Goal: Communication & Community: Participate in discussion

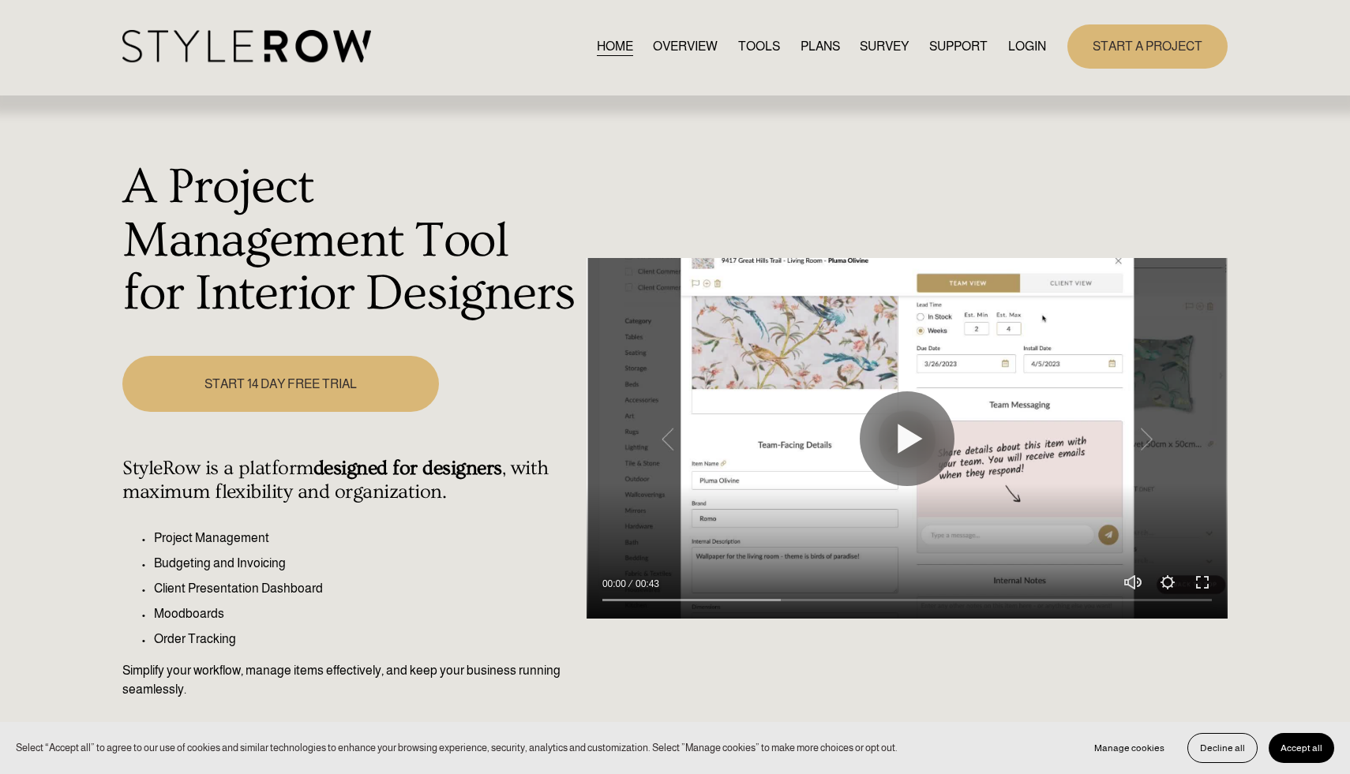
click at [1029, 45] on link "LOGIN" at bounding box center [1027, 46] width 38 height 21
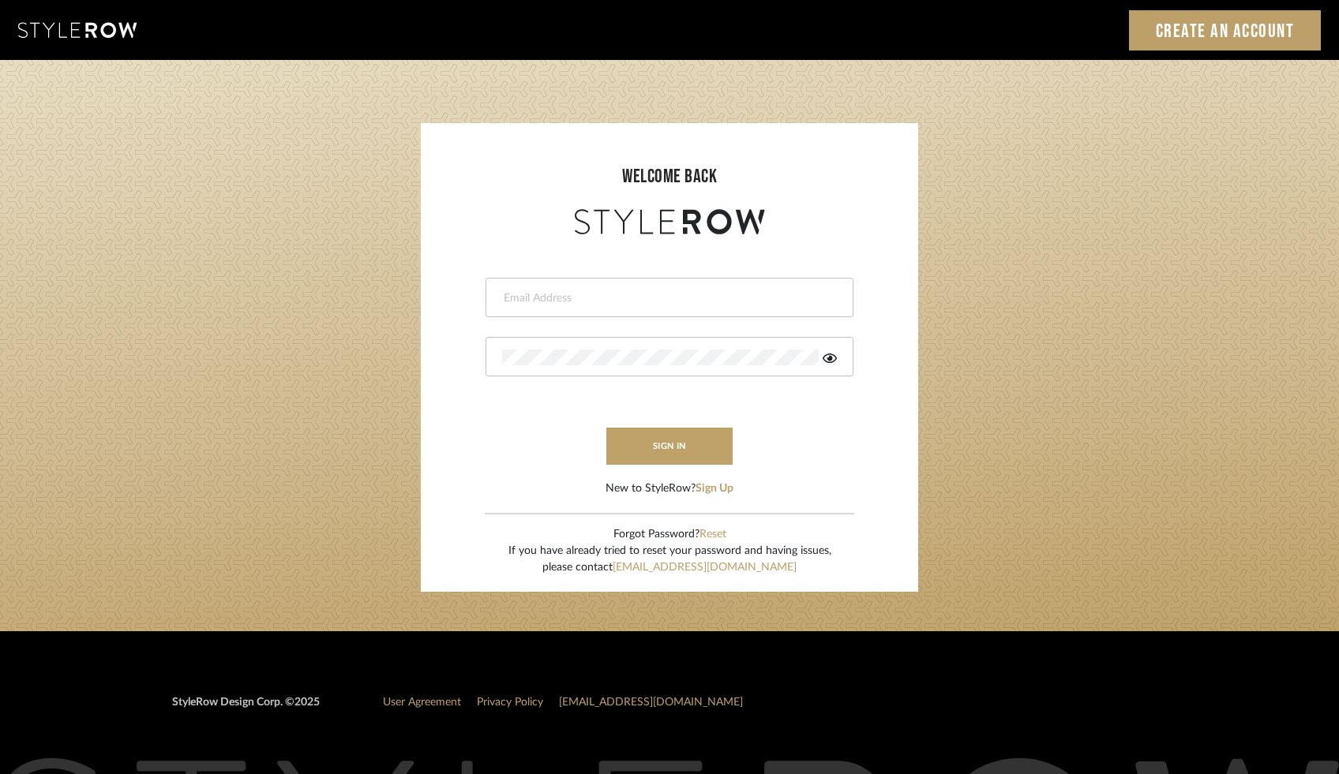
scroll to position [66, 0]
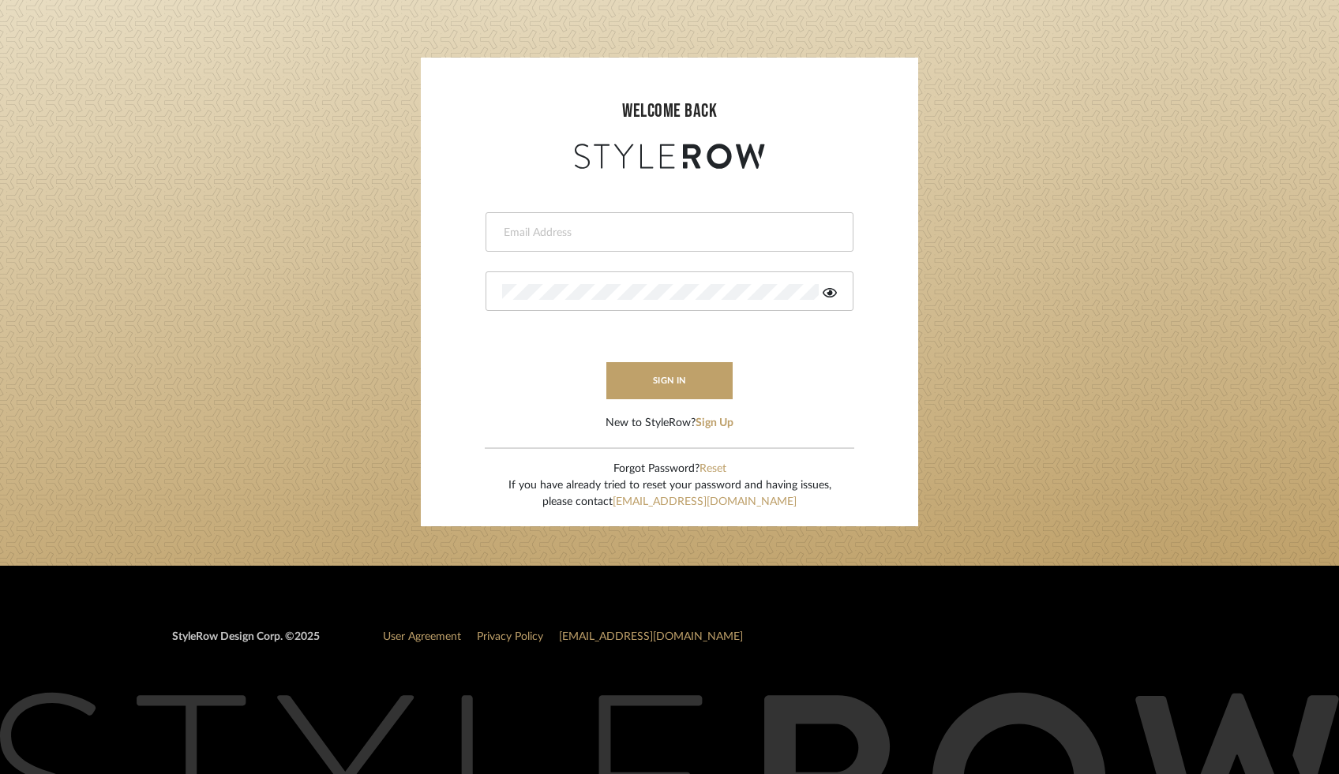
click at [564, 225] on input "email" at bounding box center [667, 233] width 331 height 16
type input "ac@cerusedesign.com"
click at [667, 384] on button "sign in" at bounding box center [669, 380] width 126 height 37
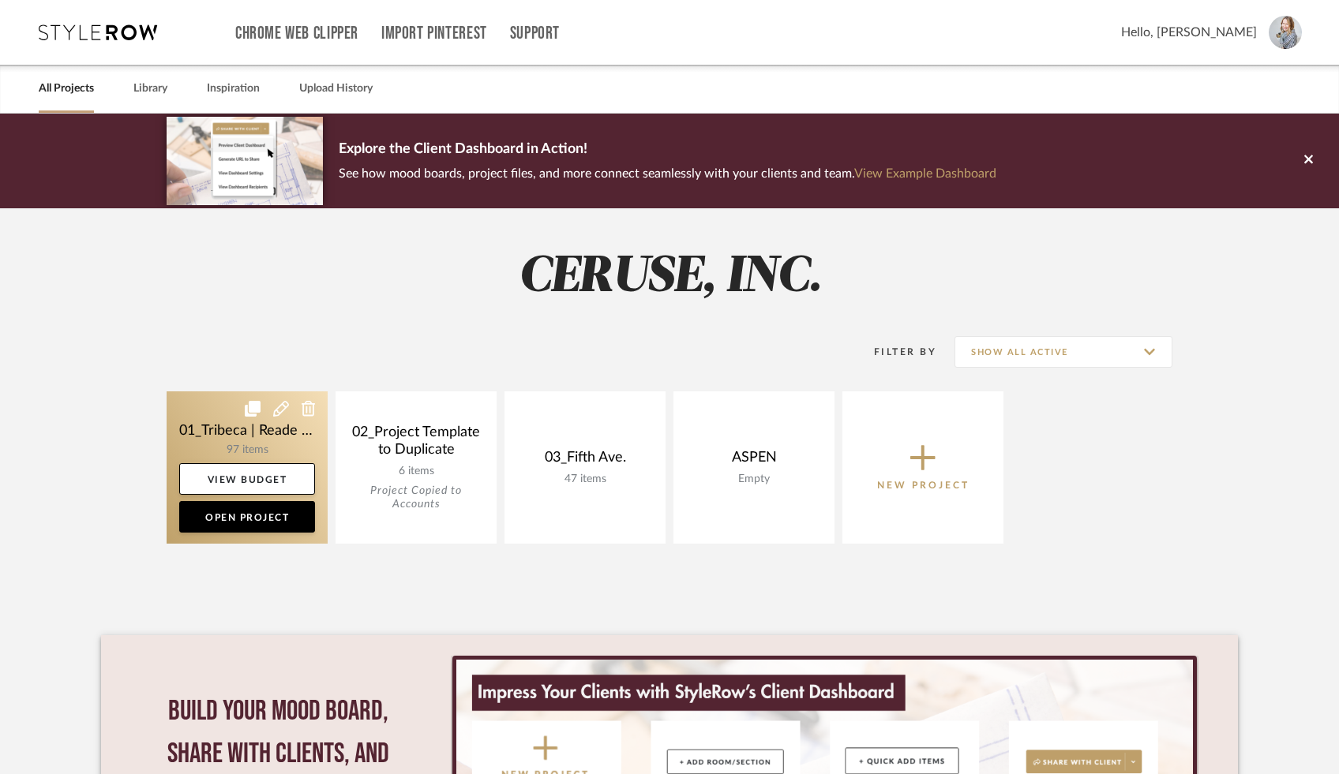
click at [240, 453] on link at bounding box center [247, 468] width 161 height 152
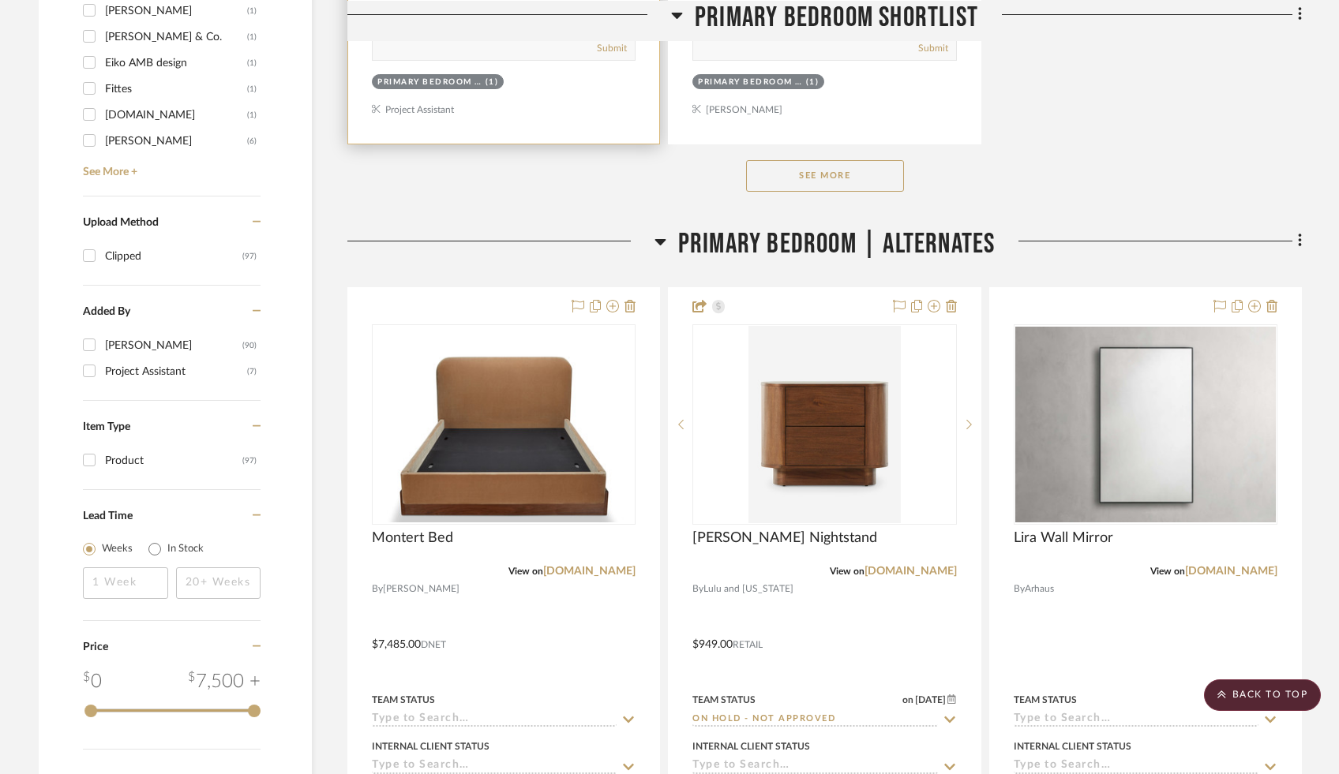
scroll to position [2432, 0]
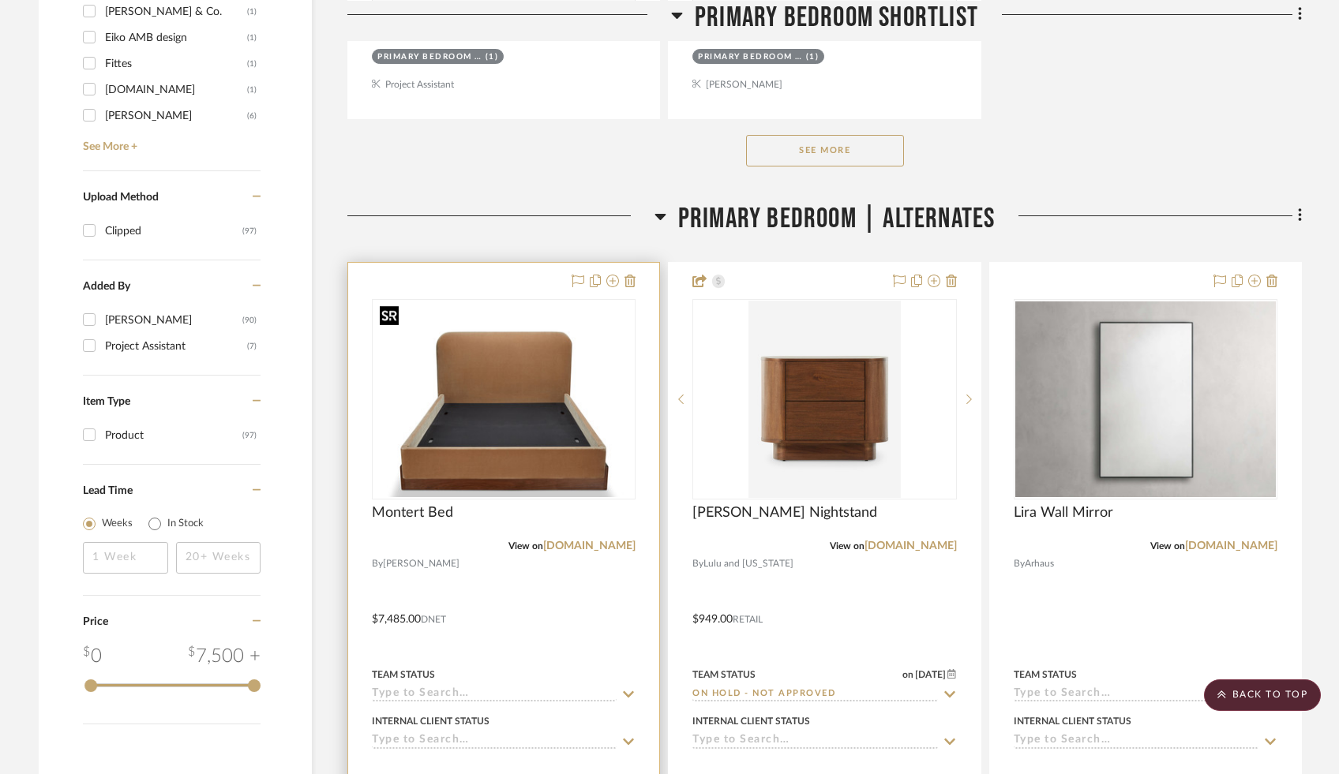
click at [0, 0] on img at bounding box center [0, 0] width 0 height 0
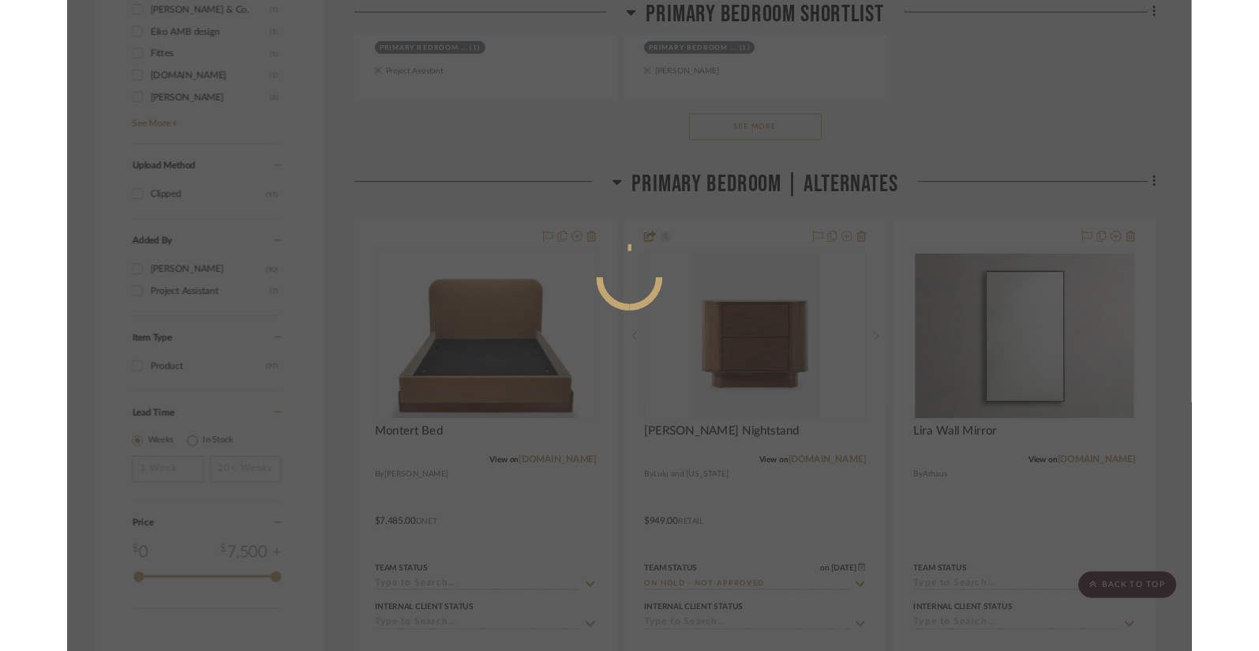
scroll to position [0, 0]
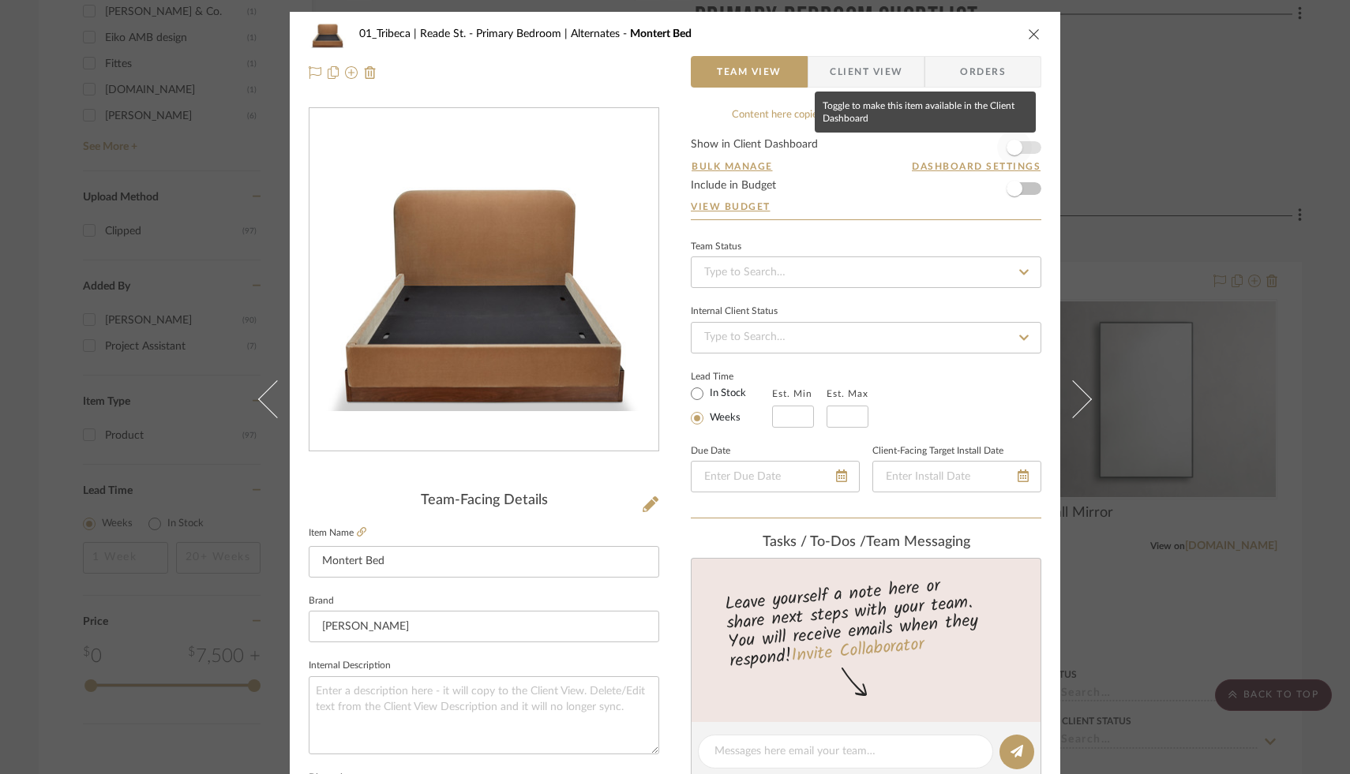
click at [1007, 147] on span "button" at bounding box center [1015, 148] width 16 height 16
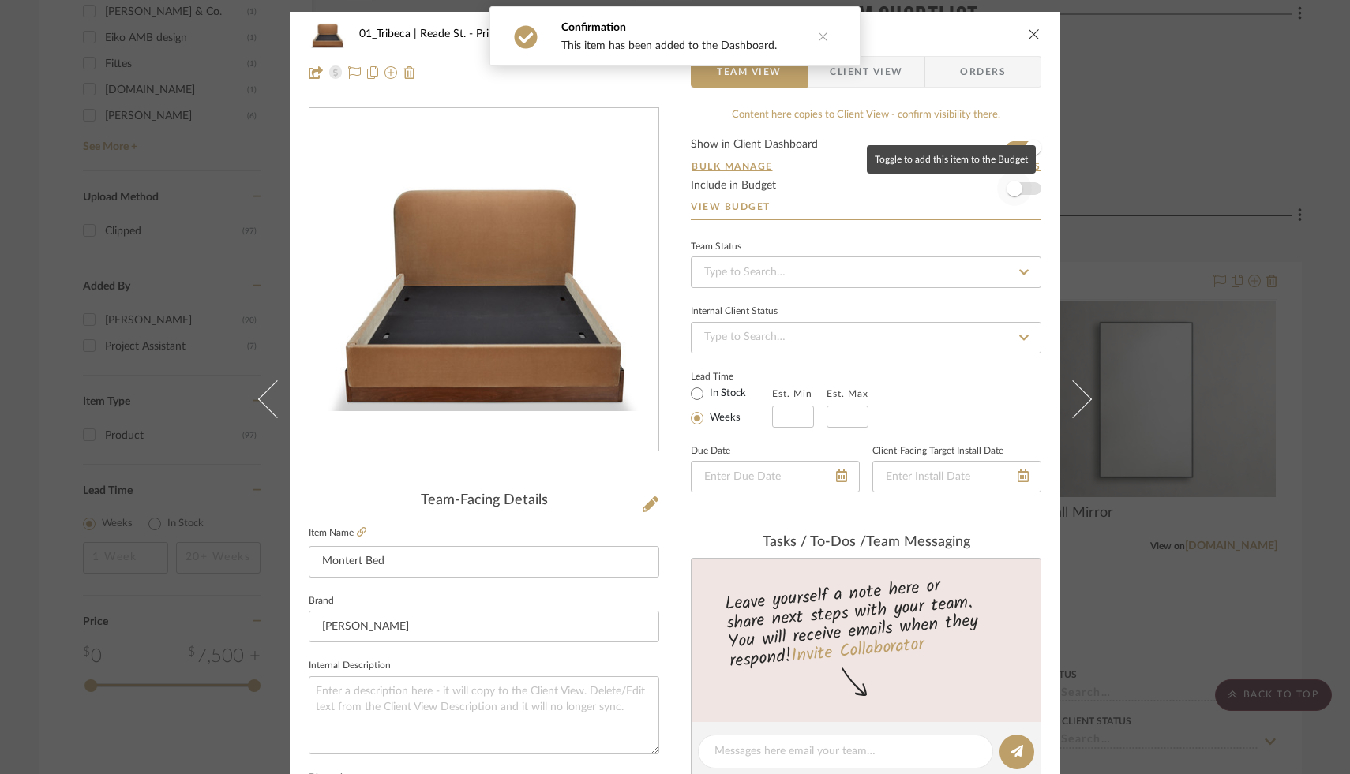
click at [1011, 189] on span "button" at bounding box center [1015, 189] width 16 height 16
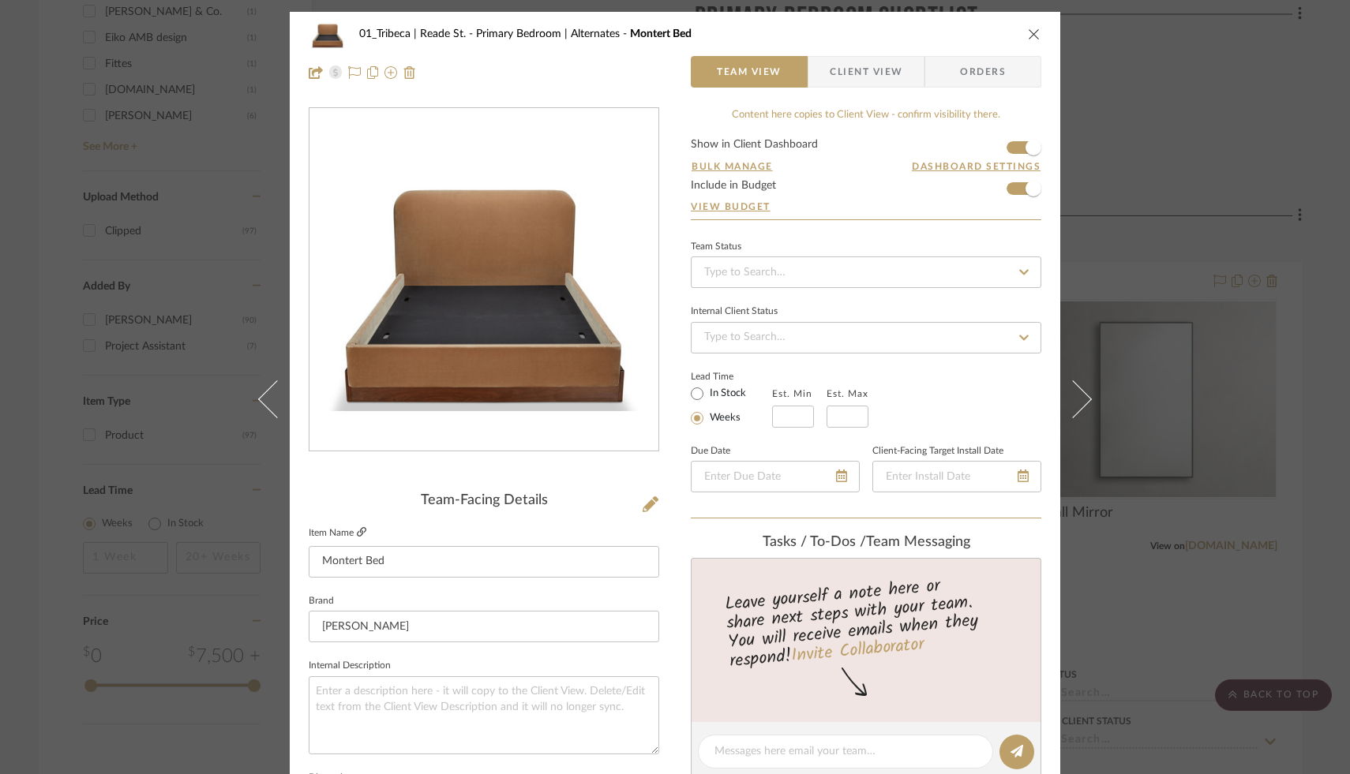
click at [357, 533] on icon at bounding box center [361, 531] width 9 height 9
click at [643, 505] on icon at bounding box center [651, 505] width 16 height 16
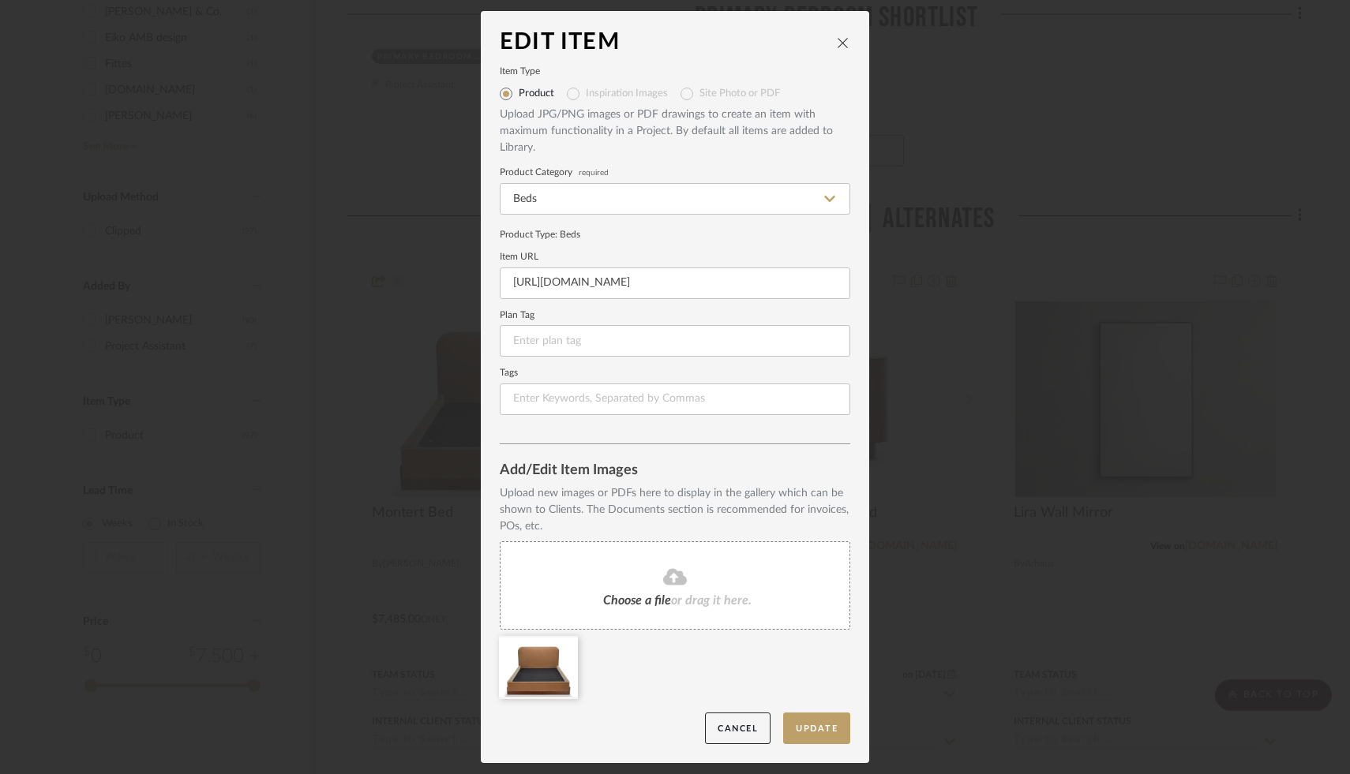
click at [625, 598] on span "Choose a file" at bounding box center [637, 600] width 68 height 13
click at [561, 647] on icon at bounding box center [566, 646] width 11 height 13
click at [685, 597] on span "or drag it here." at bounding box center [711, 600] width 81 height 13
click at [810, 729] on button "Update" at bounding box center [816, 729] width 67 height 32
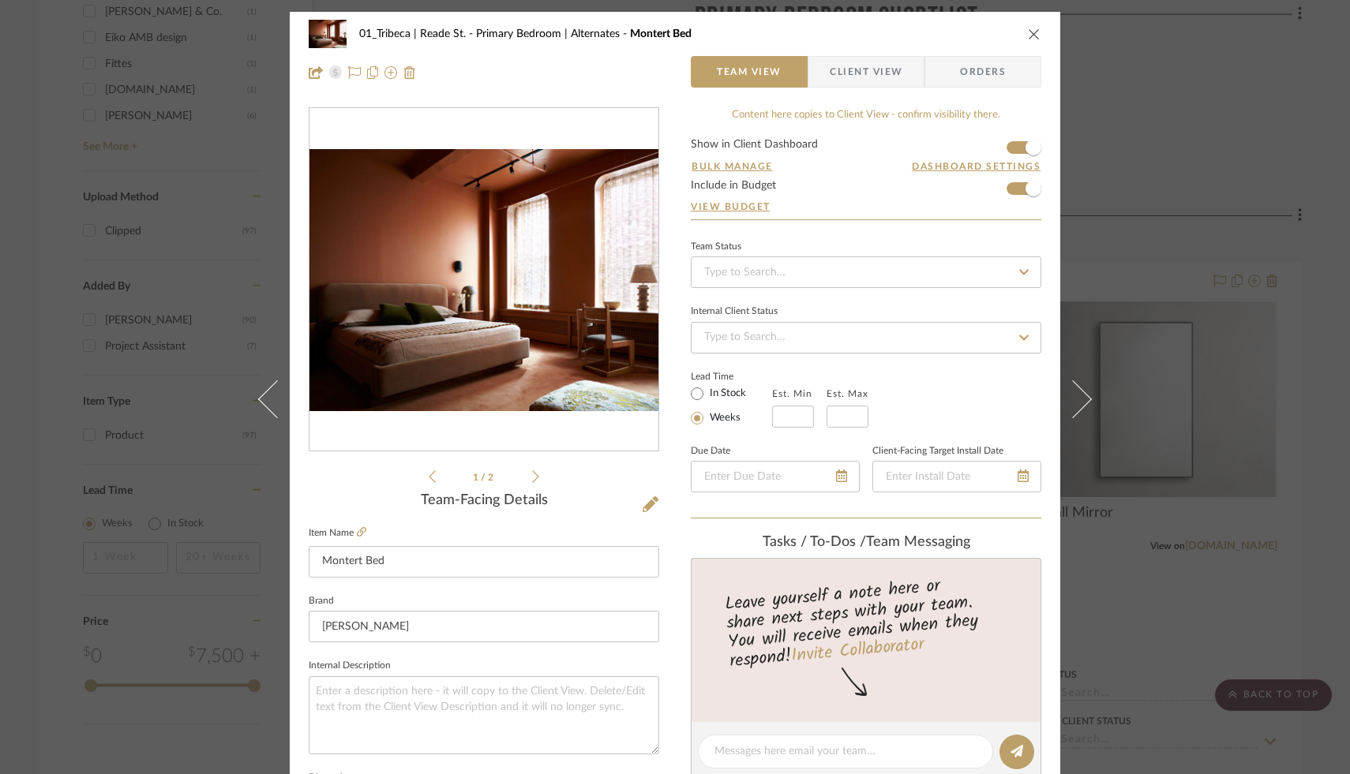
click at [429, 478] on icon at bounding box center [432, 477] width 7 height 14
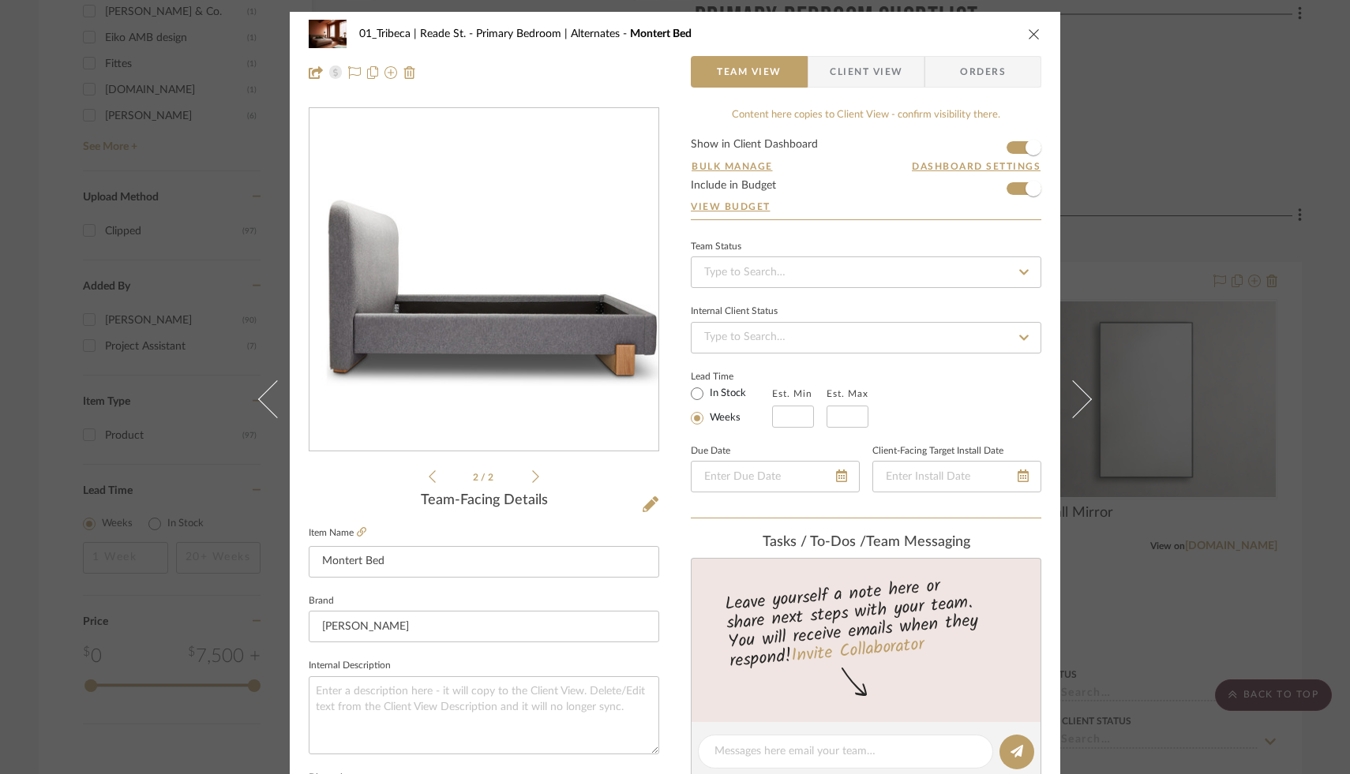
click at [429, 478] on icon at bounding box center [432, 477] width 7 height 14
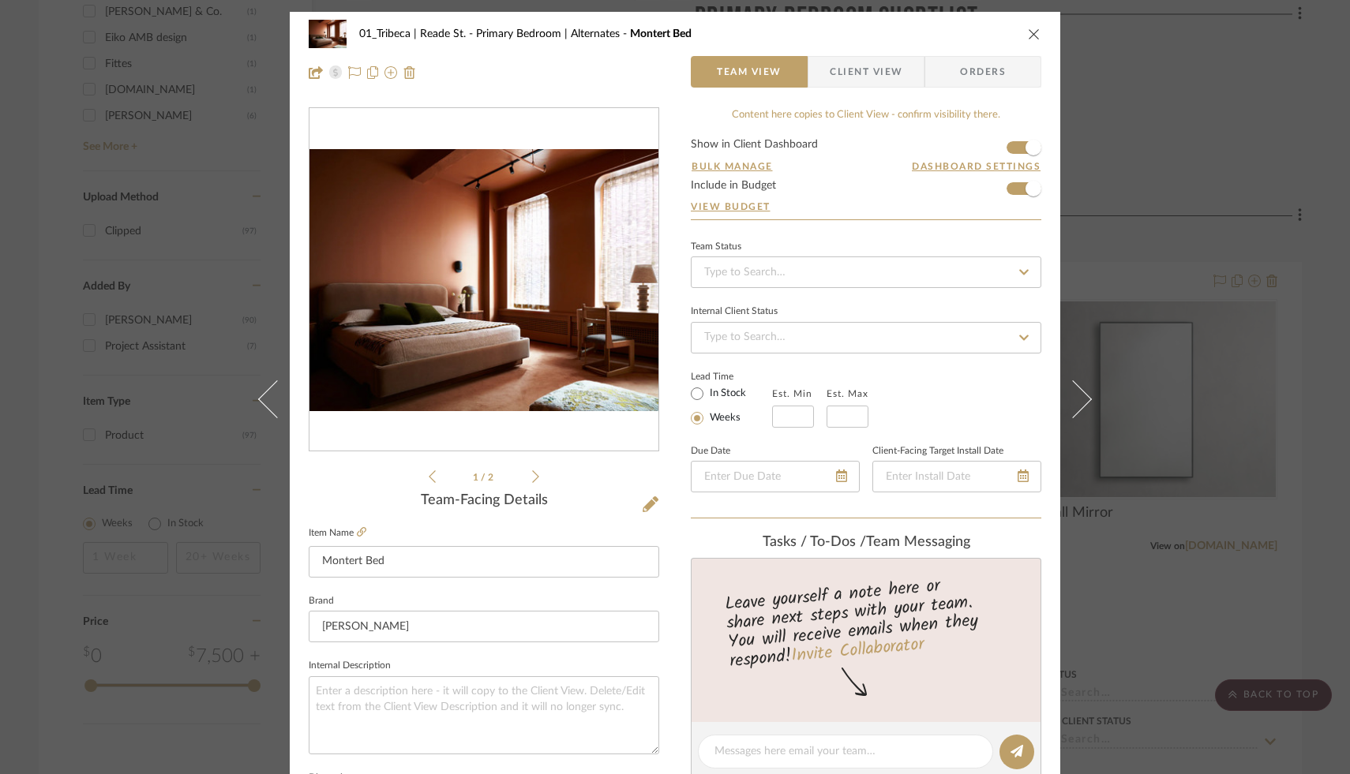
click at [532, 478] on icon at bounding box center [535, 477] width 7 height 14
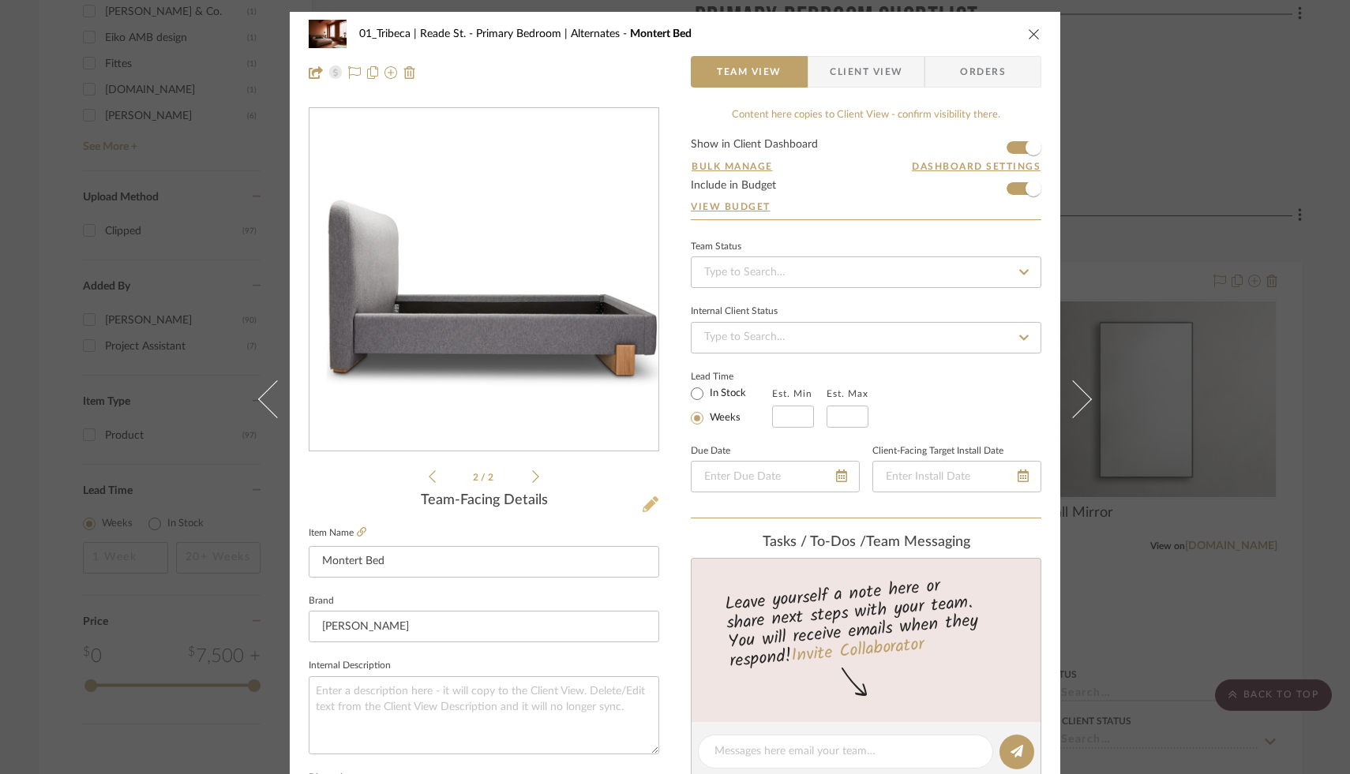
click at [646, 502] on icon at bounding box center [651, 505] width 16 height 16
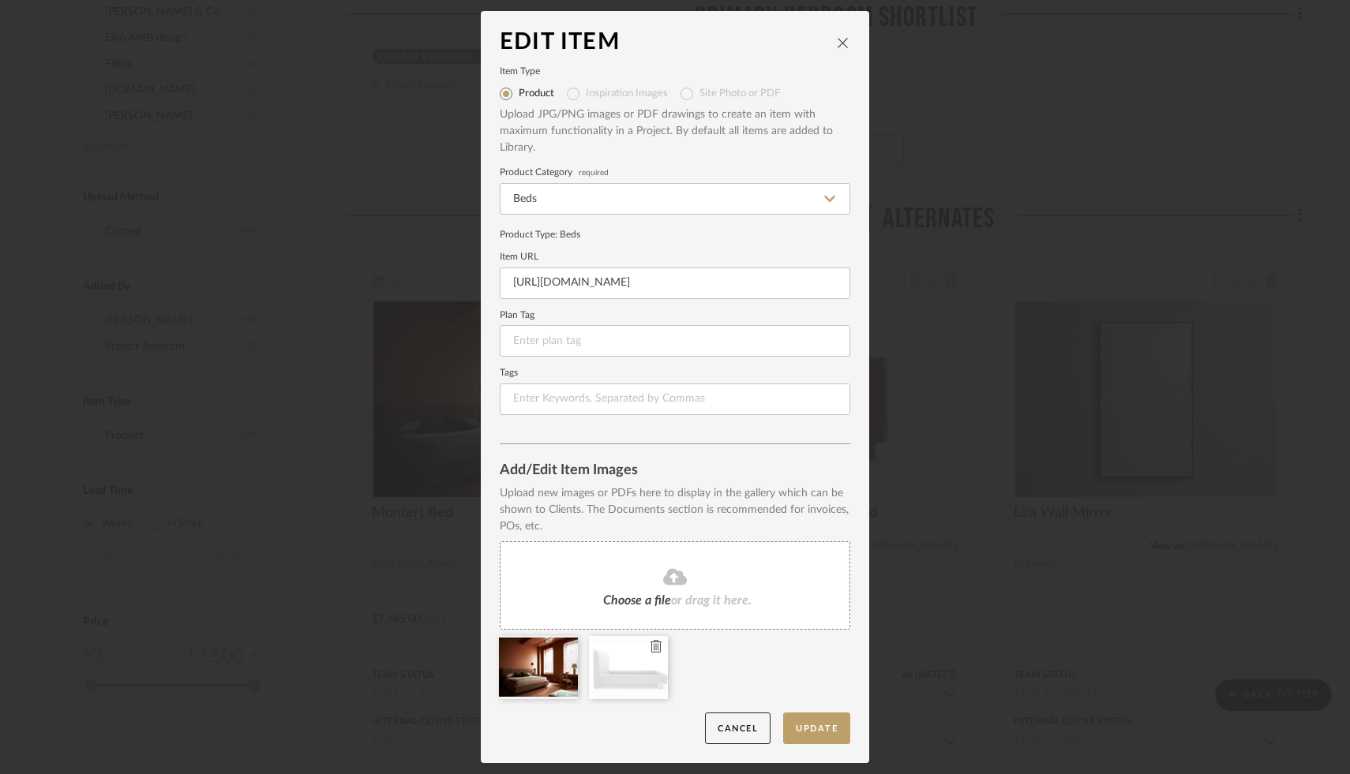
click at [651, 651] on icon at bounding box center [656, 646] width 11 height 13
click at [645, 601] on span "Choose a file" at bounding box center [637, 600] width 68 height 13
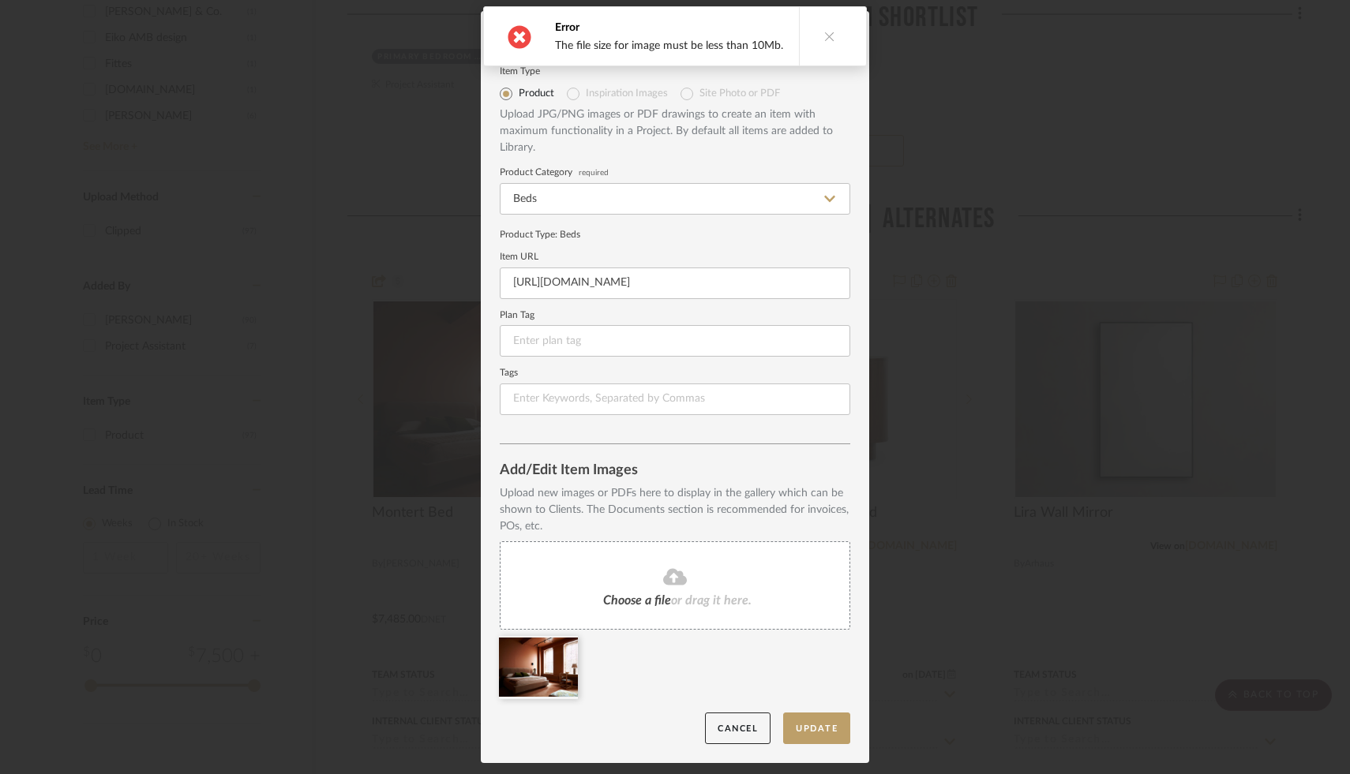
click at [671, 601] on span "or drag it here." at bounding box center [711, 600] width 81 height 13
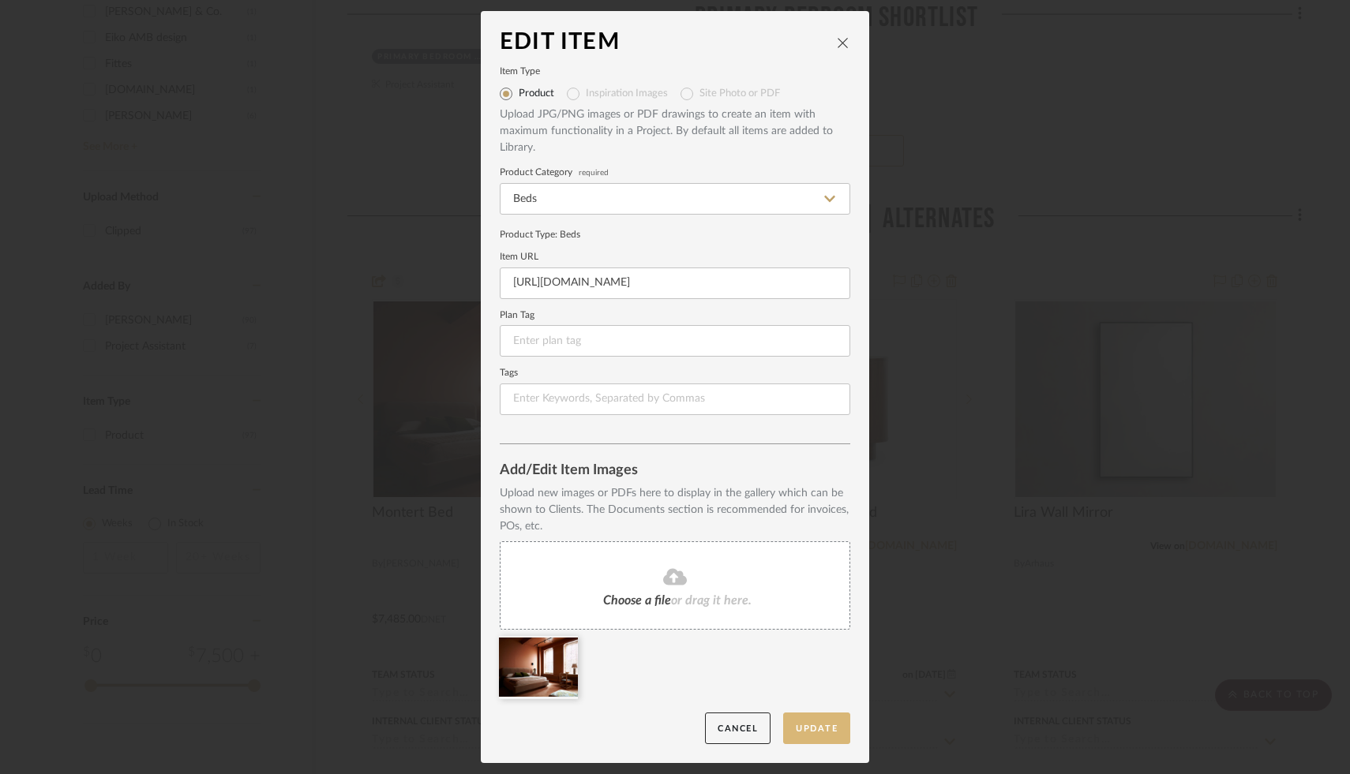
click at [817, 732] on button "Update" at bounding box center [816, 729] width 67 height 32
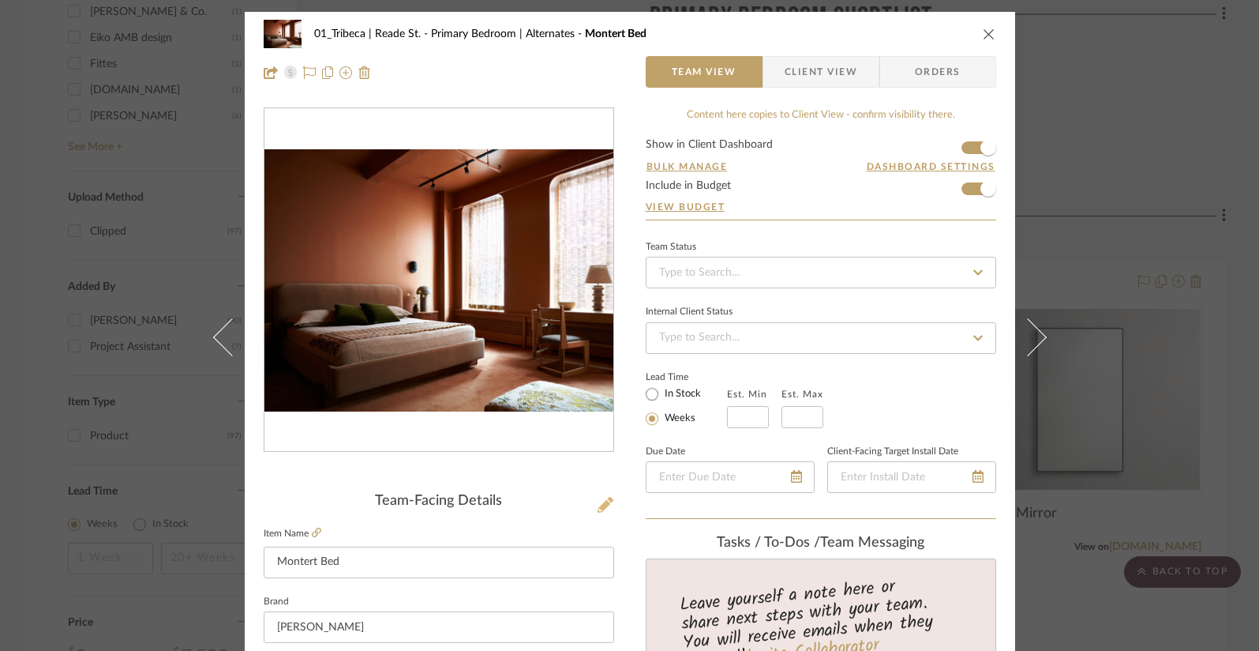
click at [598, 508] on icon at bounding box center [606, 505] width 16 height 16
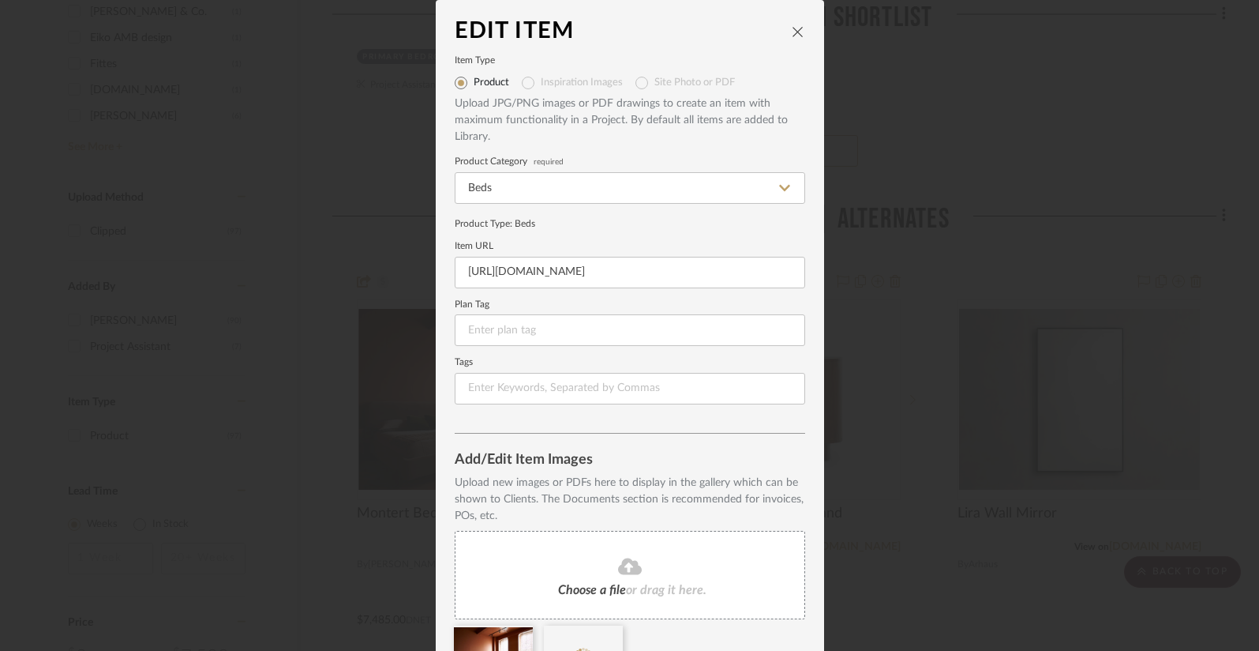
scroll to position [102, 0]
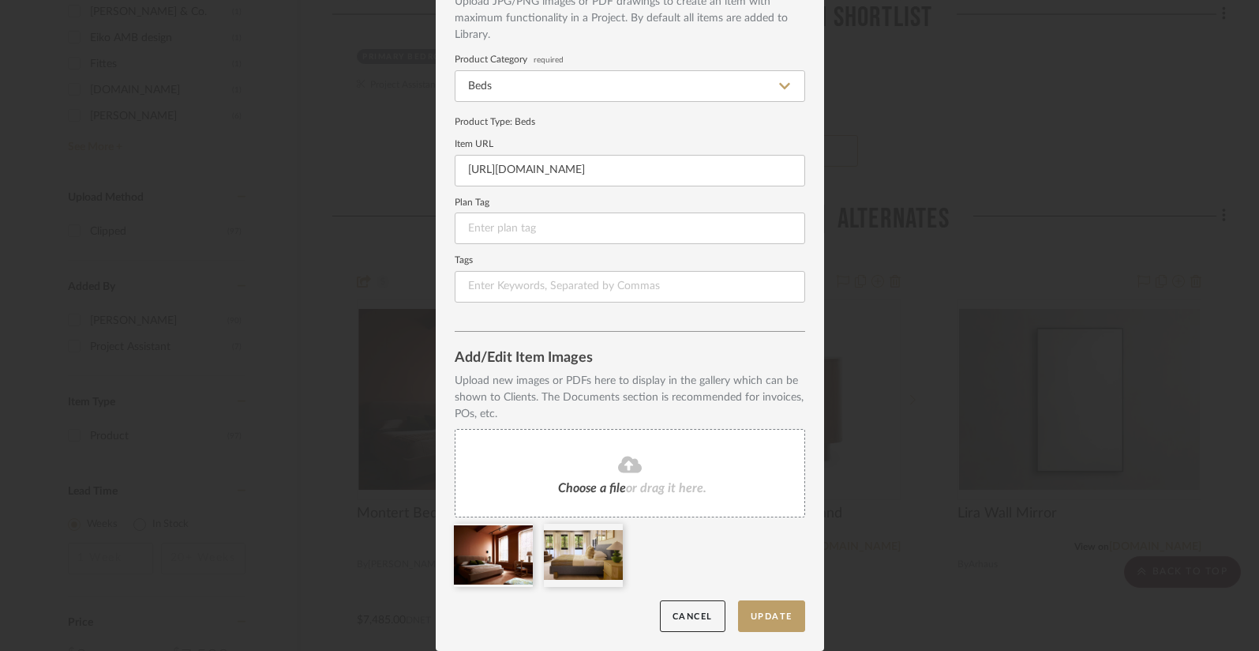
click at [582, 487] on span "Choose a file" at bounding box center [592, 488] width 68 height 13
click at [776, 617] on button "Update" at bounding box center [771, 616] width 67 height 32
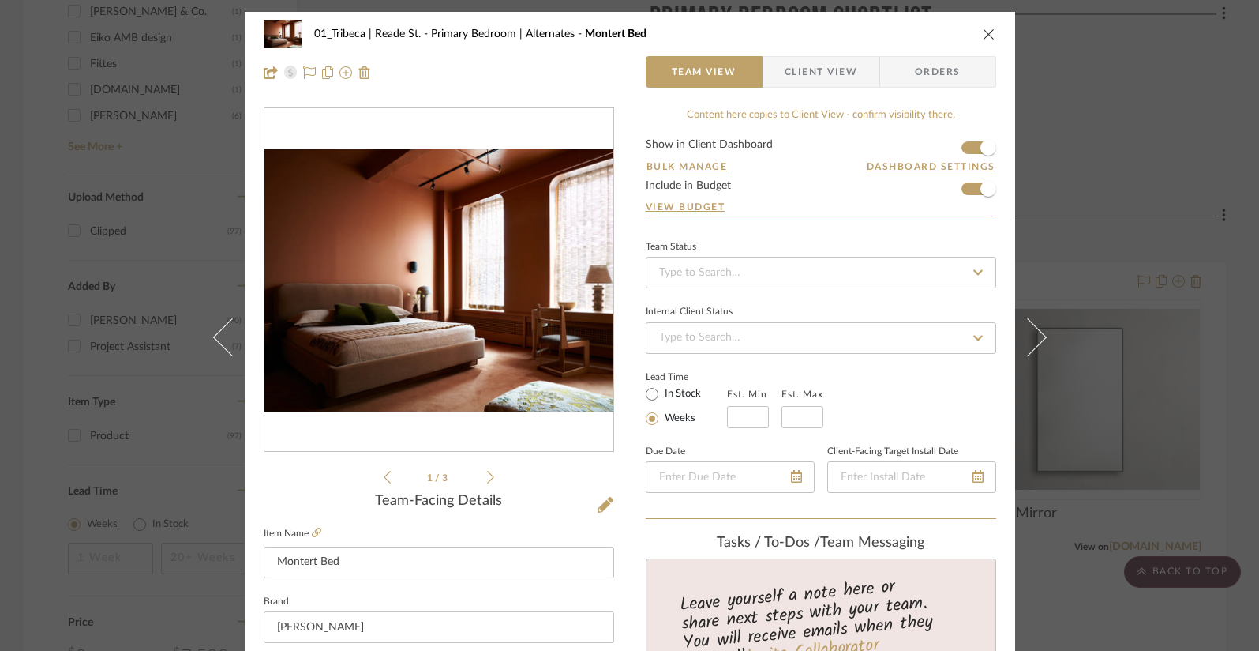
click at [487, 482] on icon at bounding box center [490, 477] width 7 height 14
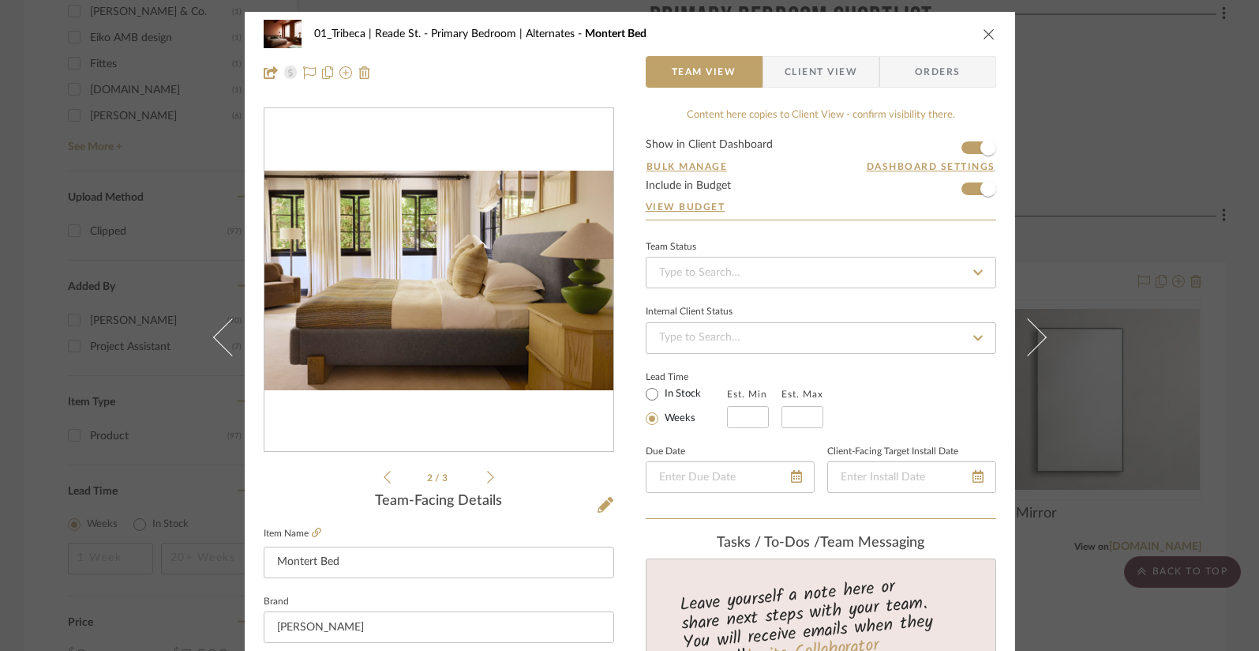
click at [487, 481] on icon at bounding box center [490, 477] width 7 height 14
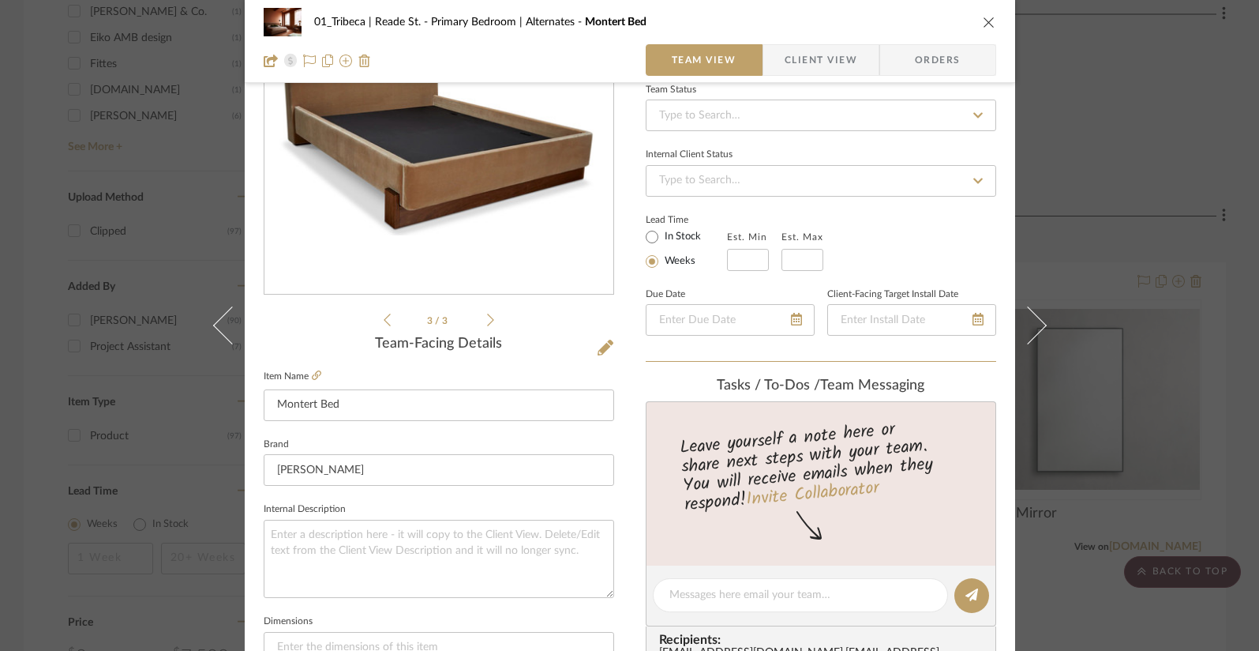
scroll to position [225, 0]
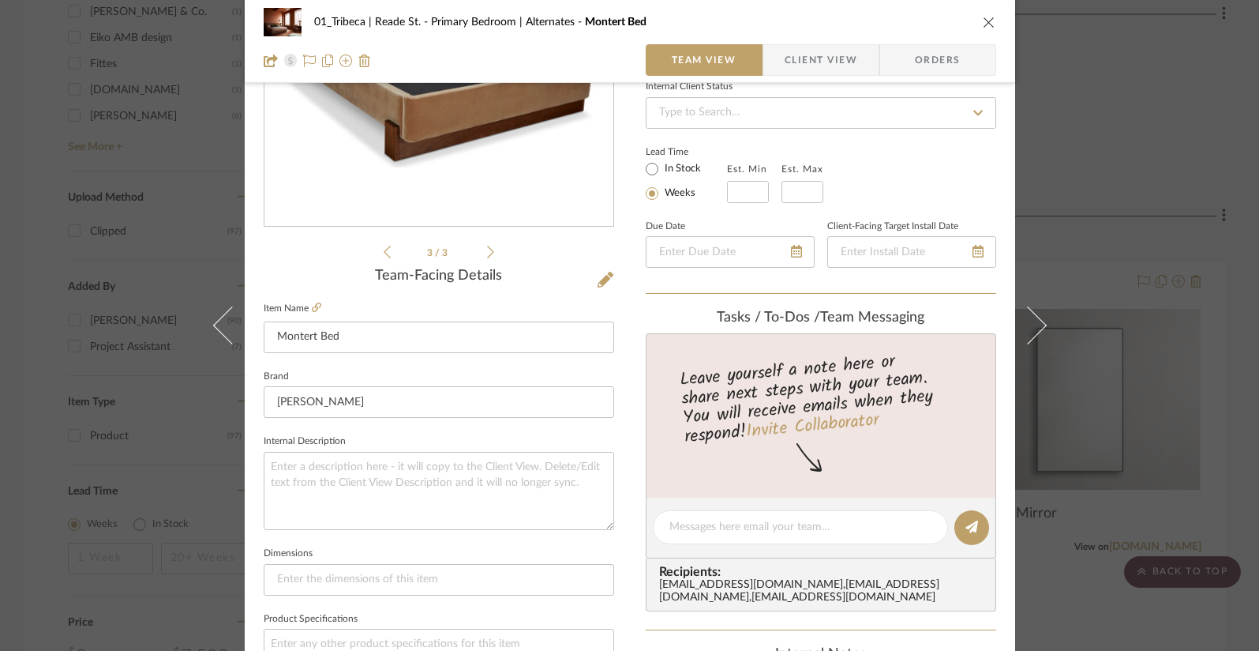
click at [1134, 251] on div "01_Tribeca | Reade St. Primary Bedroom | Alternates Montert Bed Team View Clien…" at bounding box center [629, 325] width 1259 height 651
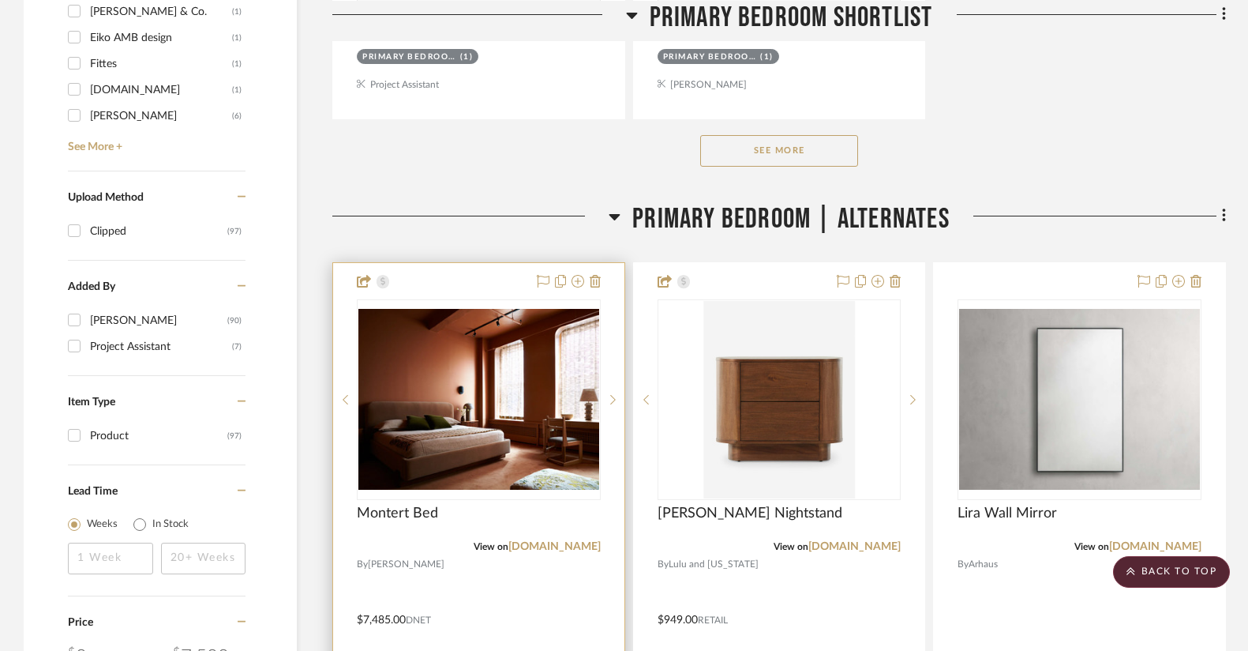
scroll to position [2434, 0]
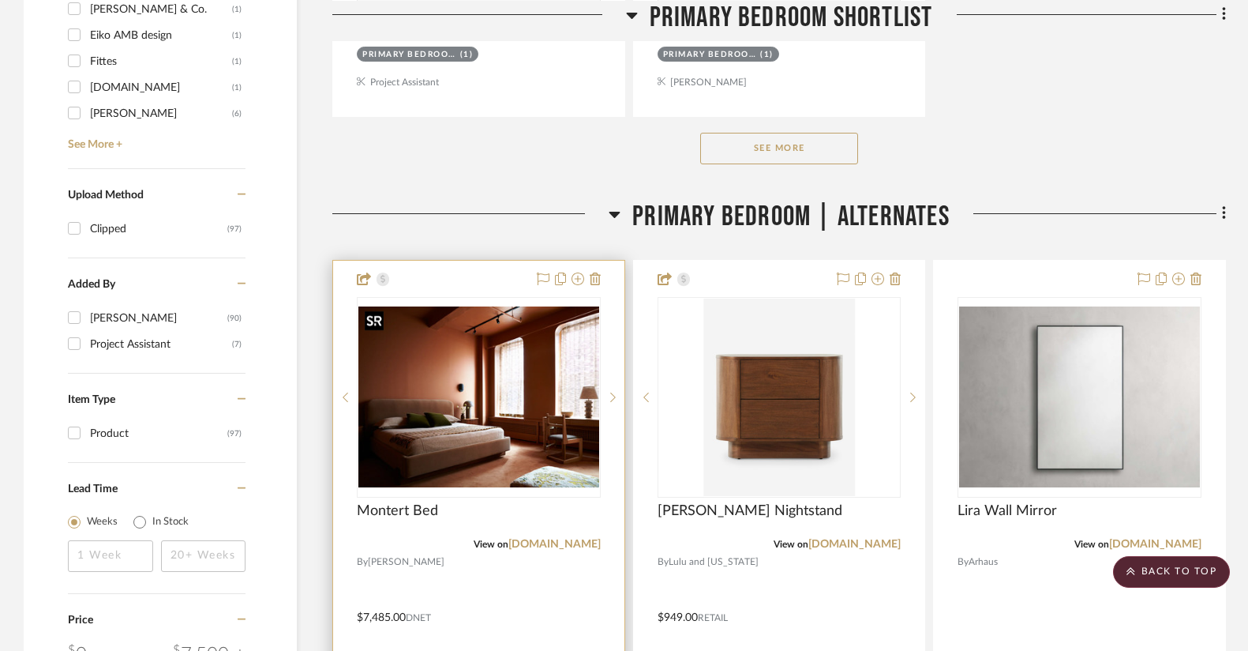
click at [472, 465] on img "0" at bounding box center [478, 396] width 241 height 181
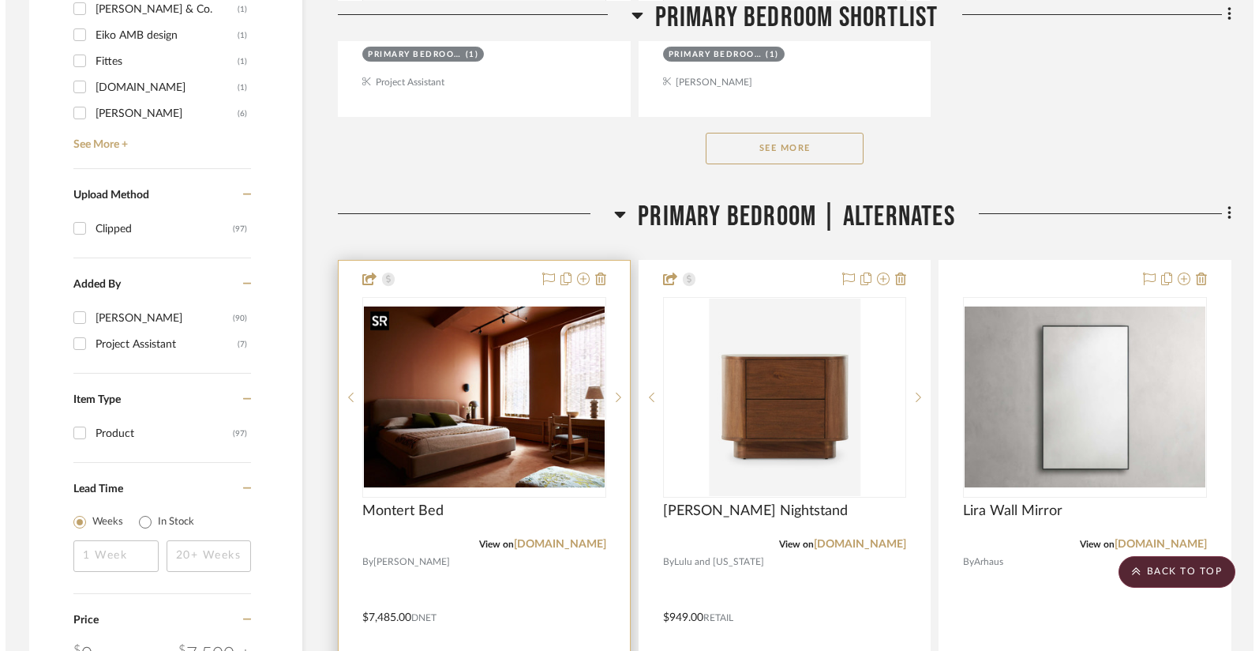
scroll to position [0, 0]
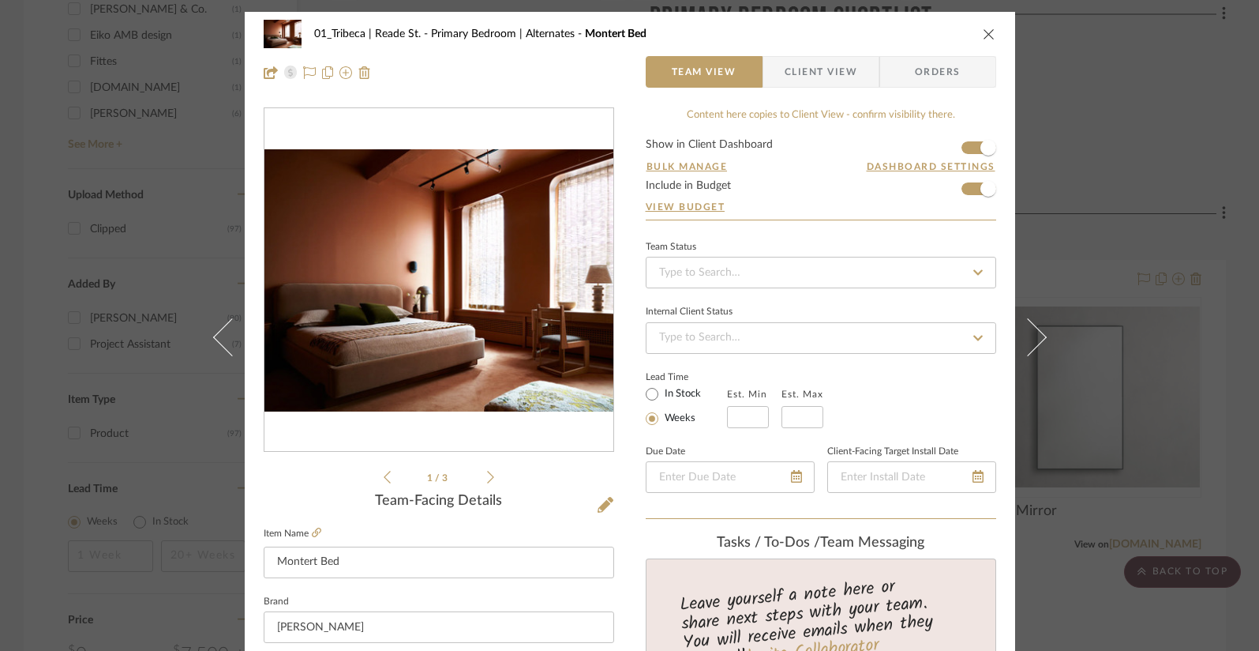
click at [487, 475] on icon at bounding box center [490, 477] width 7 height 14
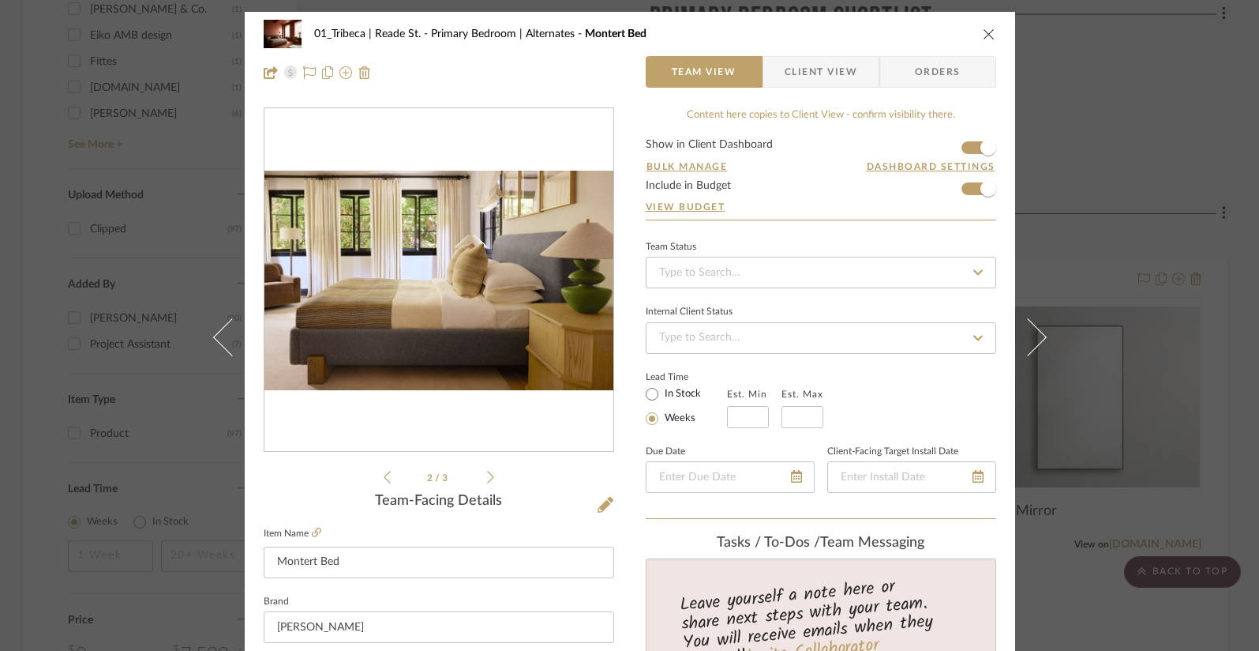
click at [487, 475] on icon at bounding box center [490, 477] width 7 height 14
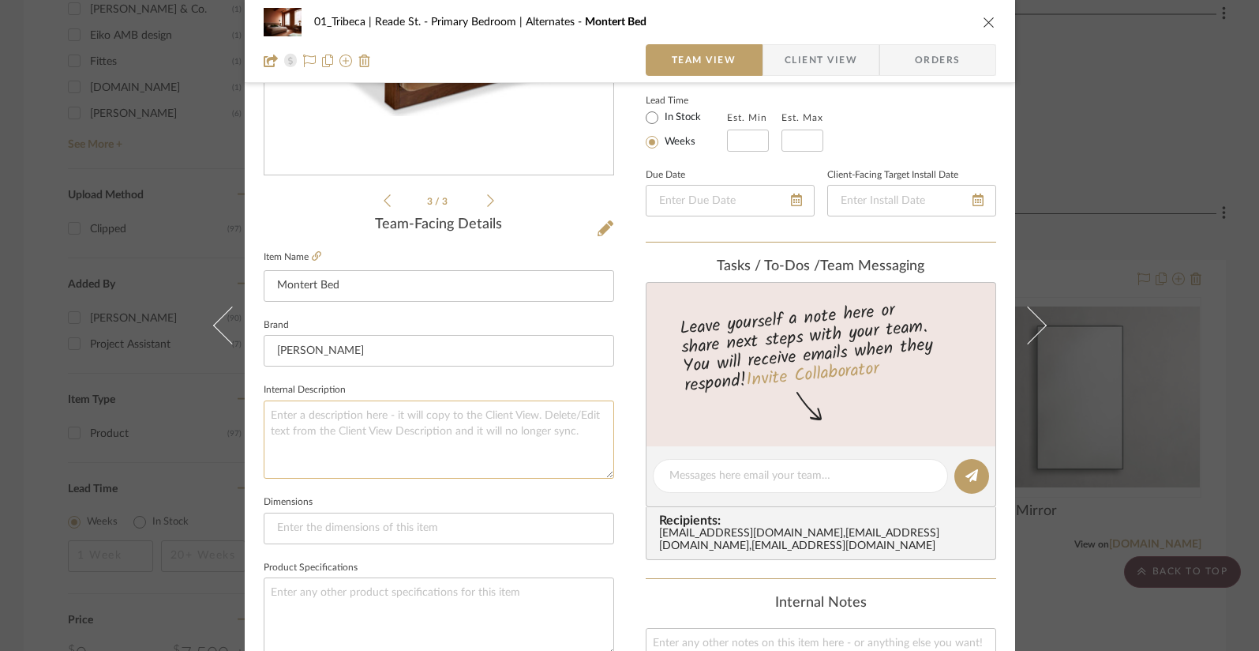
scroll to position [277, 0]
click at [266, 411] on textarea at bounding box center [439, 438] width 351 height 78
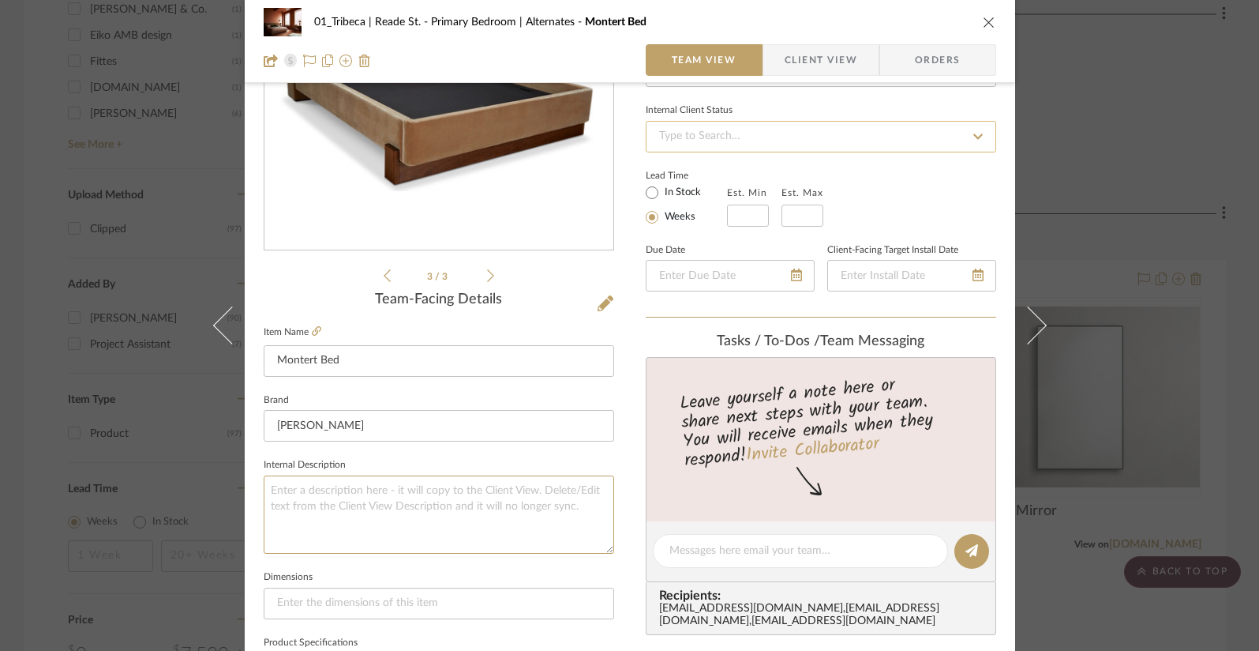
scroll to position [200, 0]
click at [793, 62] on span "Client View" at bounding box center [821, 60] width 73 height 32
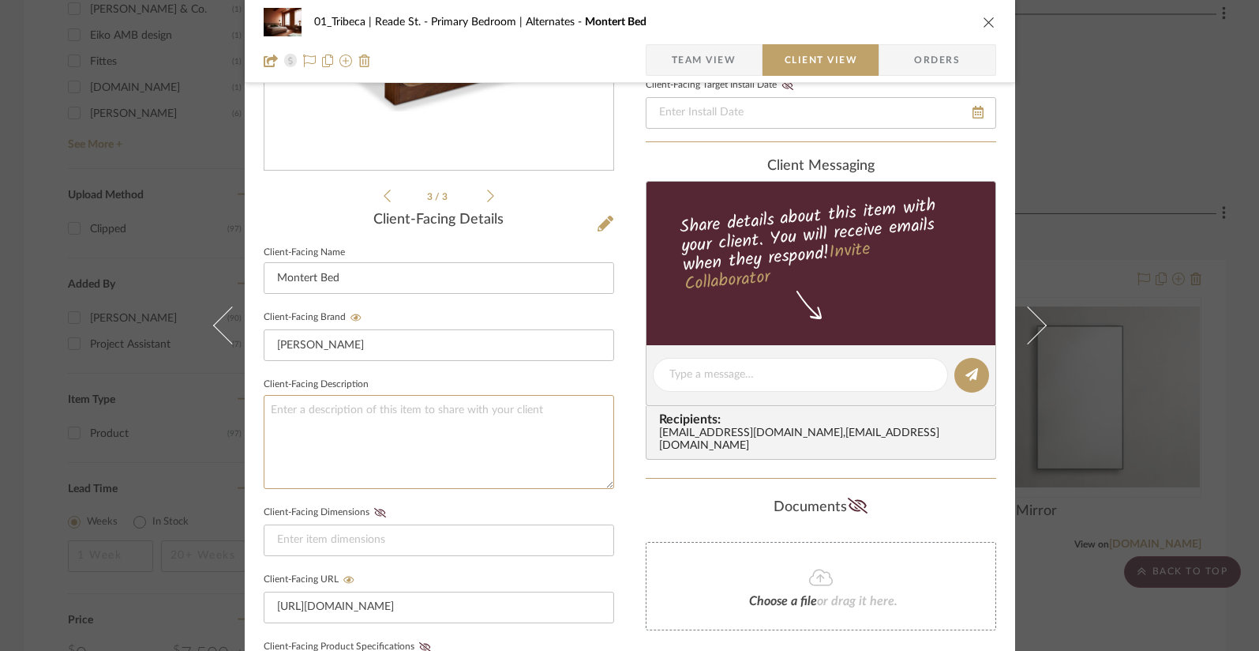
click at [306, 402] on textarea at bounding box center [439, 442] width 351 height 94
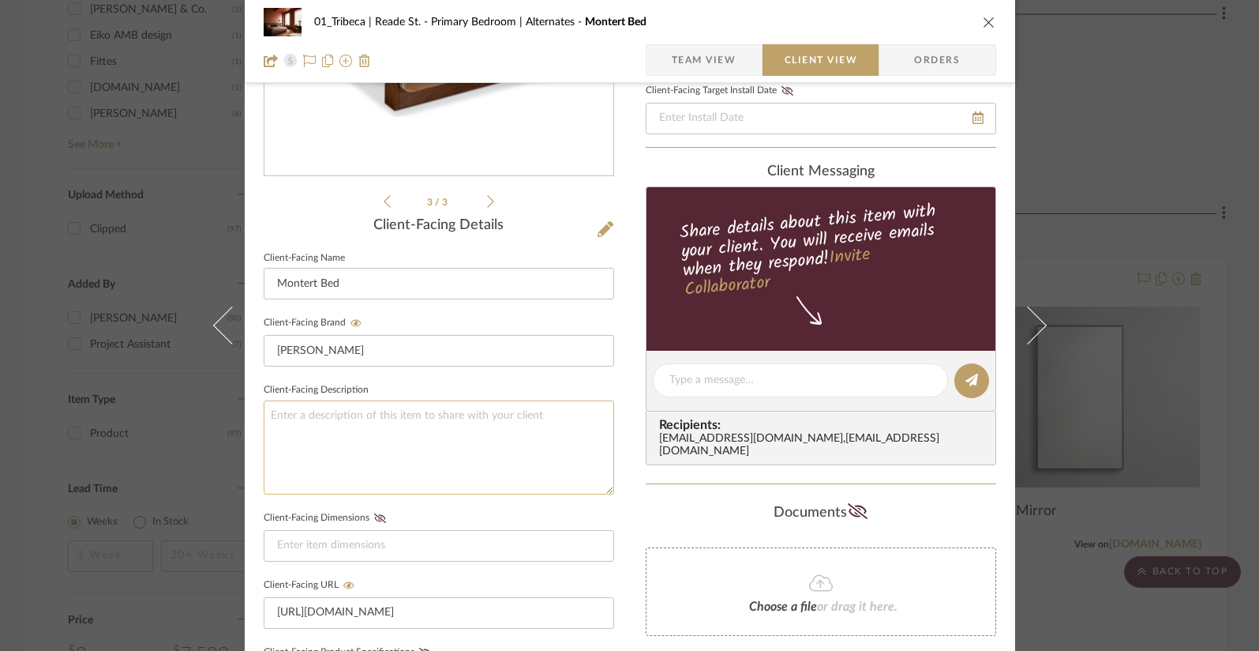
paste textarea "King Overall: 85"W x 89"D x 46.5"H Upholstered Platform Height 7.5"H Footboard:…"
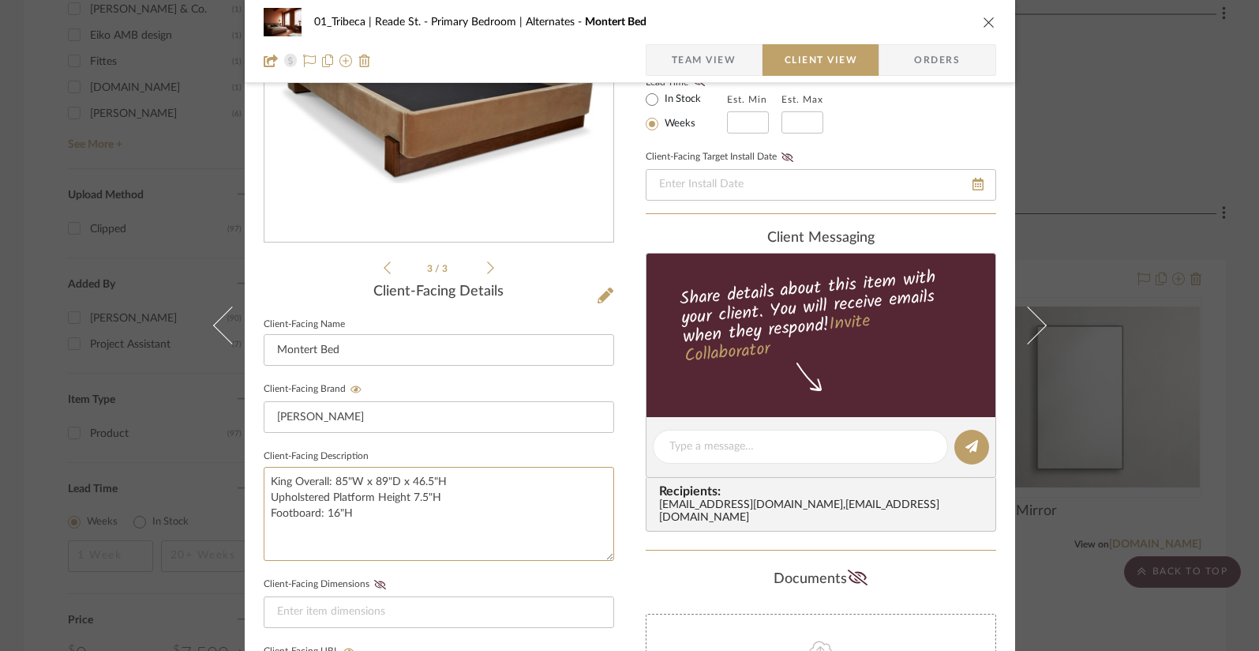
scroll to position [204, 0]
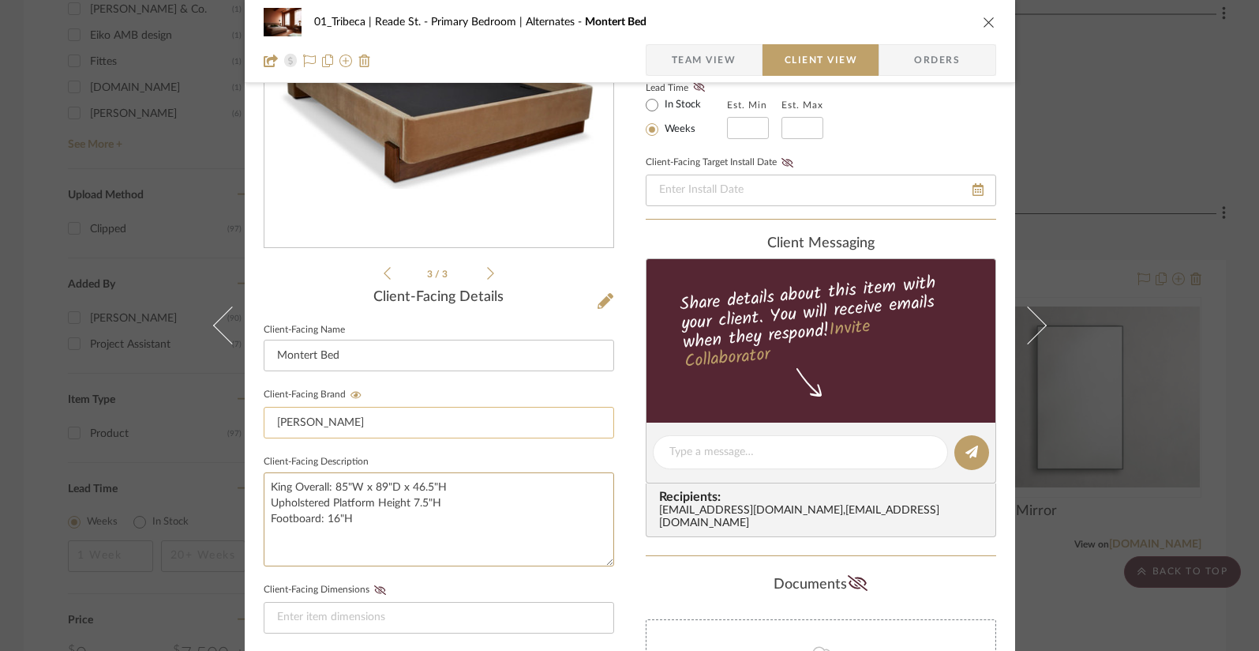
type textarea "King Overall: 85"W x 89"D x 46.5"H Upholstered Platform Height 7.5"H Footboard:…"
drag, startPoint x: 381, startPoint y: 422, endPoint x: 354, endPoint y: 355, distance: 71.5
click at [381, 422] on input "Lawson Fenning" at bounding box center [439, 423] width 351 height 32
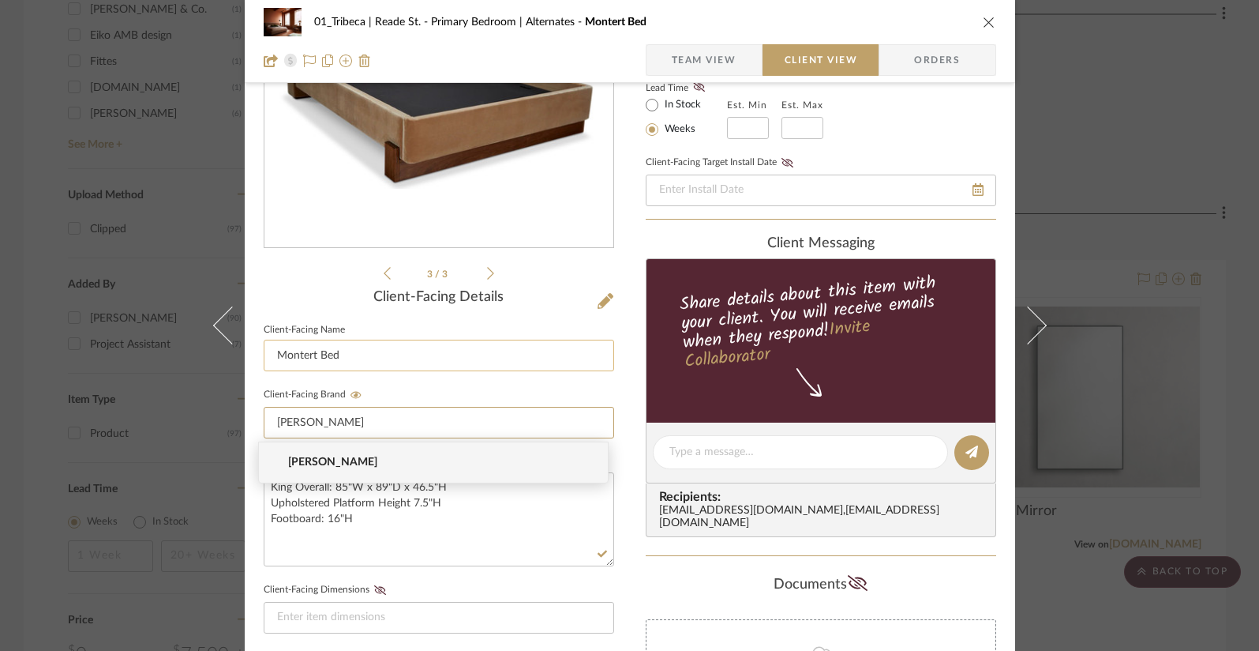
type input "Lawson Fenning"
click at [355, 355] on input "Montert Bed" at bounding box center [439, 355] width 351 height 32
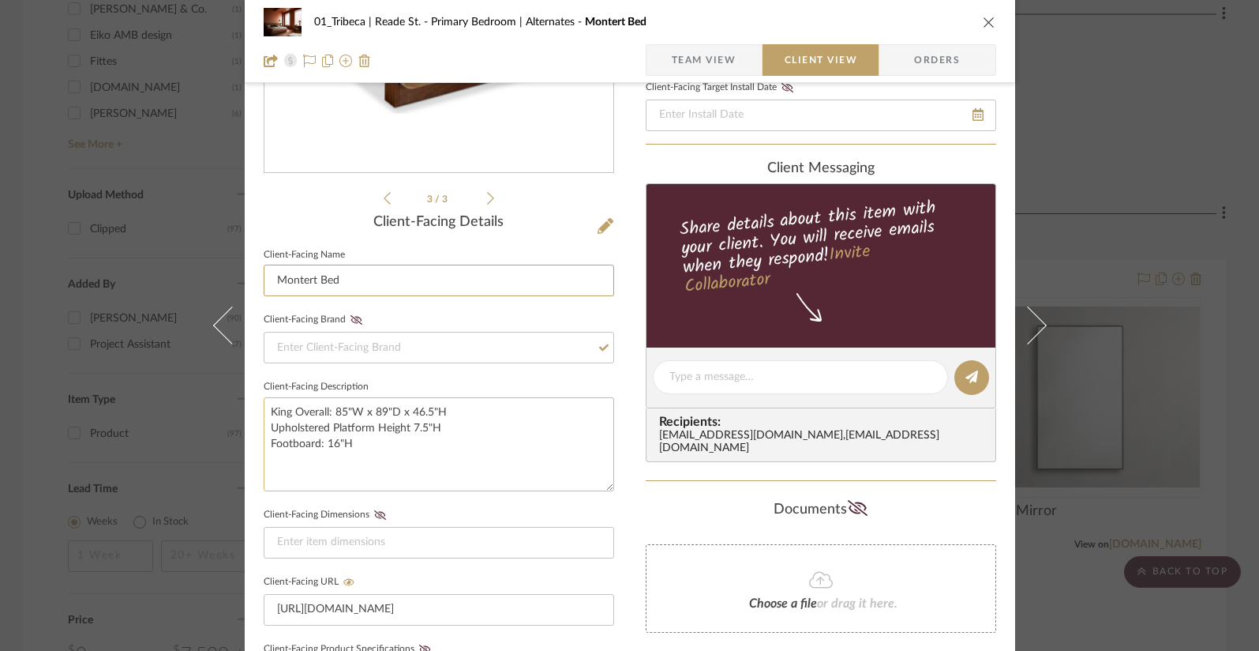
scroll to position [290, 0]
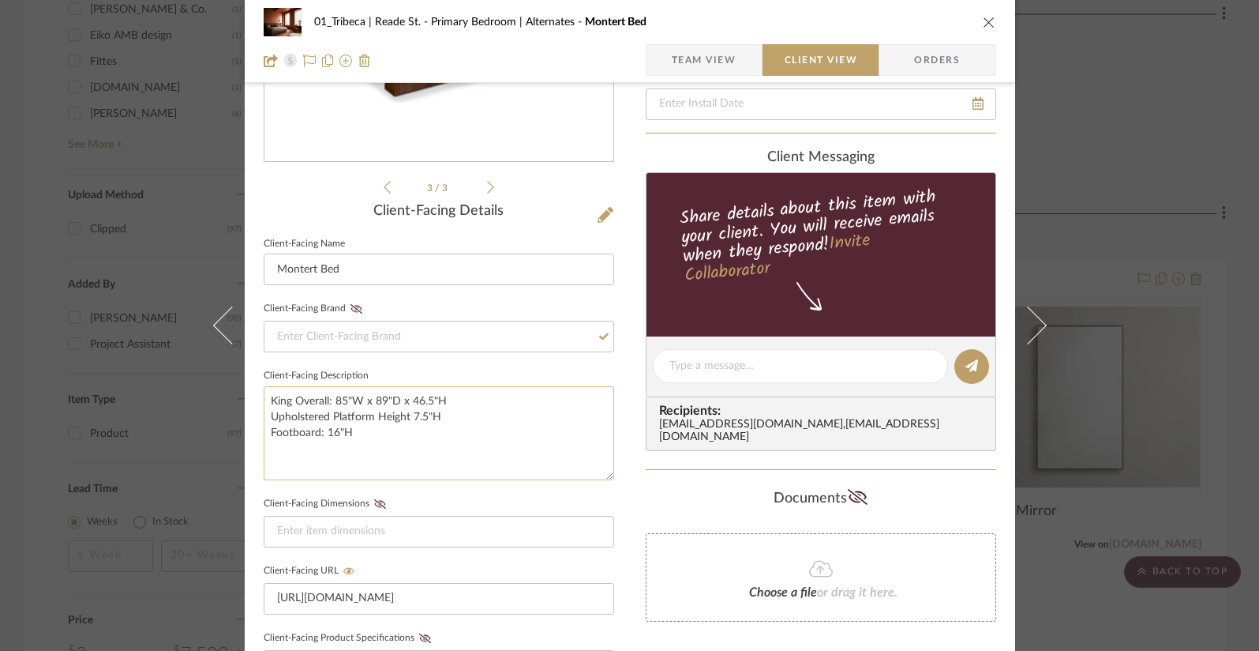
type input "Montert Bed"
drag, startPoint x: 304, startPoint y: 444, endPoint x: 327, endPoint y: 458, distance: 26.9
click at [304, 444] on textarea "King Overall: 85"W x 89"D x 46.5"H Upholstered Platform Height 7.5"H Footboard:…" at bounding box center [439, 433] width 351 height 94
click at [377, 444] on textarea "King Overall: 85"W x 89"D x 46.5"H Upholstered Platform Height 7.5"H Footboard:…" at bounding box center [439, 433] width 351 height 94
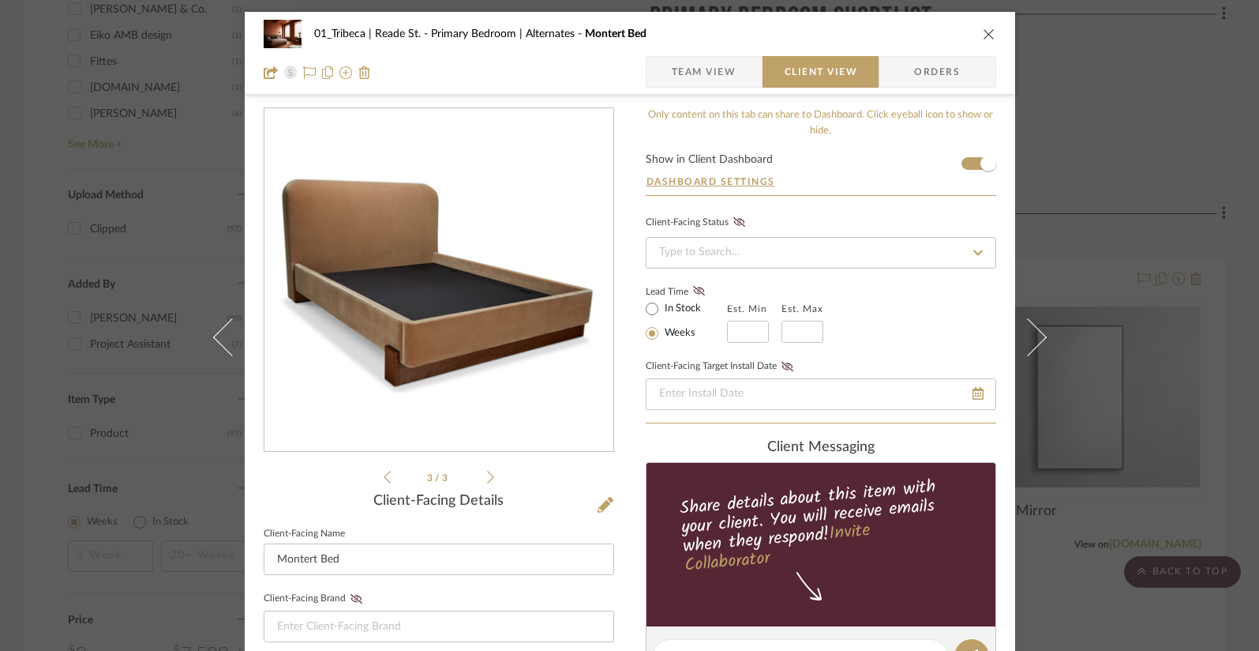
scroll to position [4, 0]
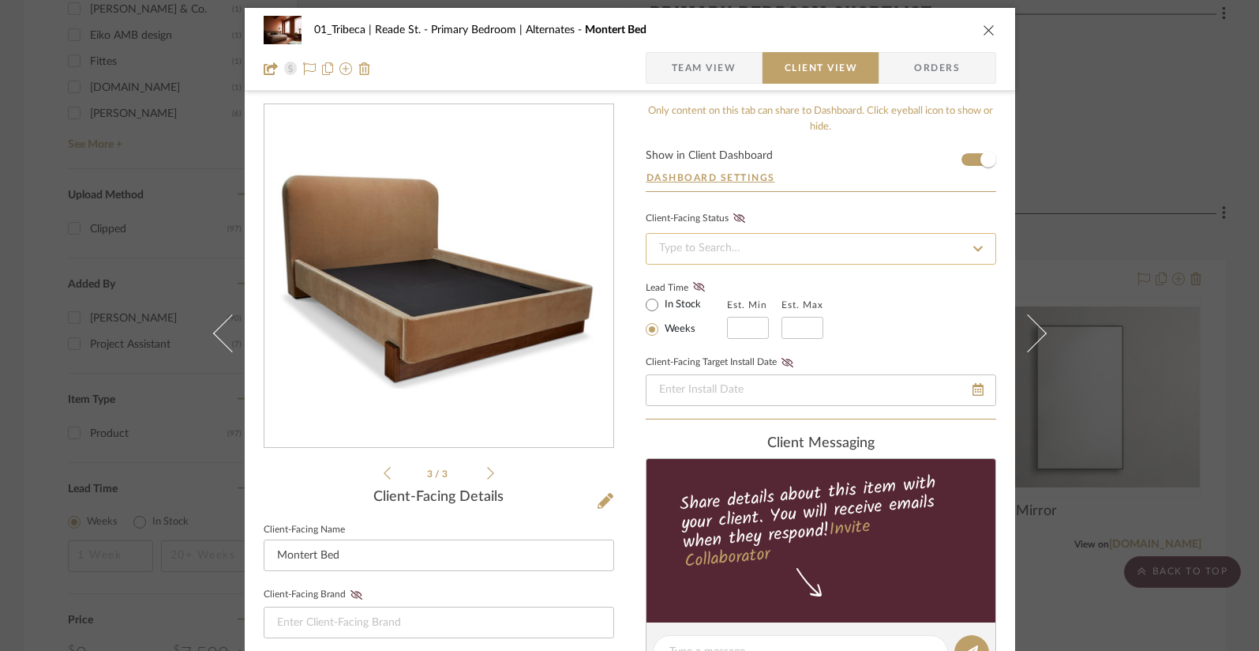
type textarea "King Overall: 85"W x 89"D x 46.5"H Upholstered Platform Height 7.5"H Footboard:…"
click at [726, 250] on input at bounding box center [821, 249] width 351 height 32
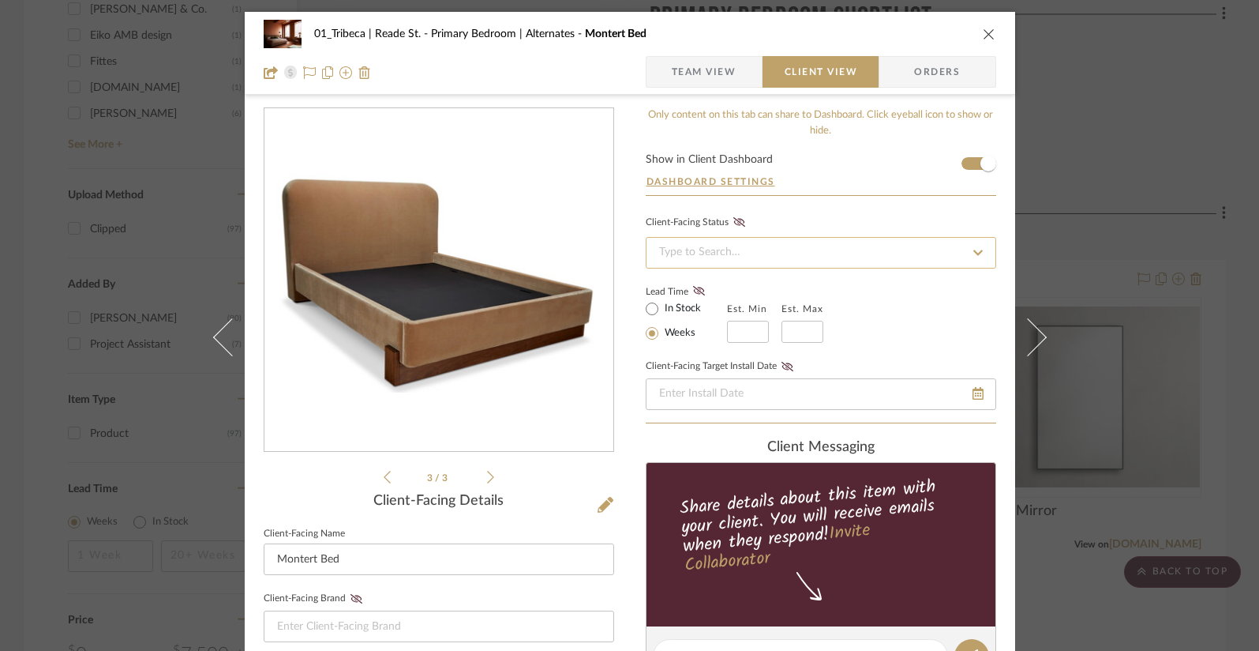
scroll to position [3, 0]
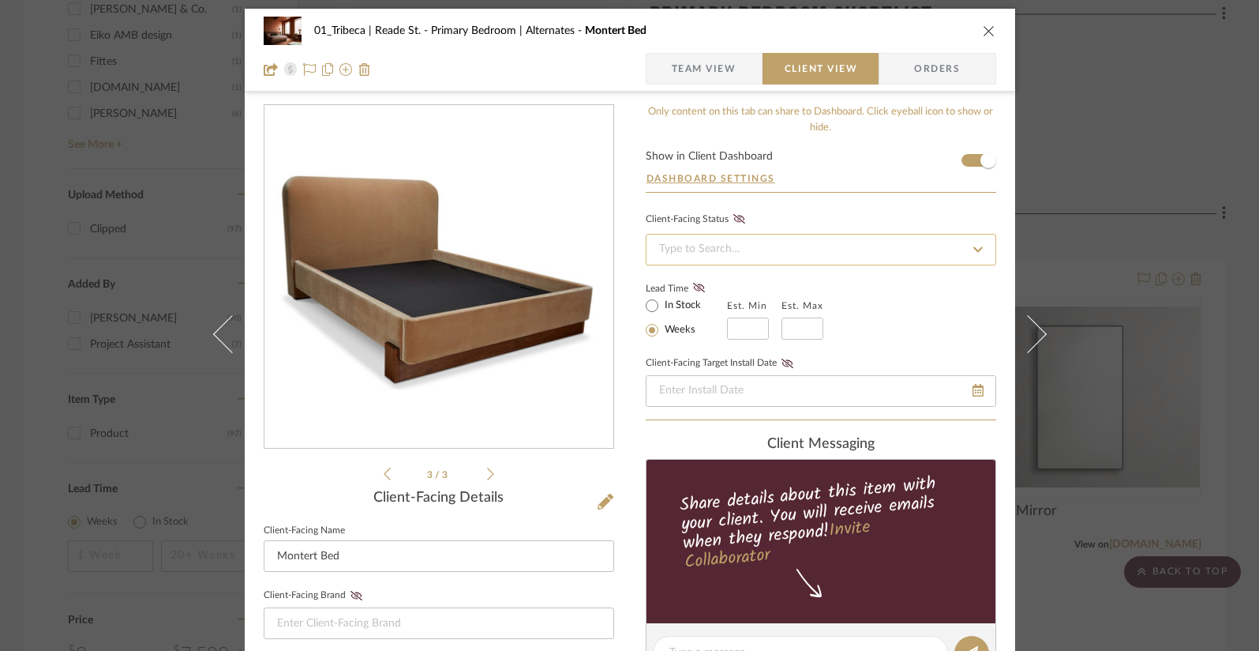
click at [729, 249] on input at bounding box center [821, 250] width 351 height 32
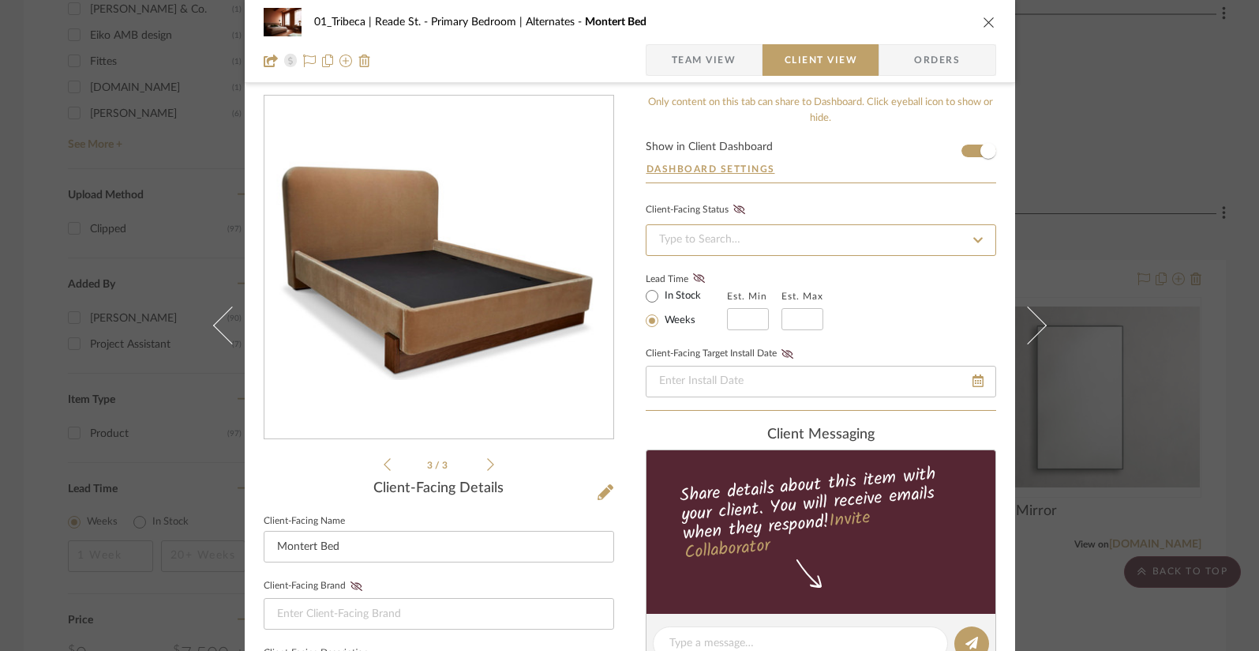
scroll to position [6, 0]
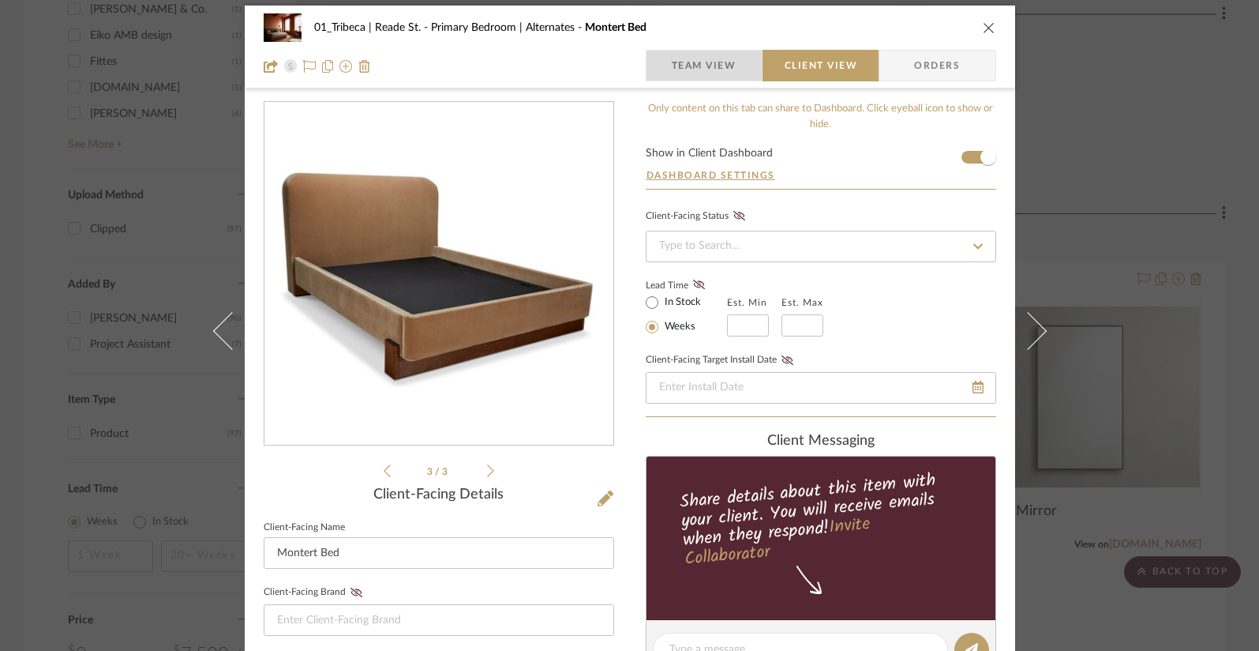
click at [697, 62] on span "Team View" at bounding box center [704, 66] width 65 height 32
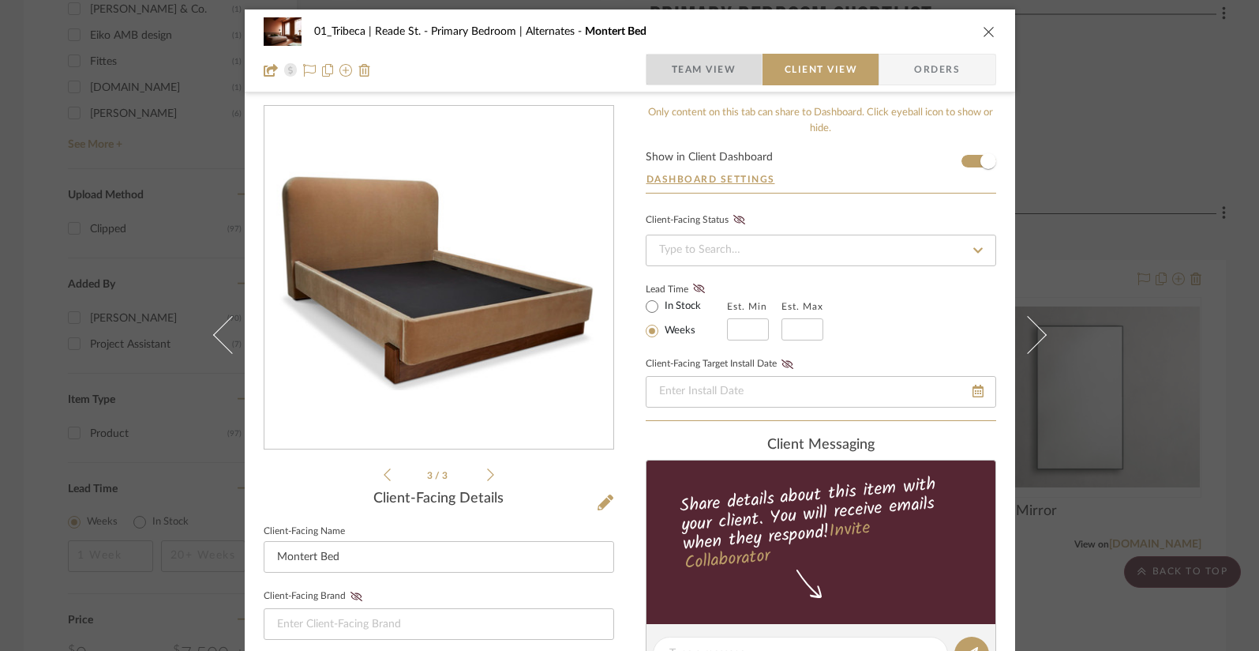
scroll to position [2, 0]
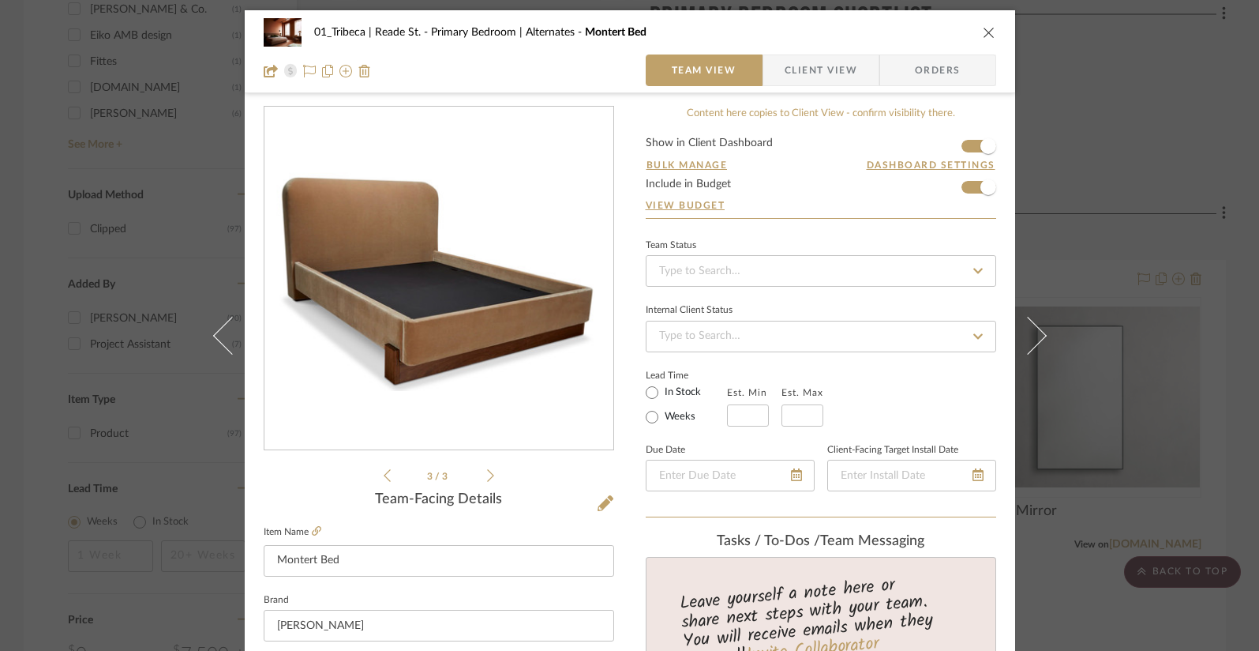
click at [831, 70] on span "Client View" at bounding box center [821, 70] width 73 height 32
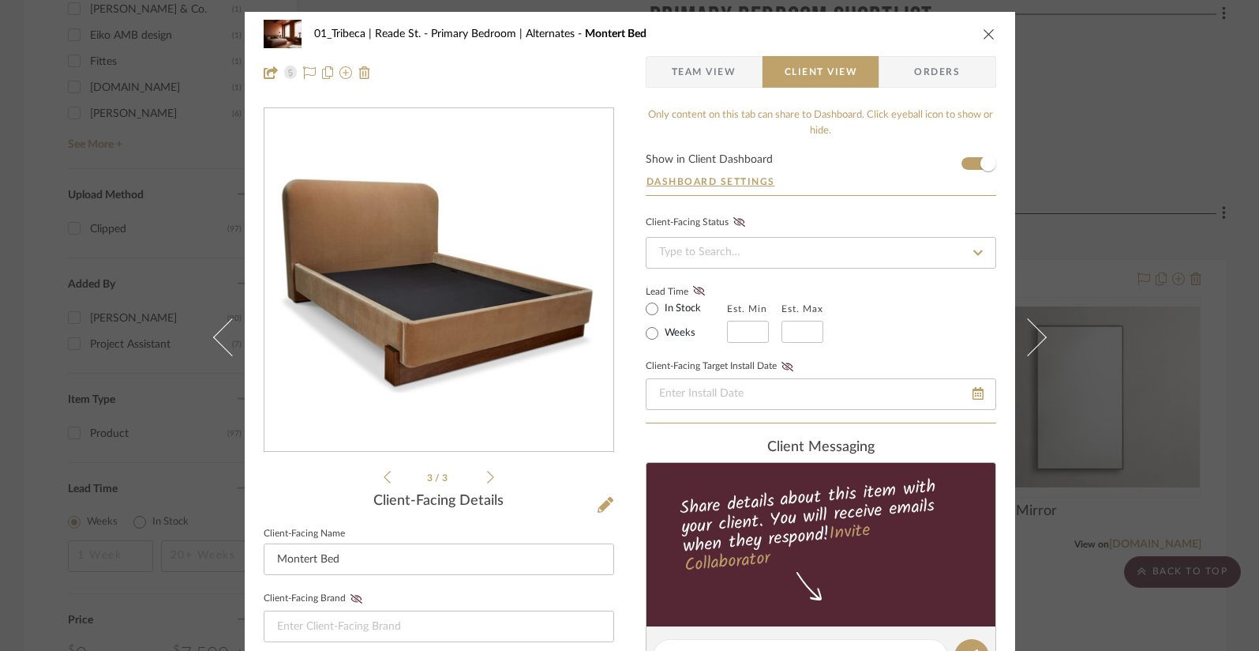
scroll to position [3, 0]
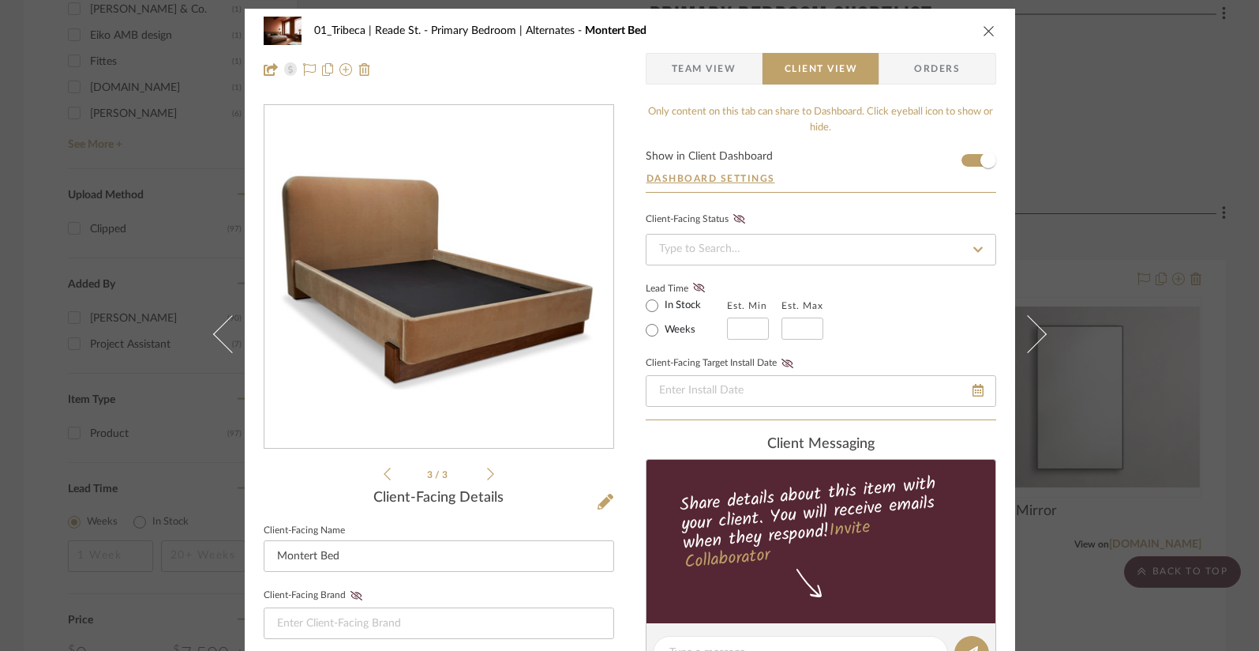
click at [973, 30] on div "01_Tribeca | Reade St. Primary Bedroom | Alternates Montert Bed" at bounding box center [630, 31] width 733 height 32
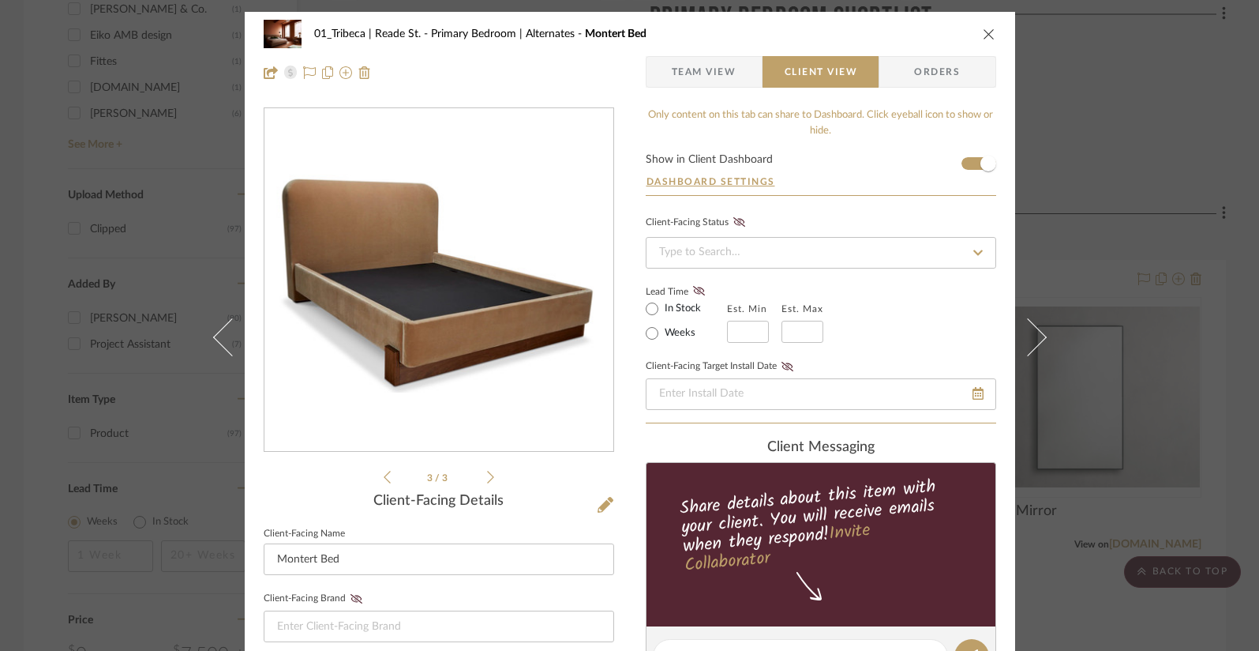
click at [384, 482] on icon at bounding box center [387, 477] width 7 height 14
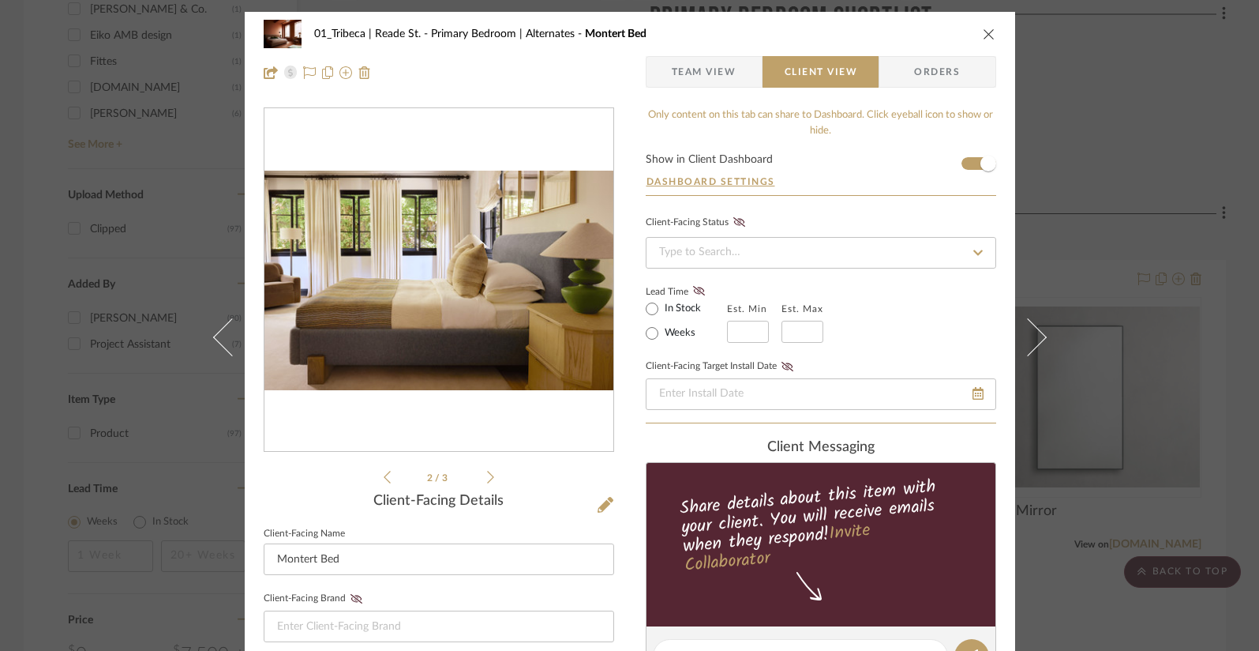
click at [384, 482] on icon at bounding box center [387, 477] width 7 height 14
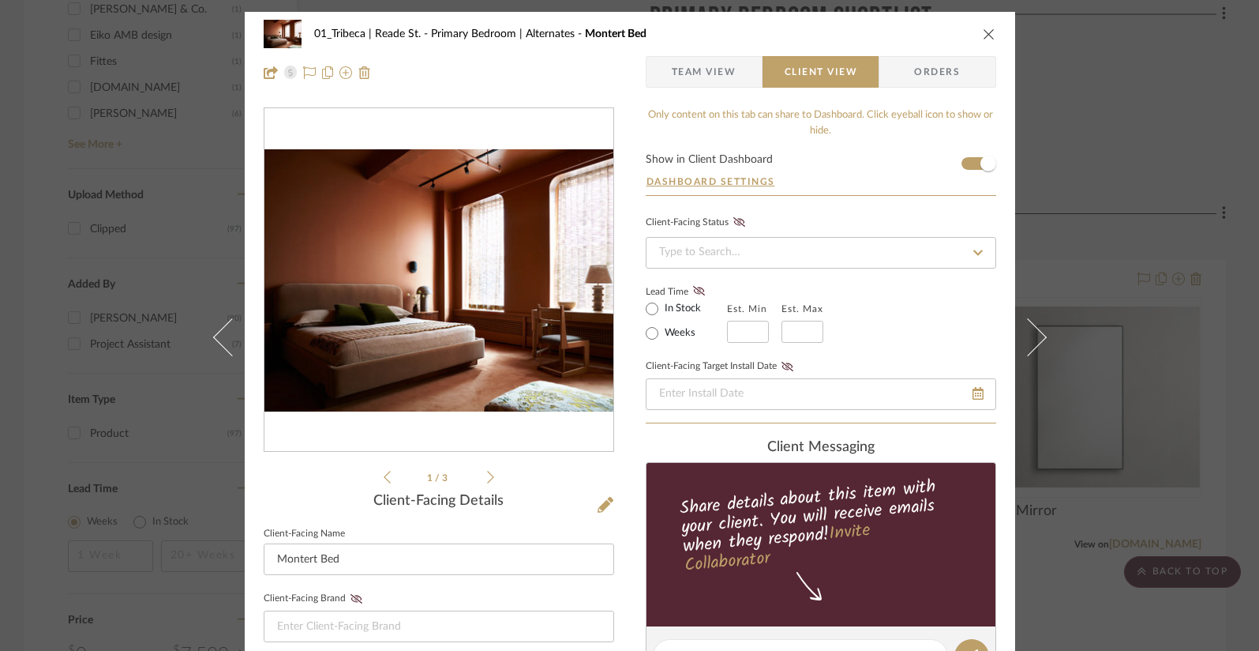
click at [487, 480] on icon at bounding box center [490, 477] width 7 height 14
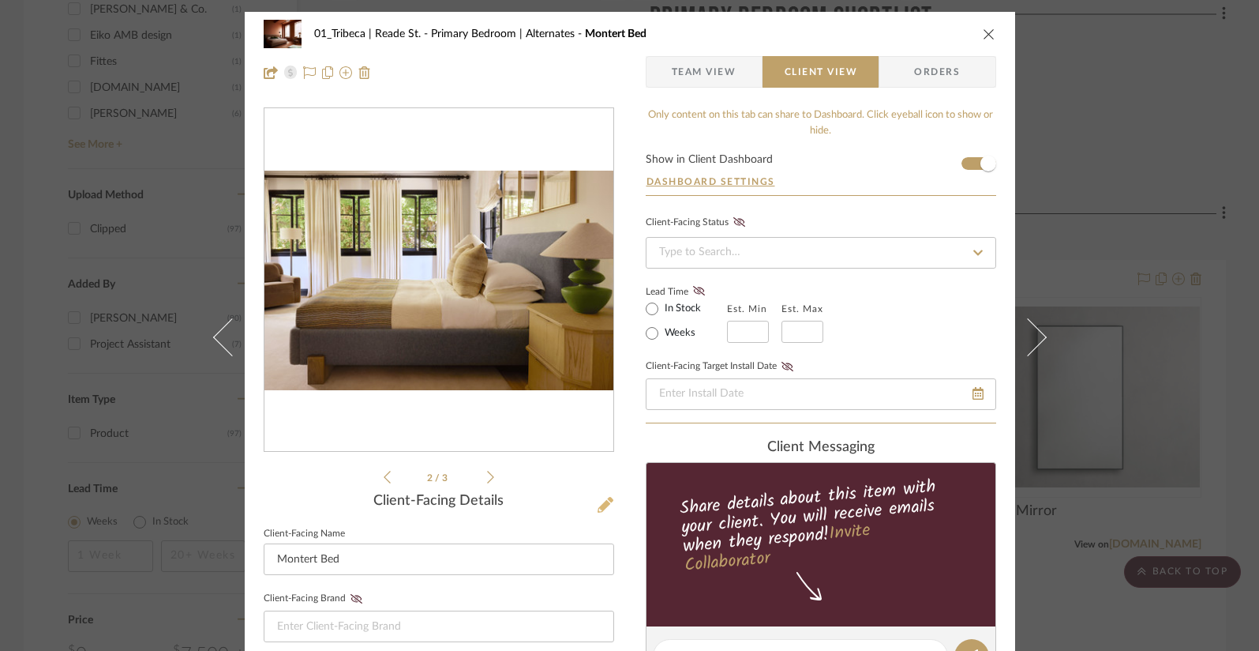
click at [598, 508] on icon at bounding box center [606, 505] width 16 height 16
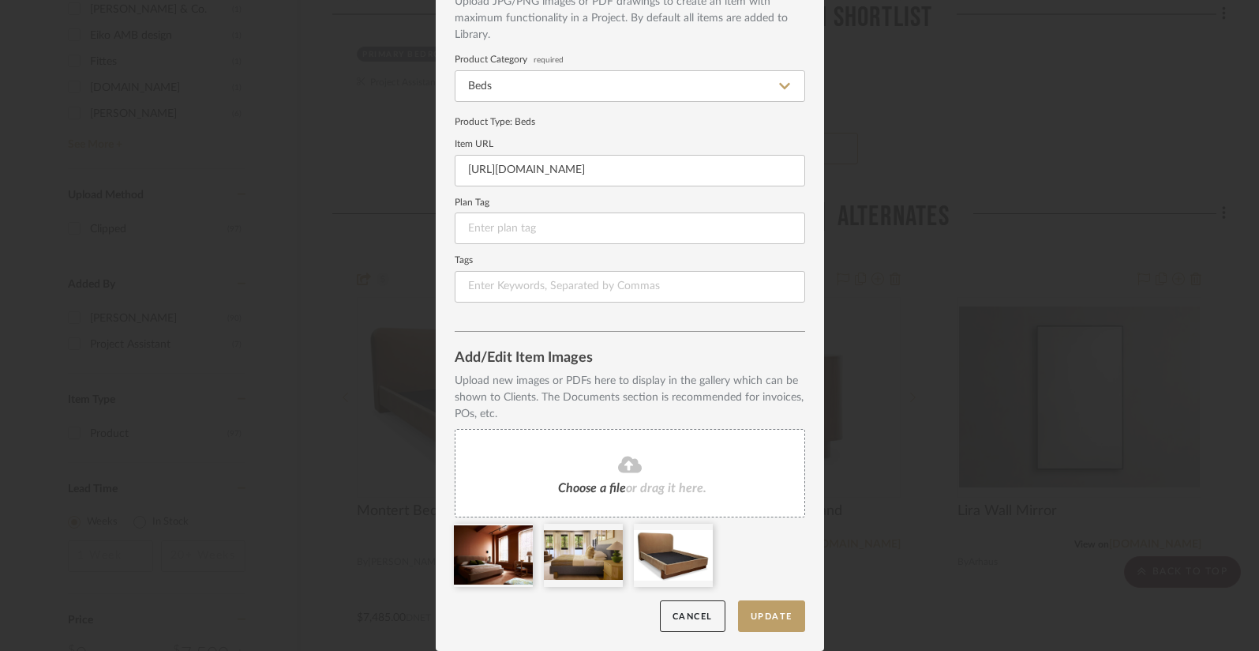
scroll to position [99, 0]
click at [516, 537] on icon at bounding box center [521, 533] width 11 height 13
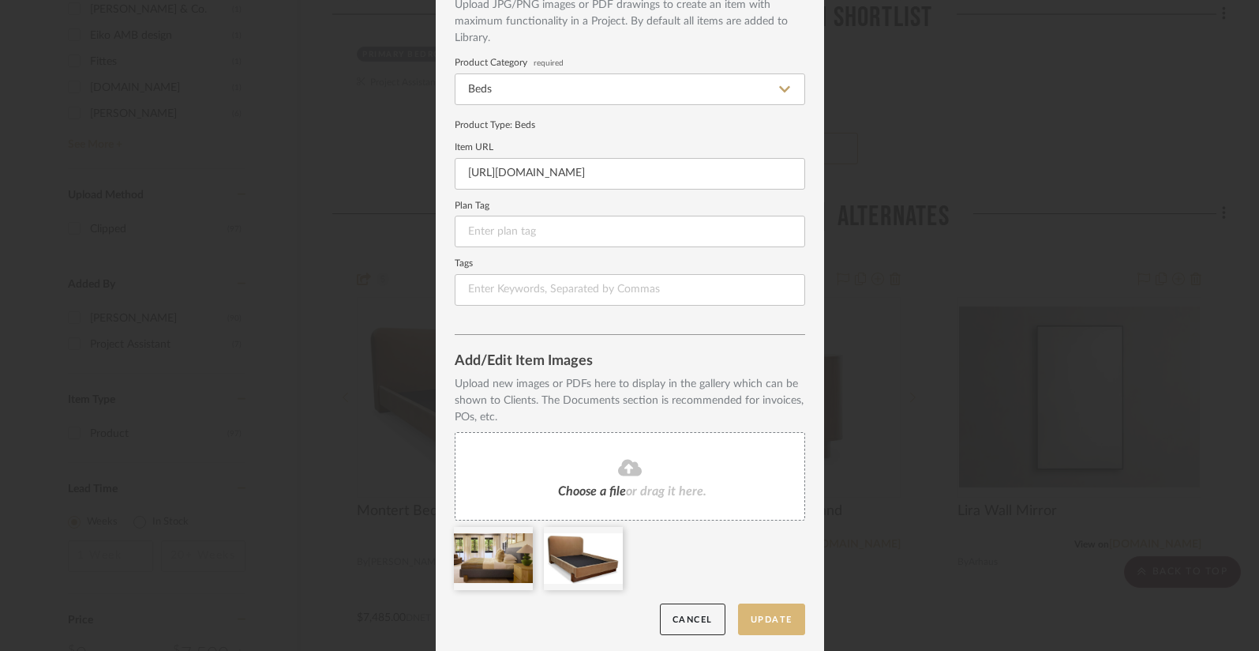
click at [756, 617] on button "Update" at bounding box center [771, 619] width 67 height 32
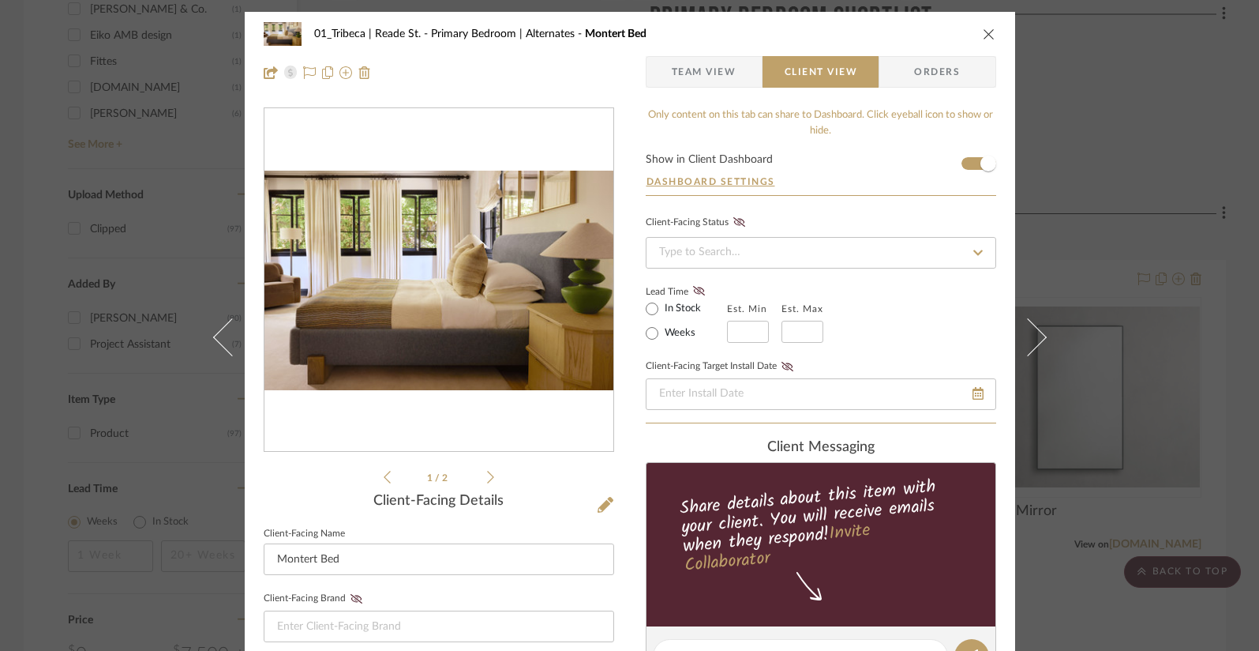
click at [487, 478] on icon at bounding box center [490, 477] width 7 height 14
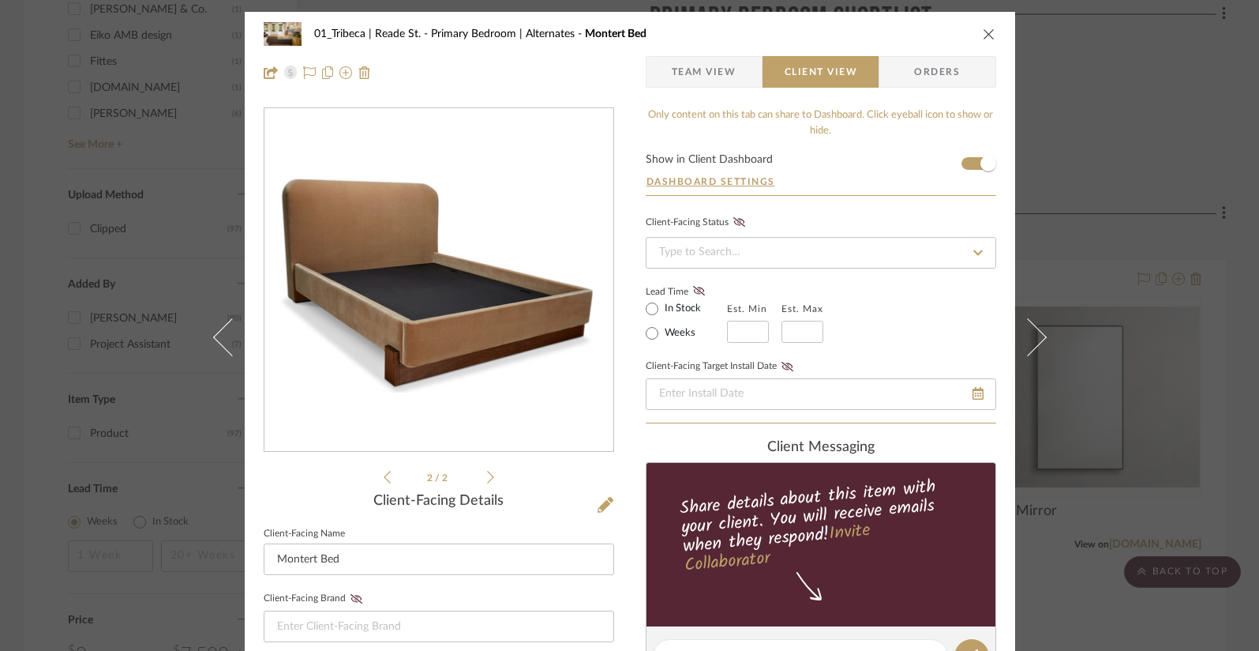
click at [384, 479] on icon at bounding box center [387, 477] width 7 height 14
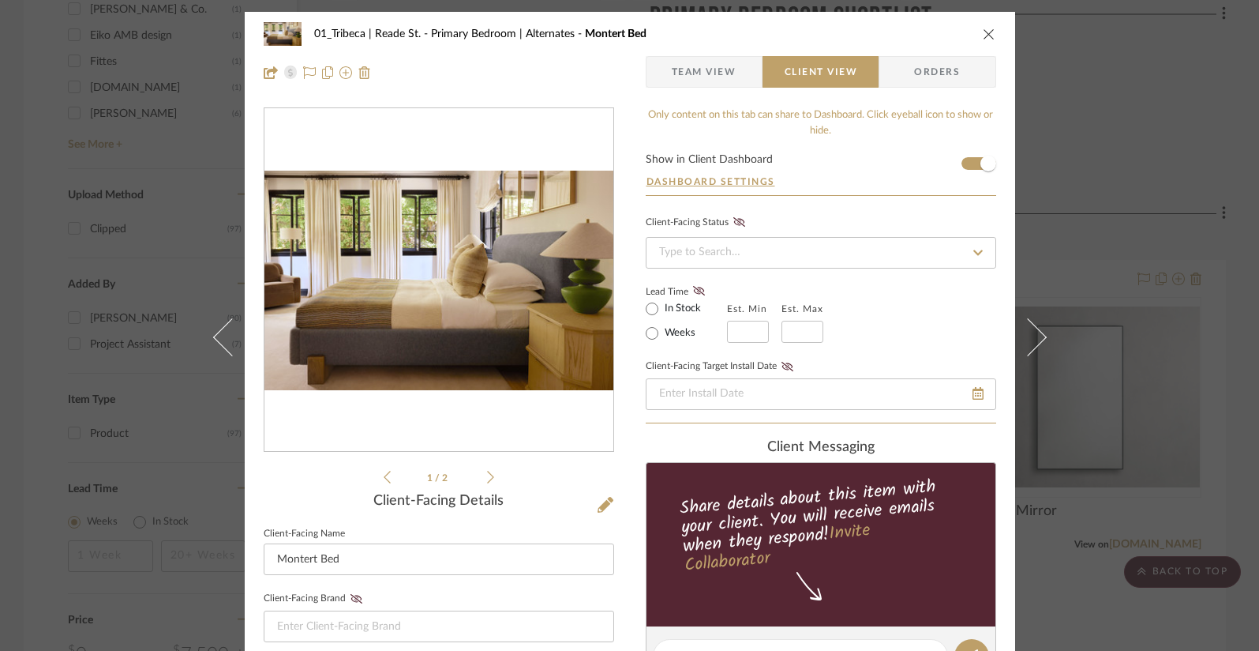
click at [983, 31] on icon "close" at bounding box center [989, 34] width 13 height 13
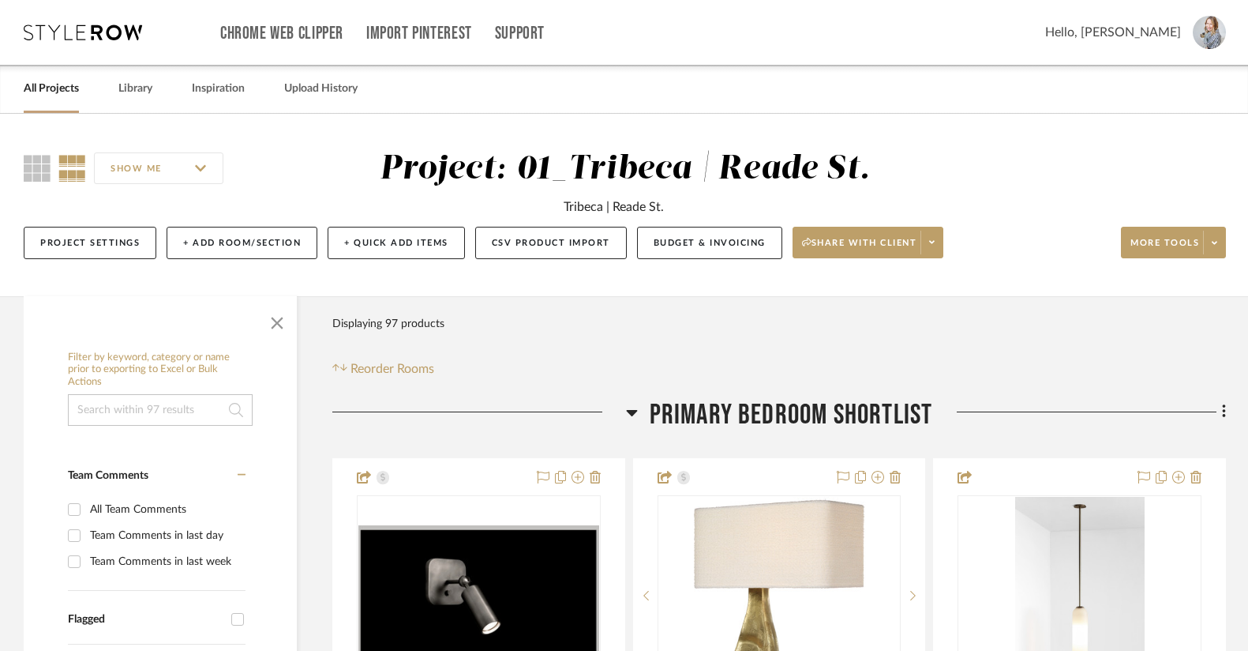
scroll to position [2, 0]
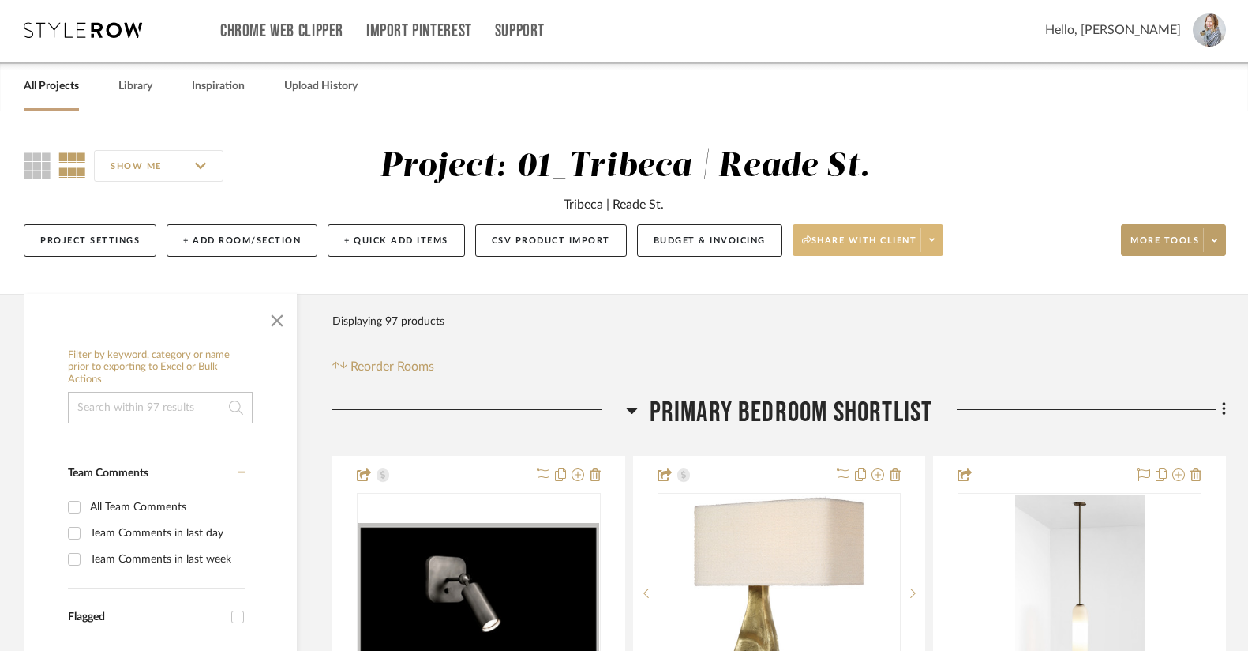
click at [929, 245] on span at bounding box center [932, 240] width 22 height 24
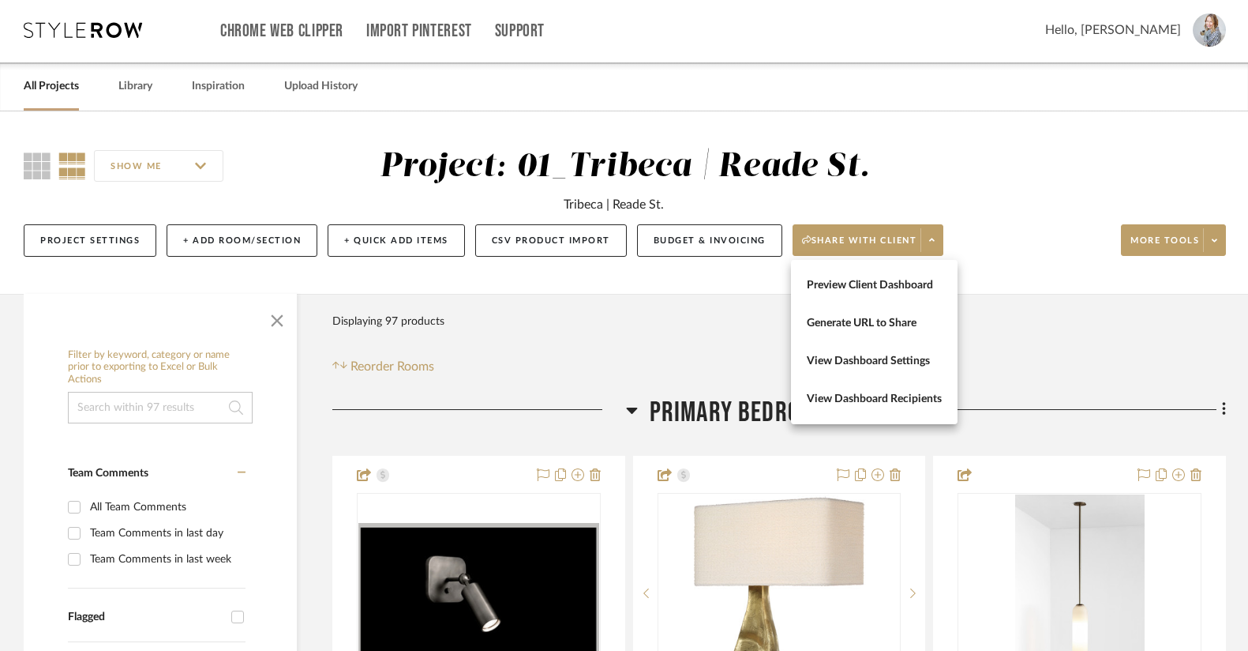
click at [885, 293] on button "Preview Client Dashboard" at bounding box center [874, 285] width 167 height 38
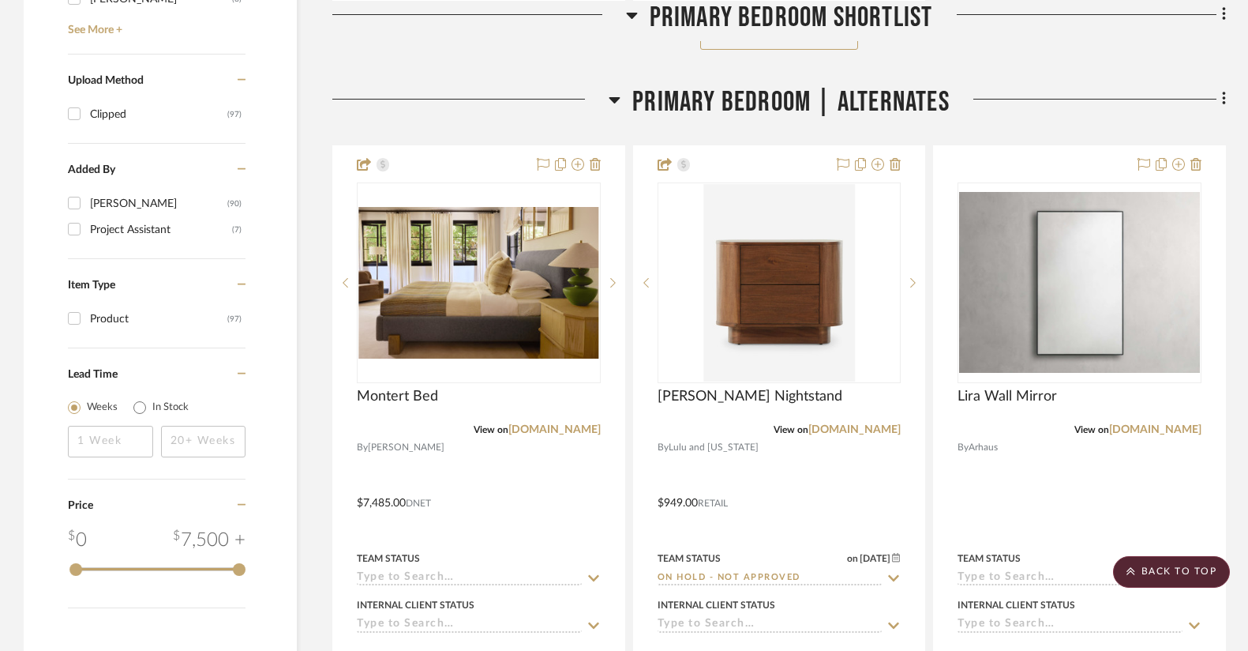
scroll to position [2554, 0]
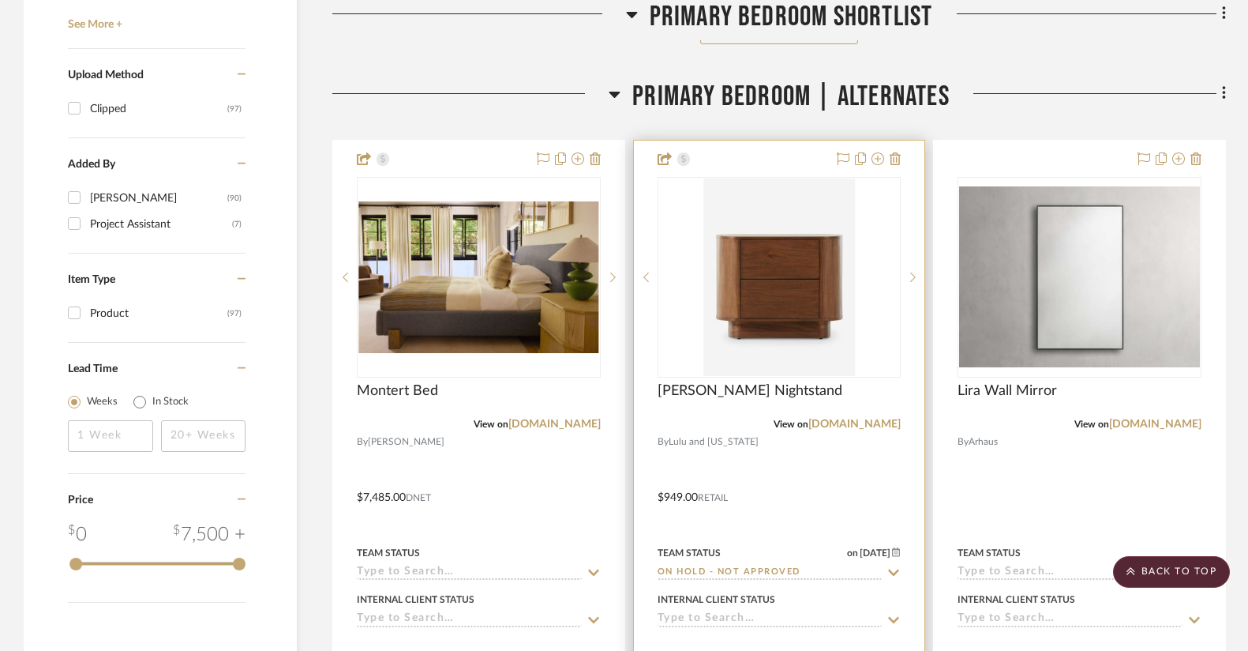
click at [886, 239] on div "0" at bounding box center [779, 277] width 242 height 199
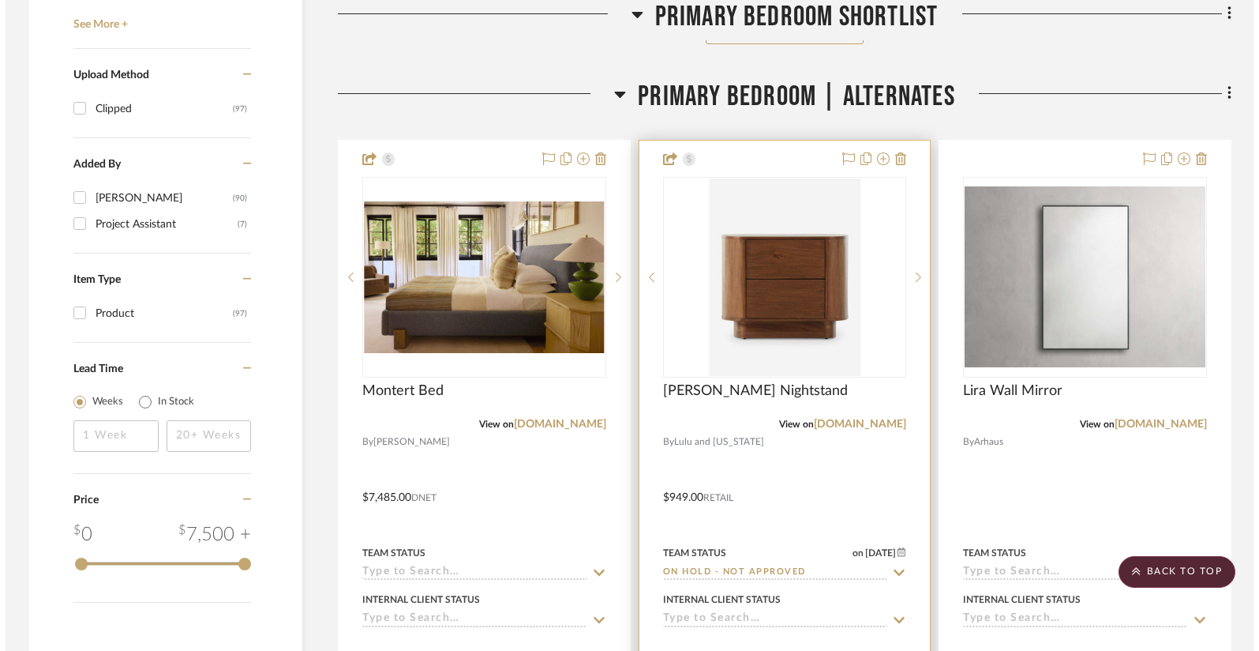
scroll to position [0, 0]
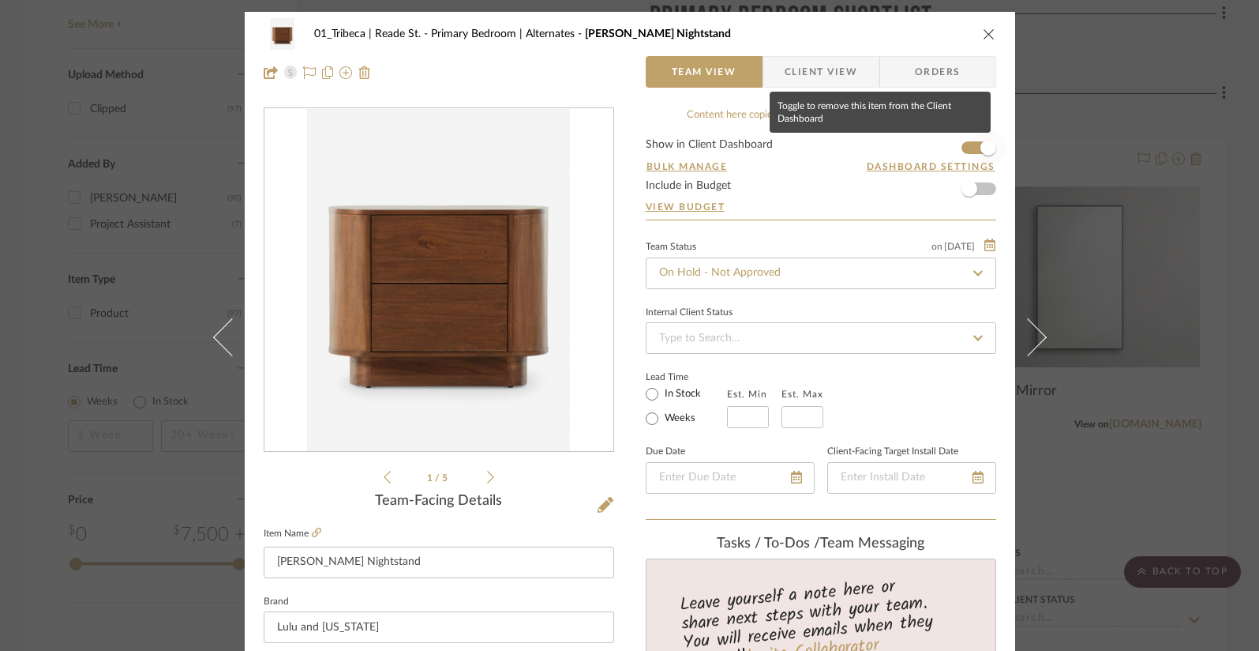
click at [971, 143] on span "button" at bounding box center [988, 147] width 35 height 35
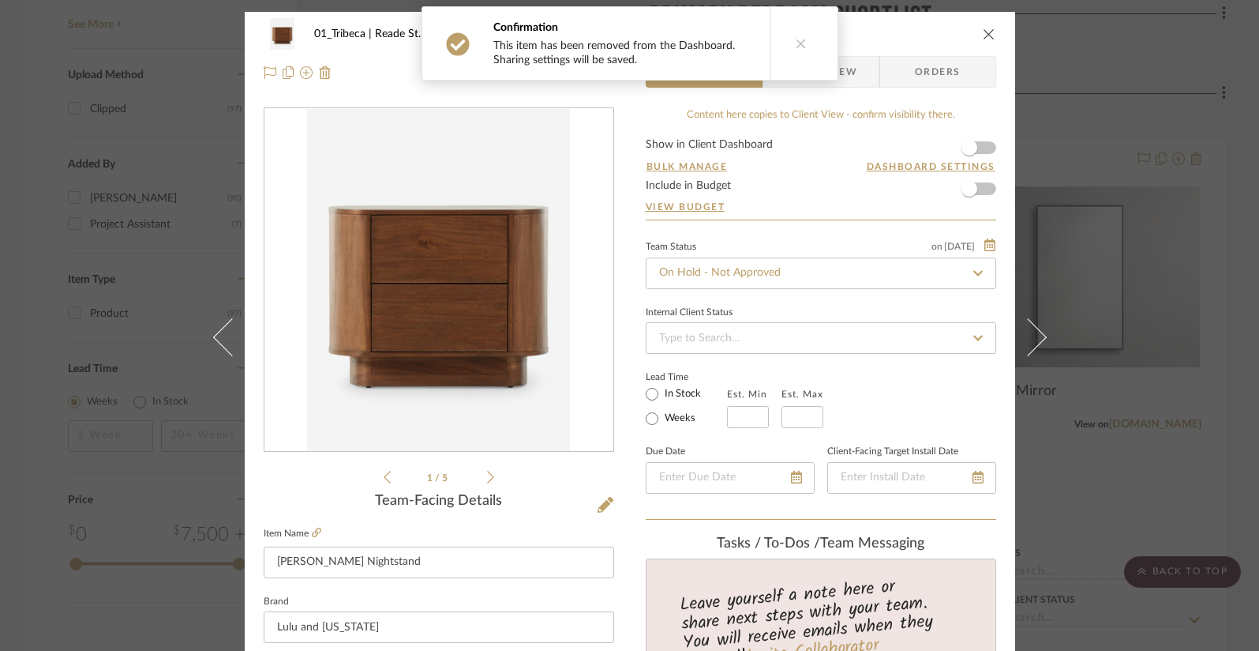
click at [984, 34] on icon "close" at bounding box center [989, 34] width 13 height 13
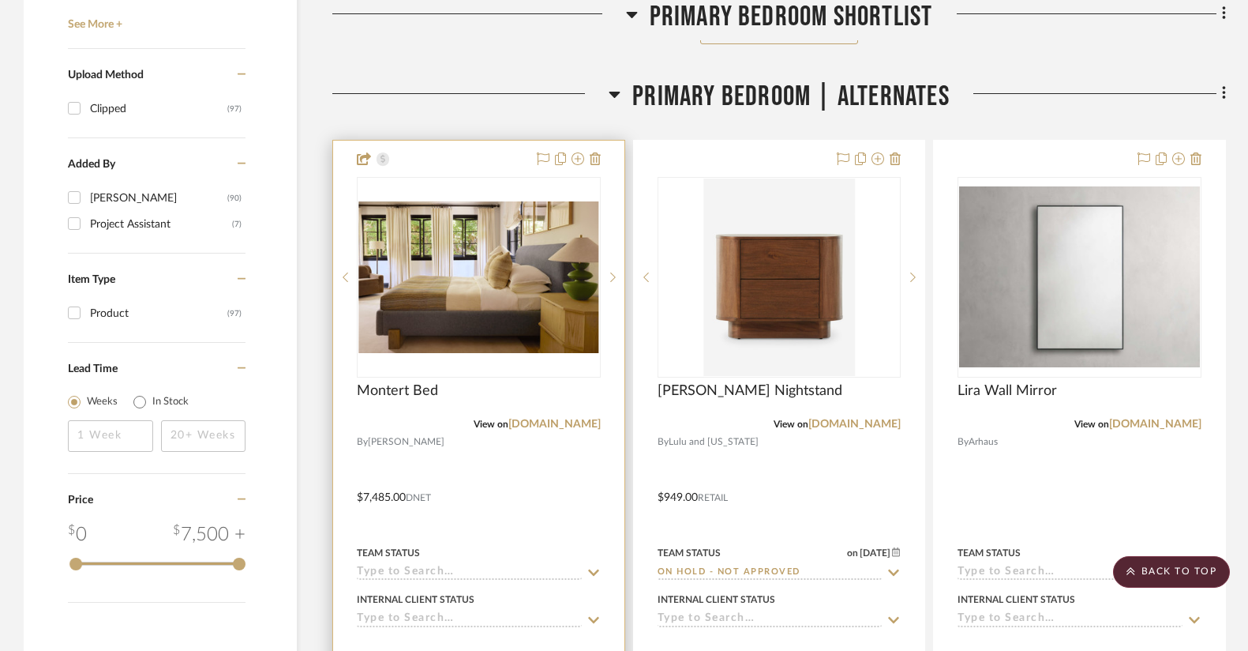
scroll to position [2557, 0]
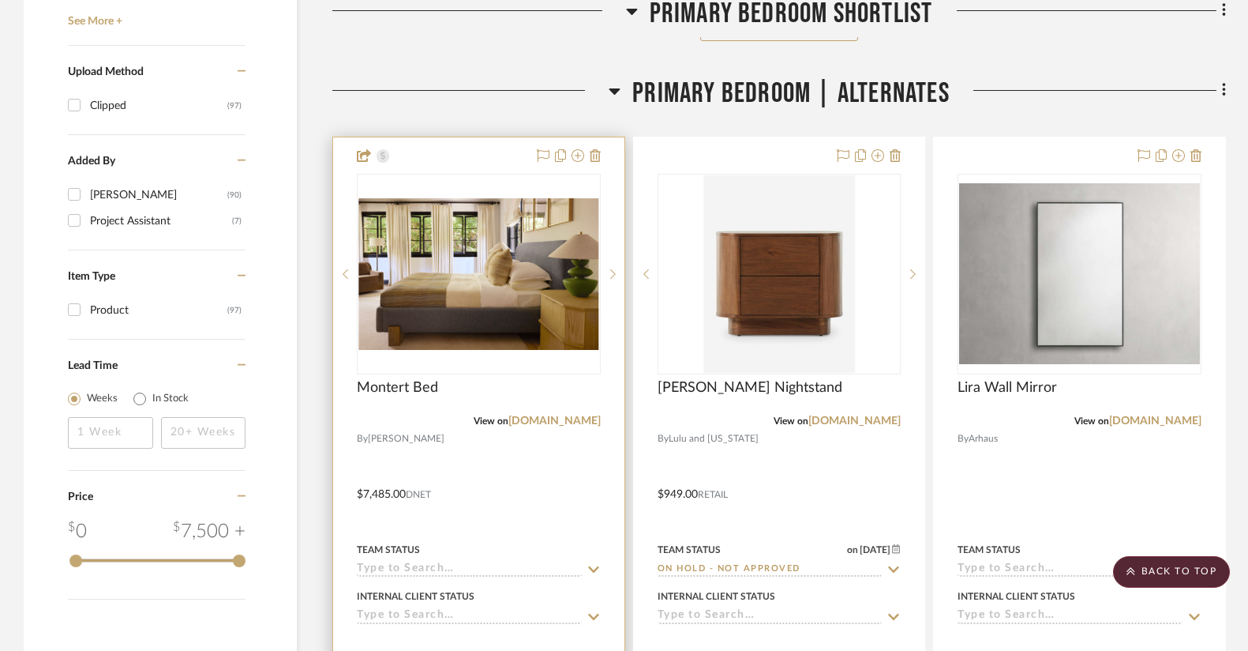
click at [405, 433] on span "Lawson Fenning" at bounding box center [406, 438] width 77 height 15
click at [432, 343] on img "0" at bounding box center [478, 274] width 241 height 152
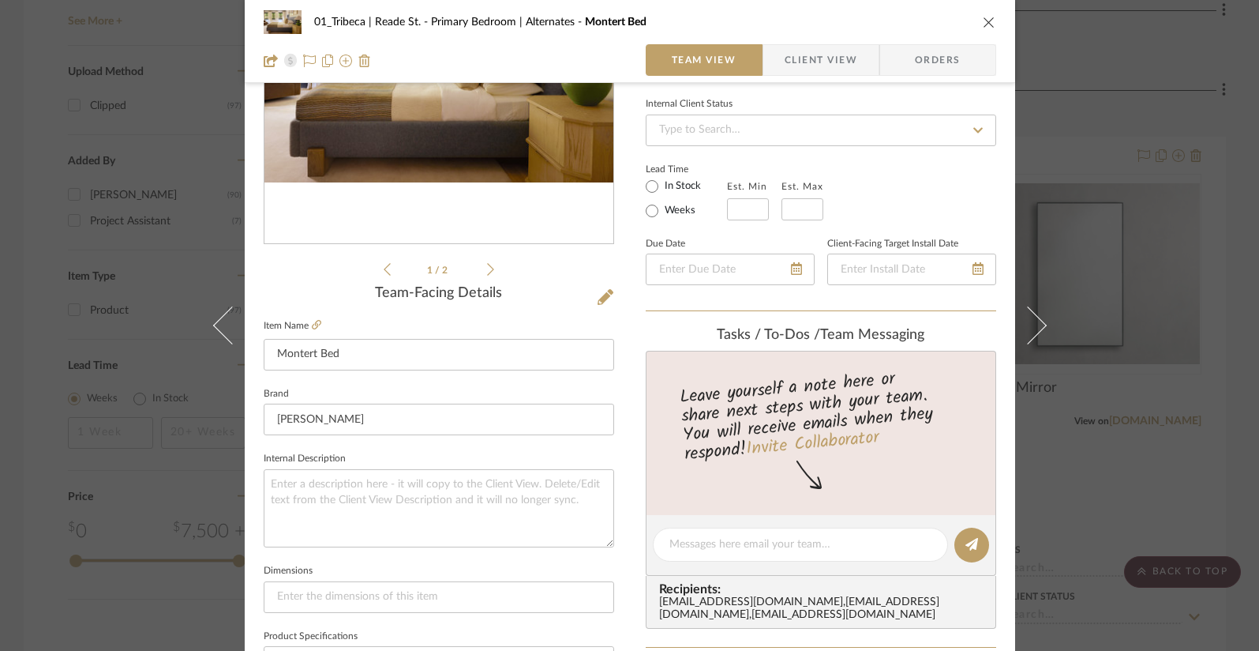
scroll to position [305, 0]
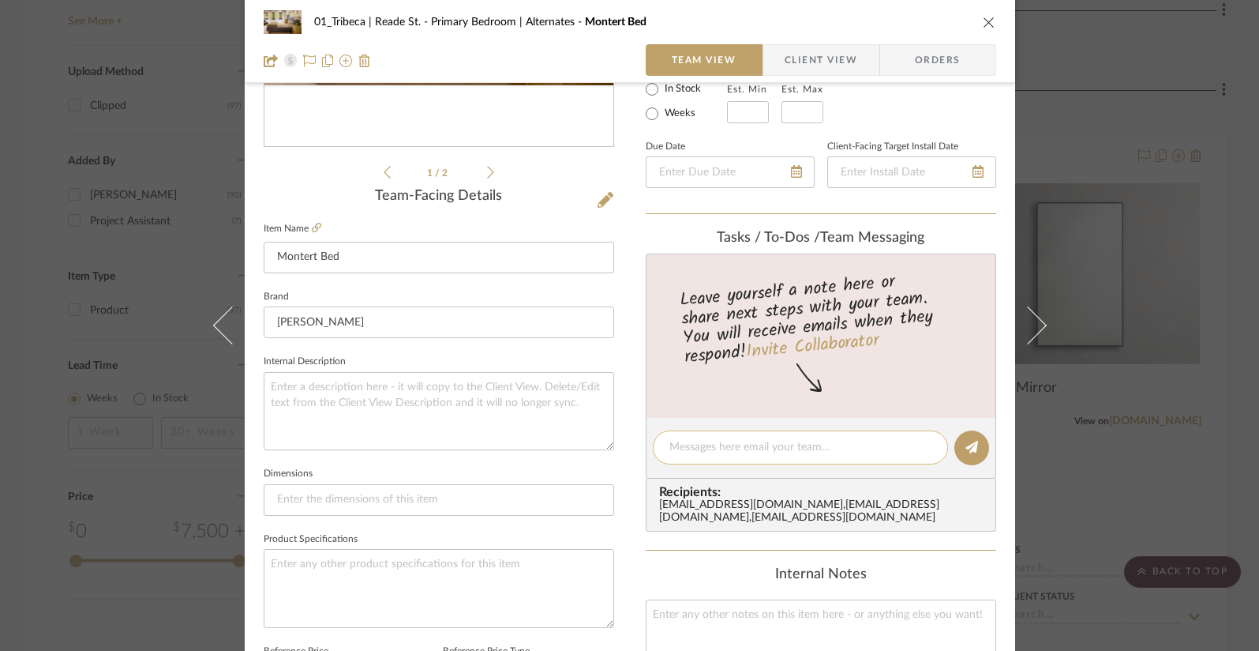
click at [691, 448] on textarea at bounding box center [800, 447] width 262 height 17
type textarea "T"
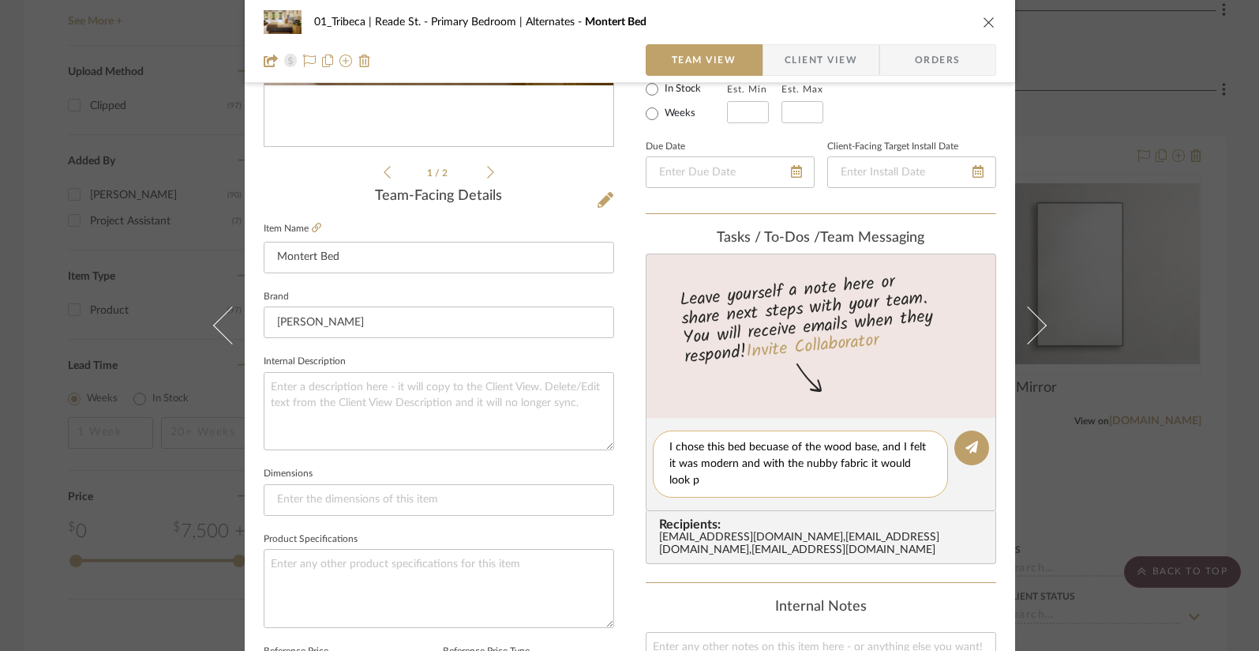
scroll to position [0, 0]
click at [774, 441] on textarea "I chose this bed becuase of the wood base, and I felt it was modern and with th…" at bounding box center [800, 464] width 262 height 50
click at [819, 450] on textarea "I chose this bed becuase of the wood base, and I felt it was modern and with th…" at bounding box center [800, 464] width 262 height 50
click at [904, 445] on textarea "I chose this bed becuase of the walnut wood base, and I felt it was modern and …" at bounding box center [800, 464] width 262 height 50
click at [797, 482] on textarea "I chose this bed becuase of the walnut wood base detail, and I felt it was mode…" at bounding box center [800, 464] width 262 height 50
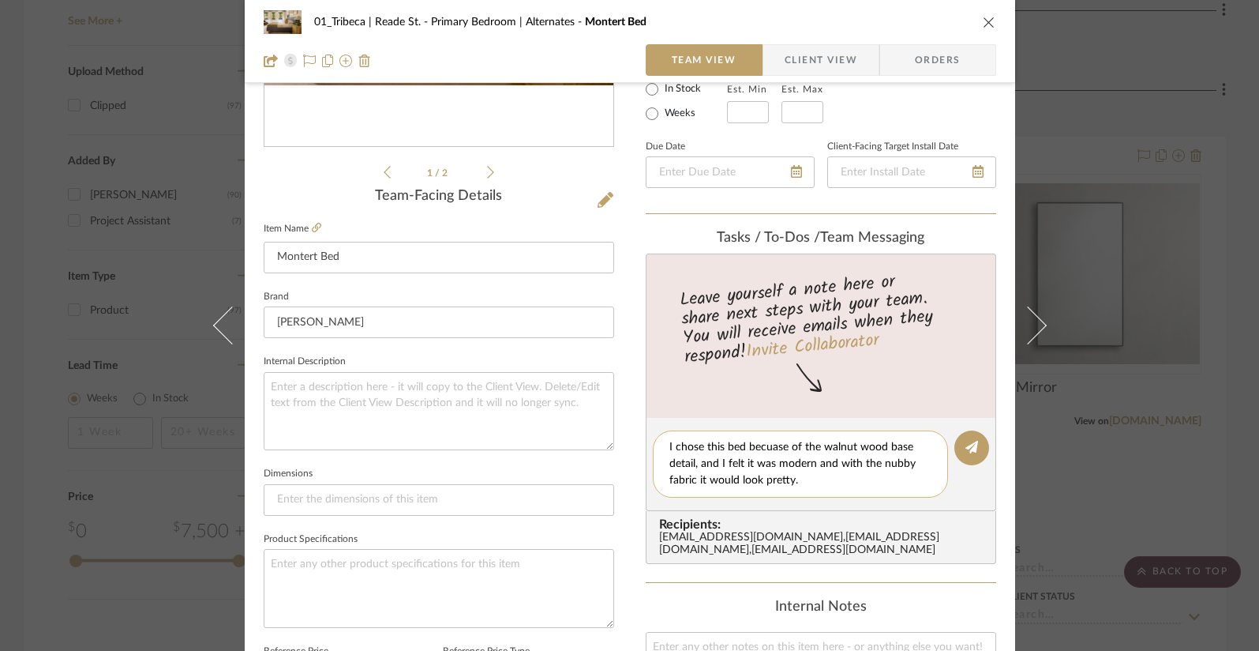
click at [781, 446] on textarea "I chose this bed becuase of the walnut wood base detail, and I felt it was mode…" at bounding box center [800, 464] width 262 height 50
click at [698, 464] on textarea "I chose this bed becuase of the walnut wood base detail, and I felt it was mode…" at bounding box center [800, 464] width 262 height 50
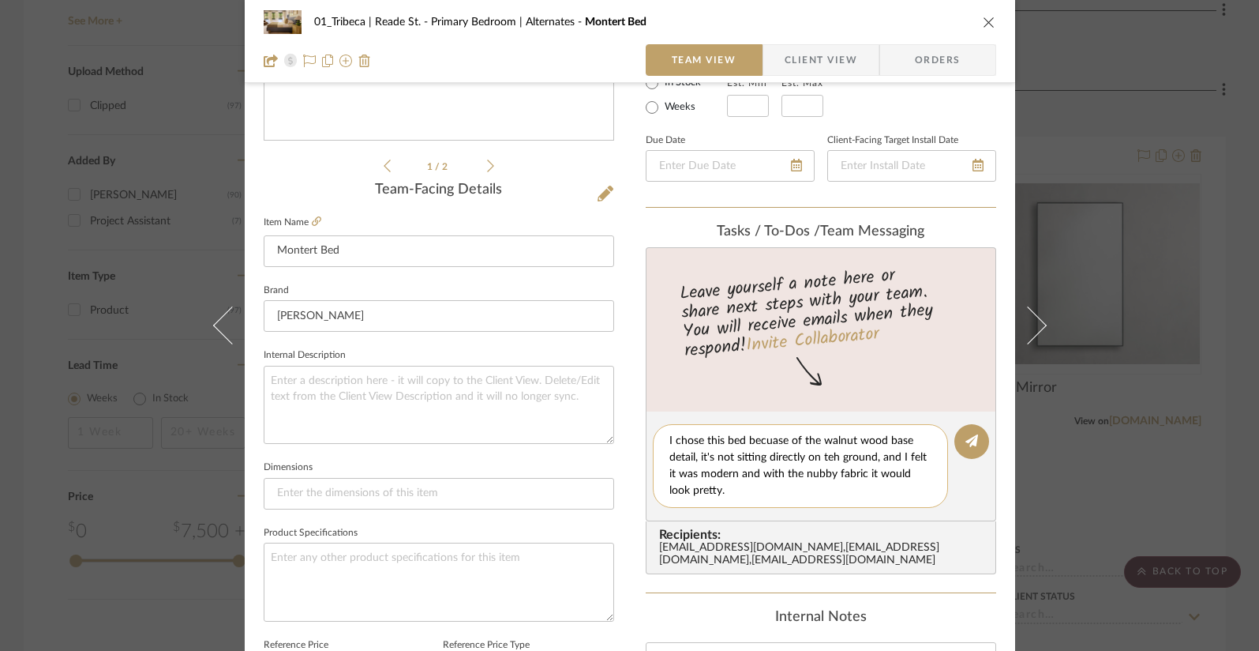
click at [898, 467] on textarea "I chose this bed becuase of the walnut wood base detail, it's not sitting direc…" at bounding box center [800, 466] width 262 height 66
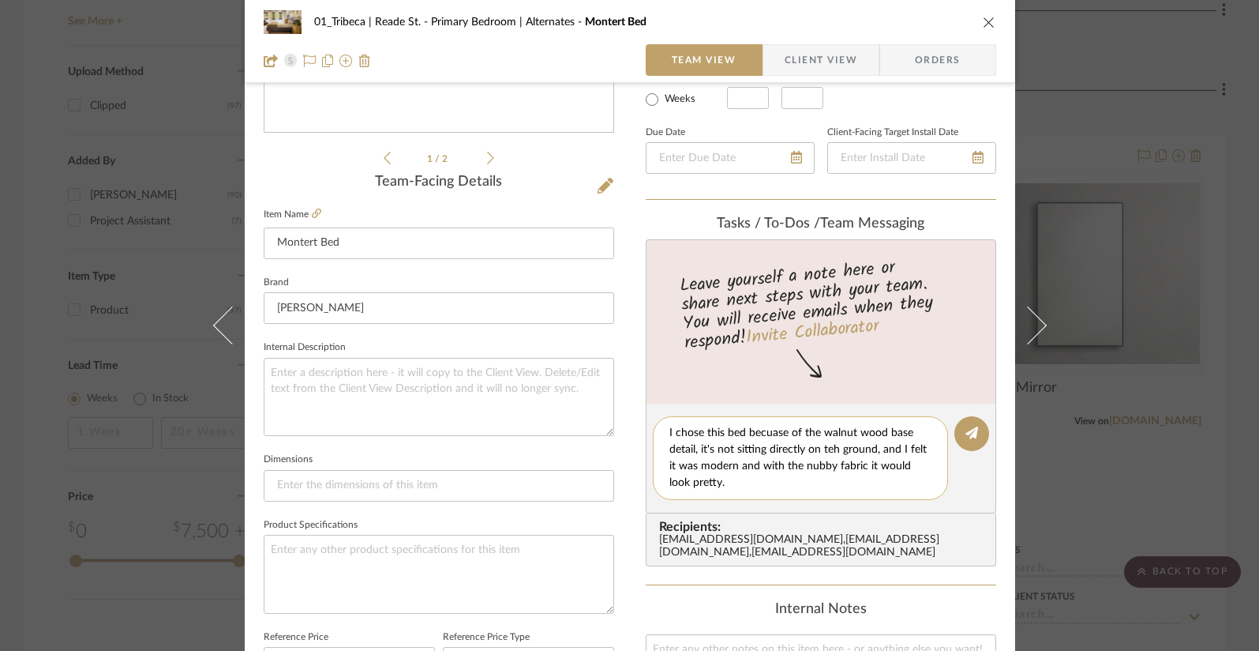
click at [895, 459] on textarea "I chose this bed becuase of the walnut wood base detail, it's not sitting direc…" at bounding box center [800, 458] width 262 height 66
click at [895, 452] on textarea "I chose this bed becuase of the walnut wood base detail, it's not sitting direc…" at bounding box center [800, 459] width 262 height 66
click at [831, 450] on textarea "I chose this bed becuase of the walnut wood base detail, it's not sitting direc…" at bounding box center [800, 459] width 262 height 66
click at [780, 437] on textarea "I chose this bed becuase of the walnut wood base detail, it's not sitting direc…" at bounding box center [800, 459] width 262 height 66
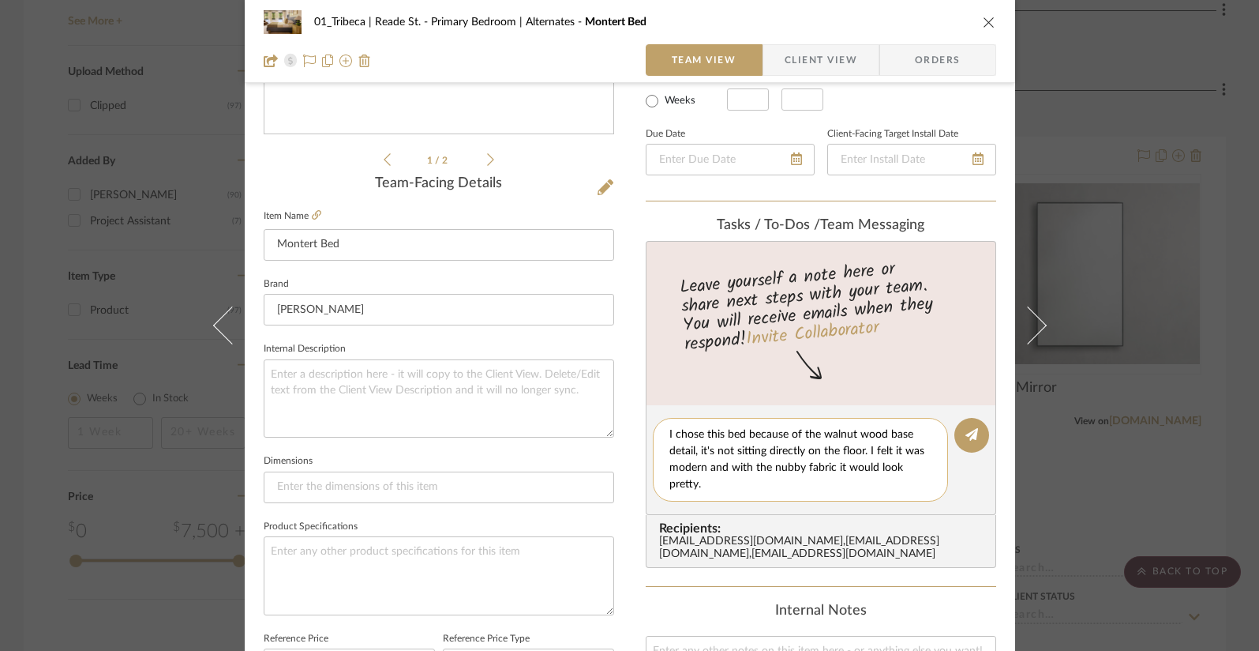
drag, startPoint x: 742, startPoint y: 469, endPoint x: 729, endPoint y: 468, distance: 12.7
click at [741, 469] on textarea "I chose this bed because of the walnut wood base detail, it's not sitting direc…" at bounding box center [800, 459] width 262 height 66
type textarea "I chose this bed because of the walnut wood base detail, it's not sitting direc…"
click at [966, 433] on icon at bounding box center [972, 434] width 13 height 13
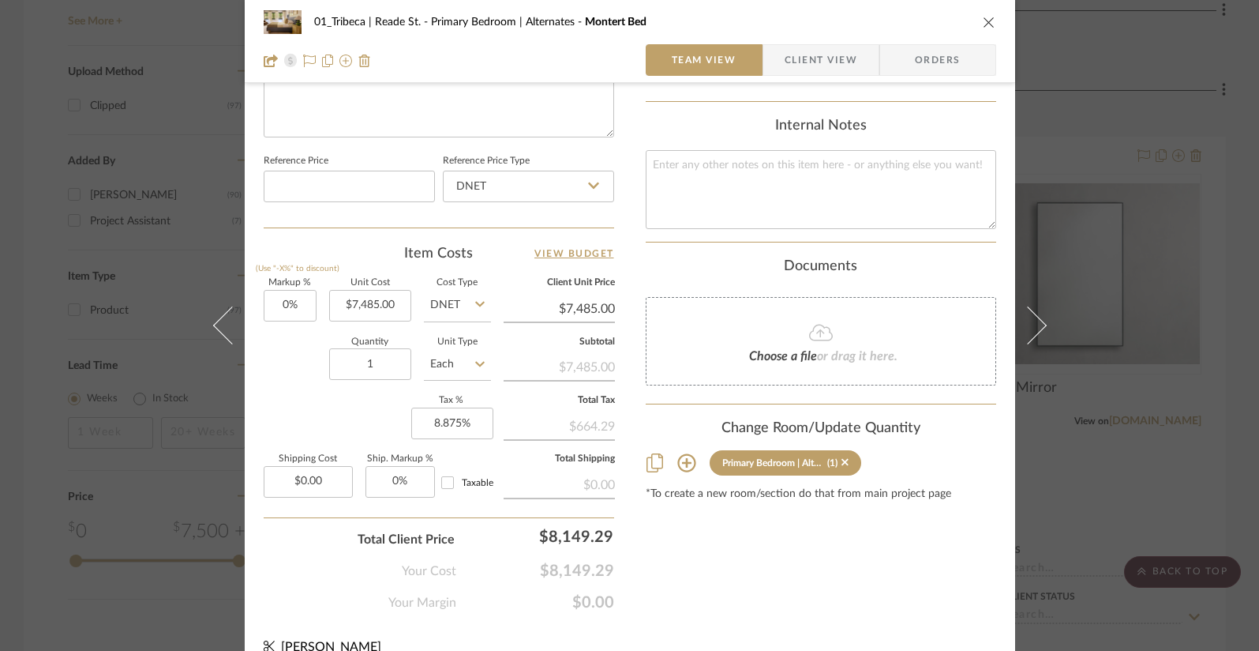
scroll to position [798, 0]
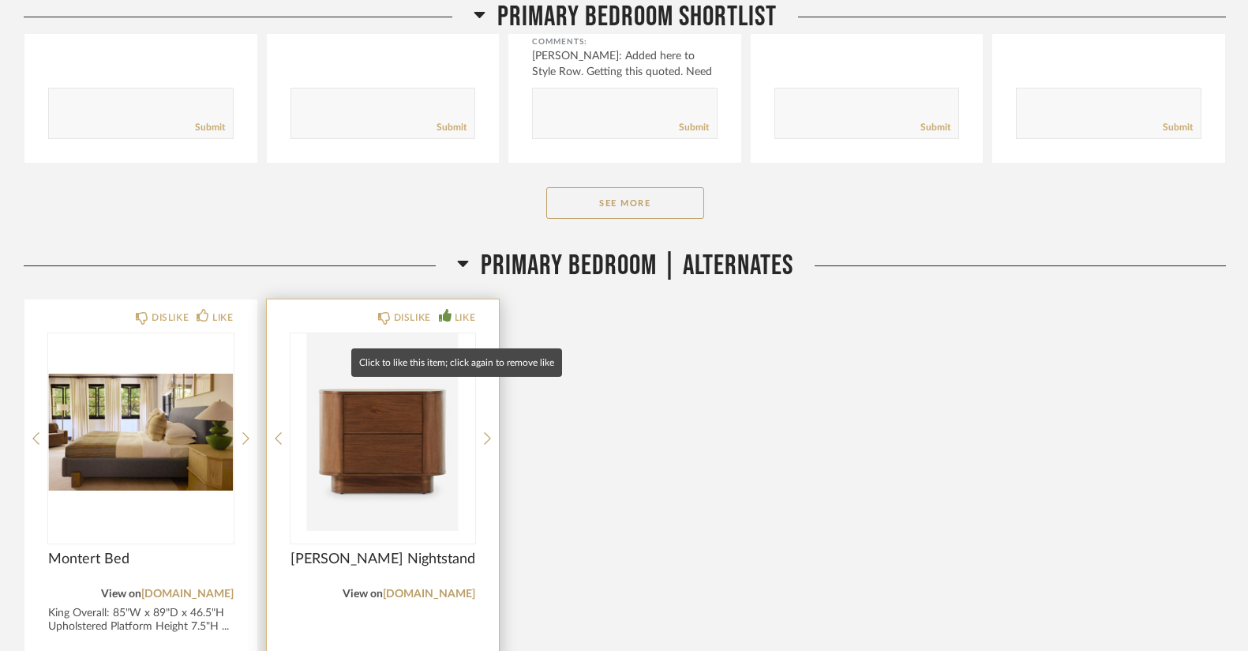
scroll to position [704, 0]
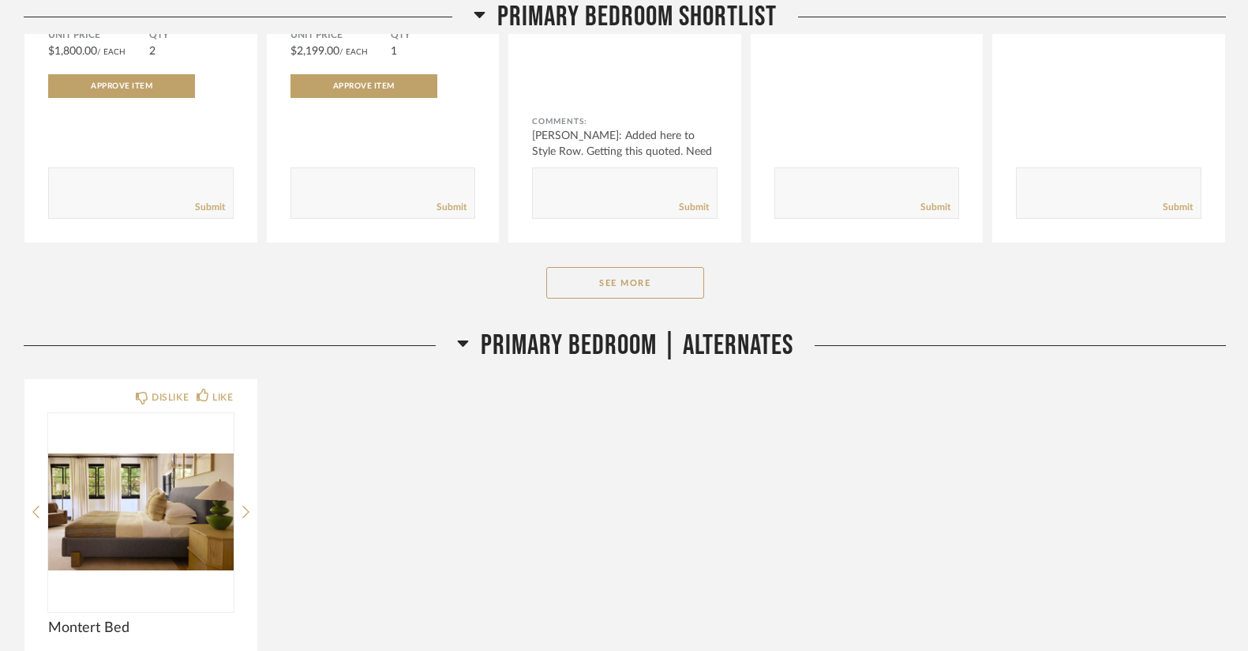
scroll to position [696, 0]
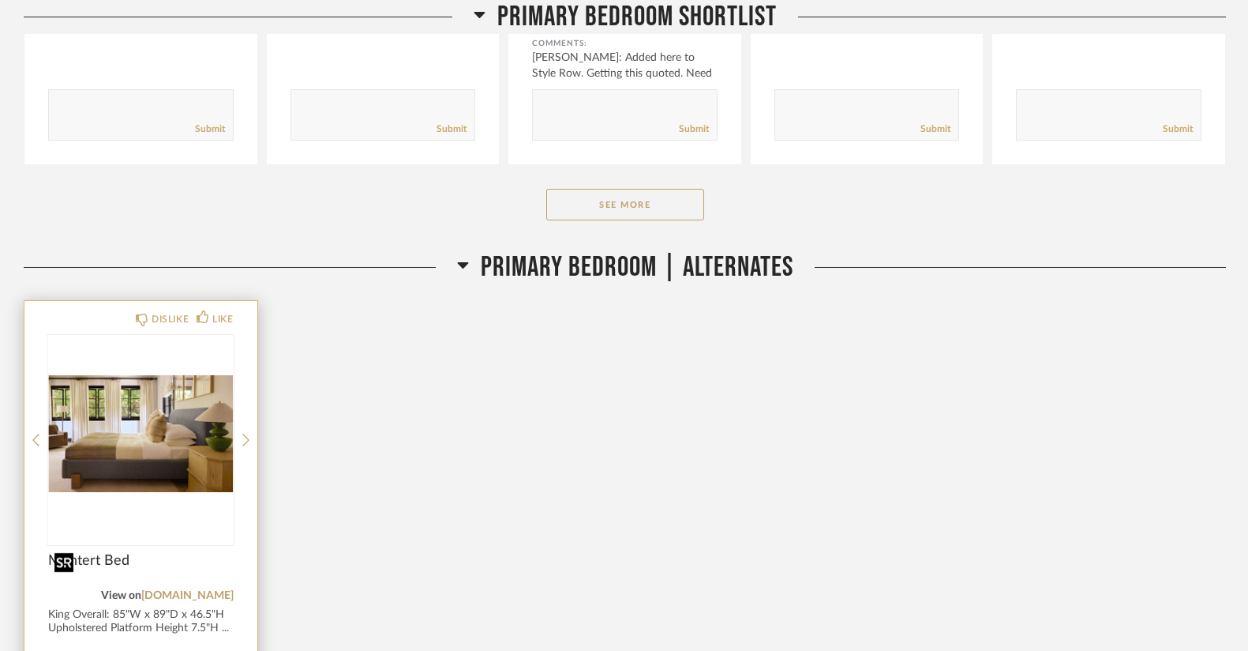
click at [159, 557] on span "Montert Bed" at bounding box center [141, 560] width 186 height 17
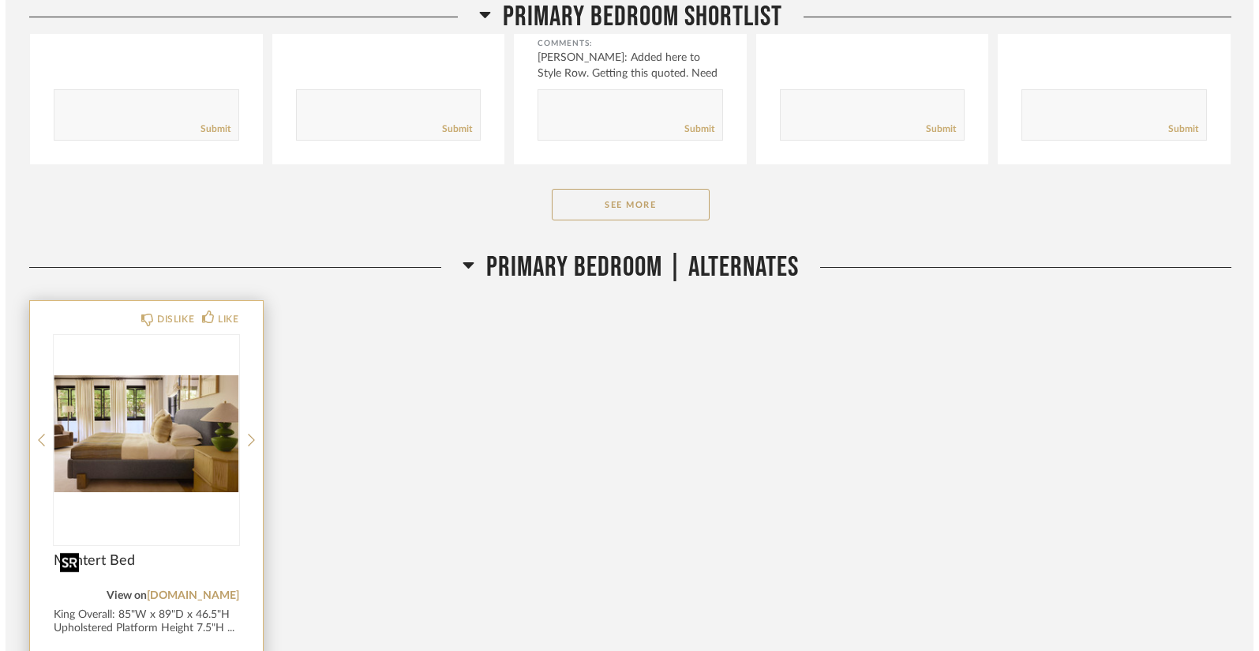
scroll to position [0, 0]
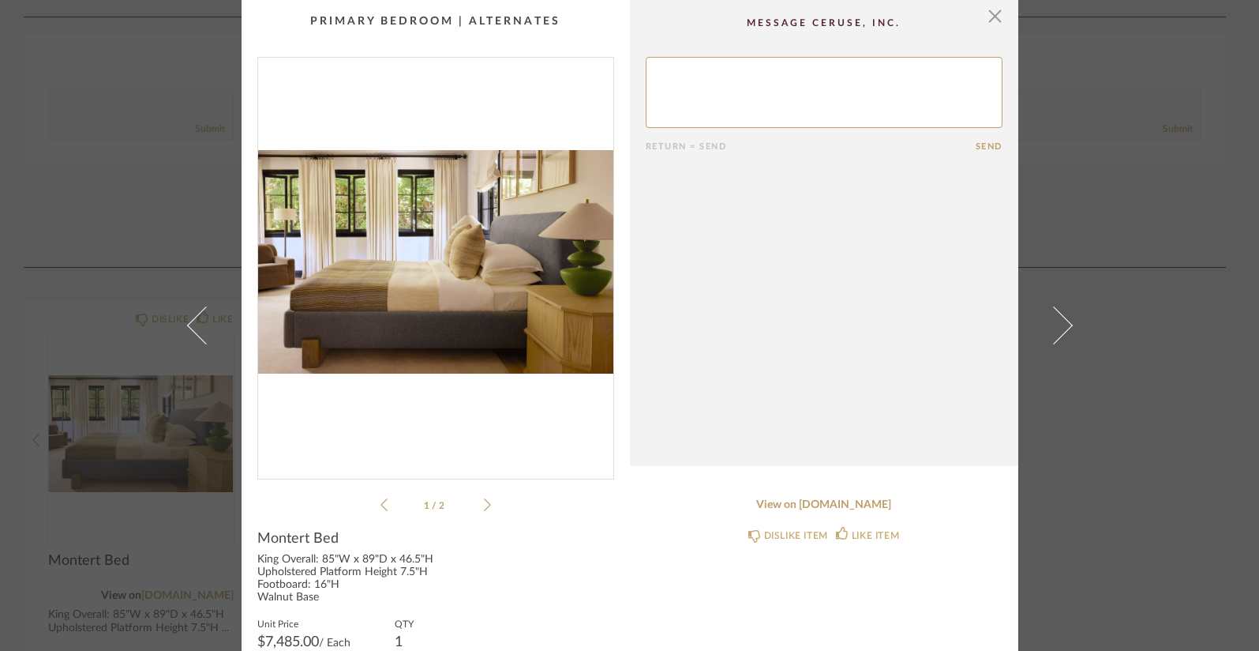
click at [690, 66] on textarea at bounding box center [824, 92] width 357 height 71
click at [993, 17] on span "button" at bounding box center [996, 16] width 32 height 32
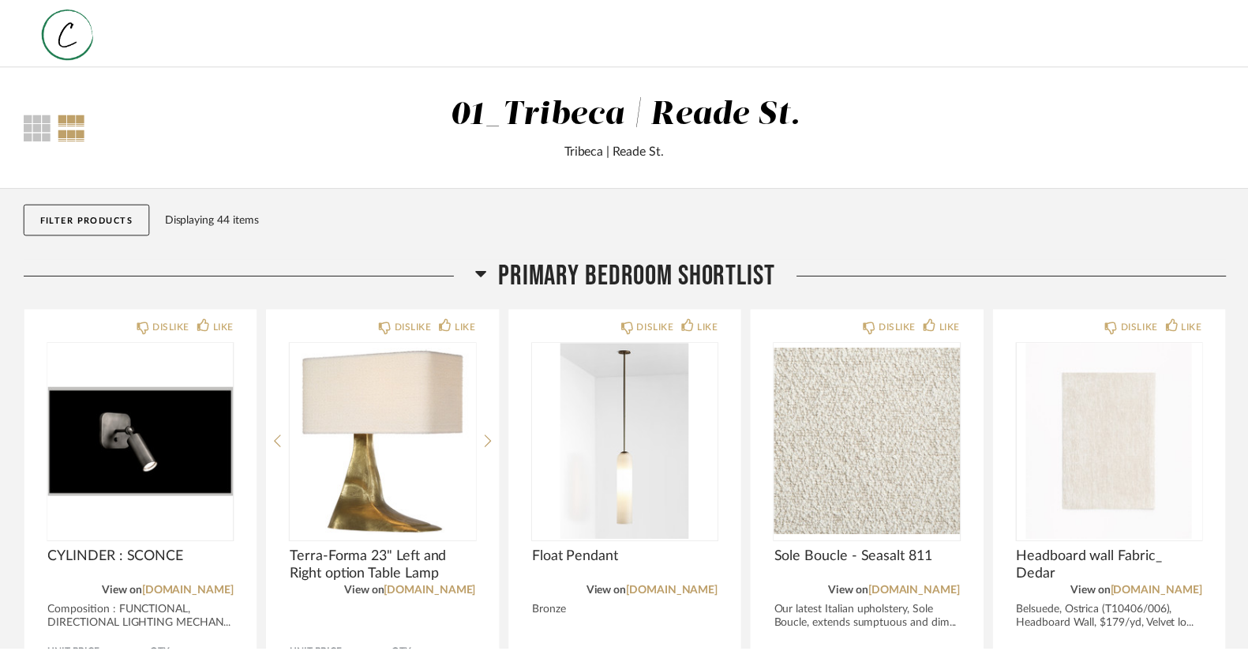
scroll to position [696, 0]
